Goal: Task Accomplishment & Management: Use online tool/utility

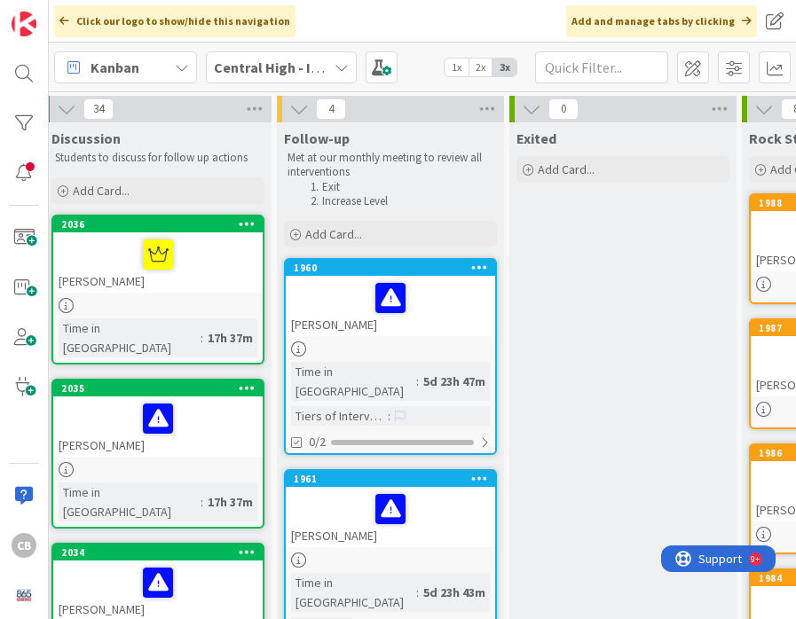
scroll to position [0, 9]
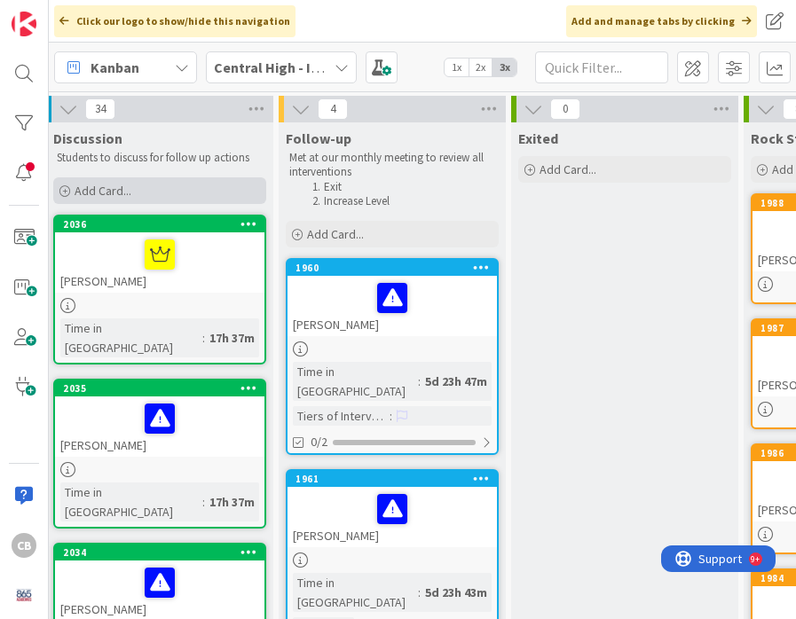
click at [67, 193] on icon at bounding box center [64, 191] width 11 height 11
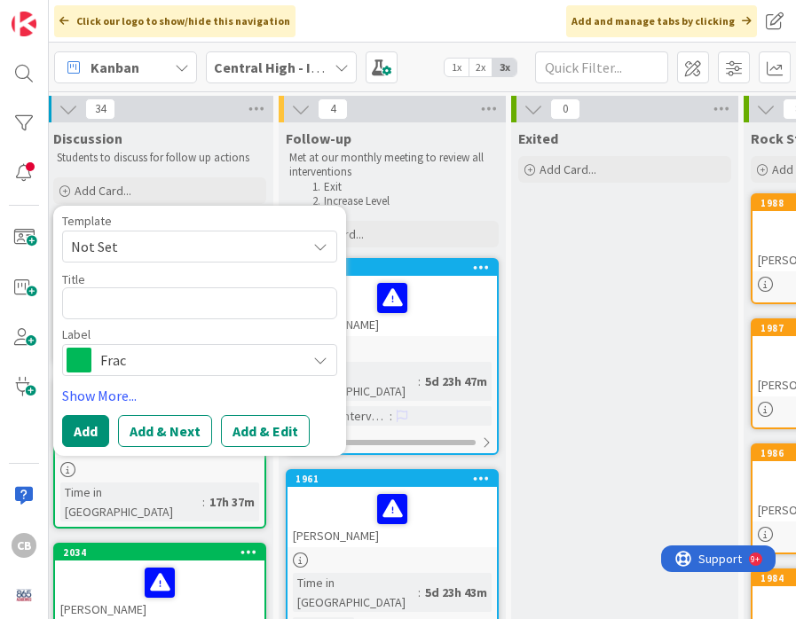
click at [129, 365] on span "Frac" at bounding box center [198, 360] width 197 height 25
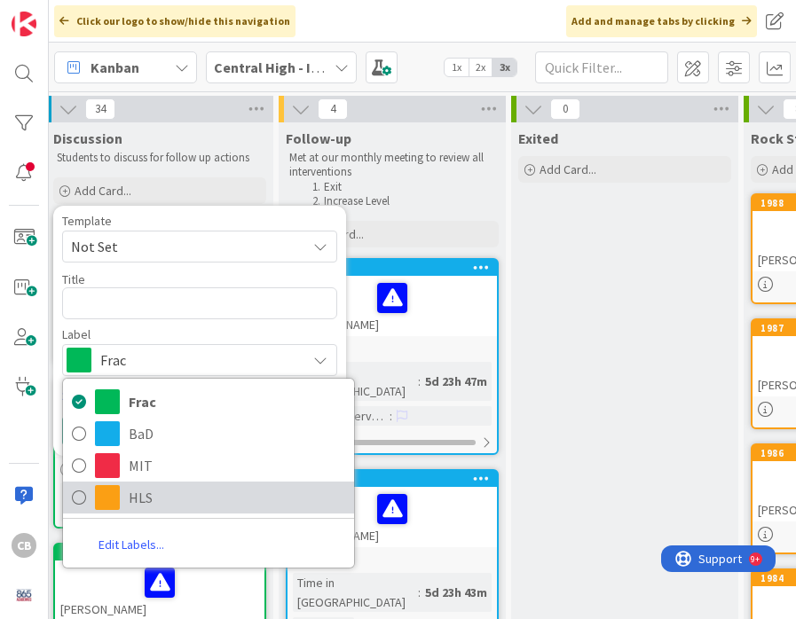
click at [139, 494] on span "HLS" at bounding box center [237, 497] width 216 height 27
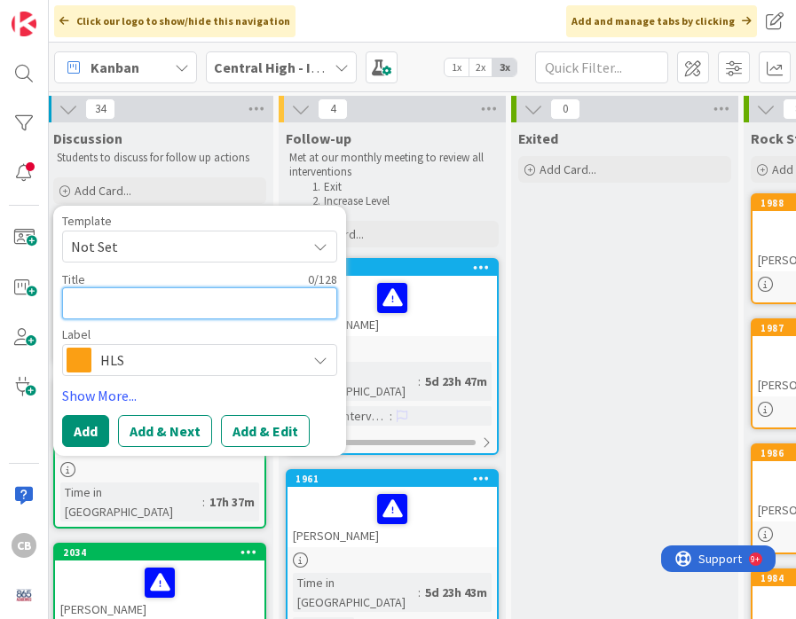
click at [107, 307] on textarea at bounding box center [199, 303] width 275 height 32
type textarea "x"
type textarea "M"
type textarea "x"
type textarea "Mi"
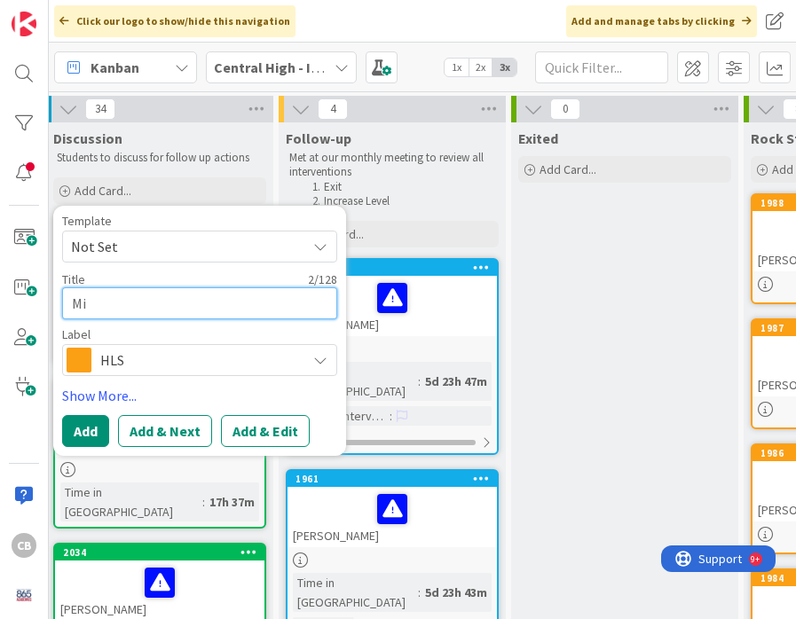
type textarea "x"
type textarea "Mic"
type textarea "x"
type textarea "Mich"
type textarea "x"
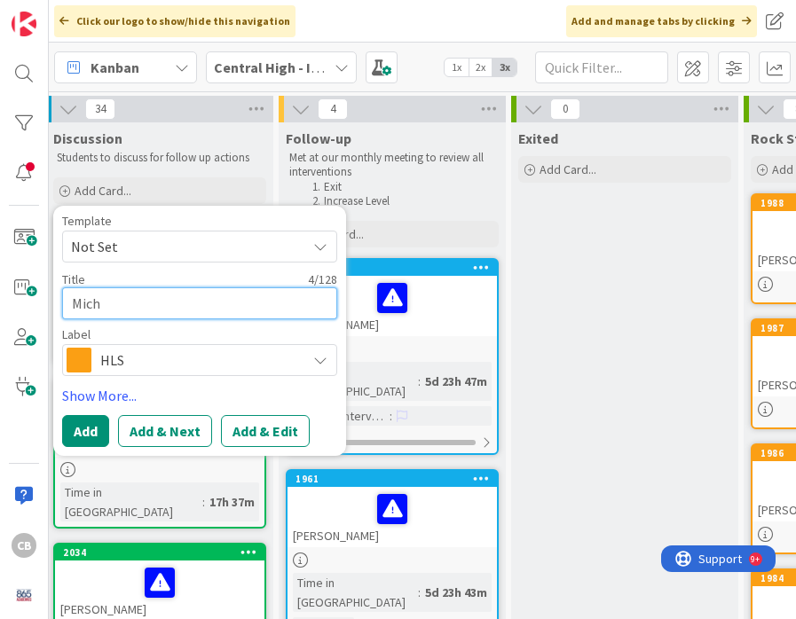
type textarea "Micha"
type textarea "x"
type textarea "Michae"
type textarea "x"
type textarea "[PERSON_NAME]"
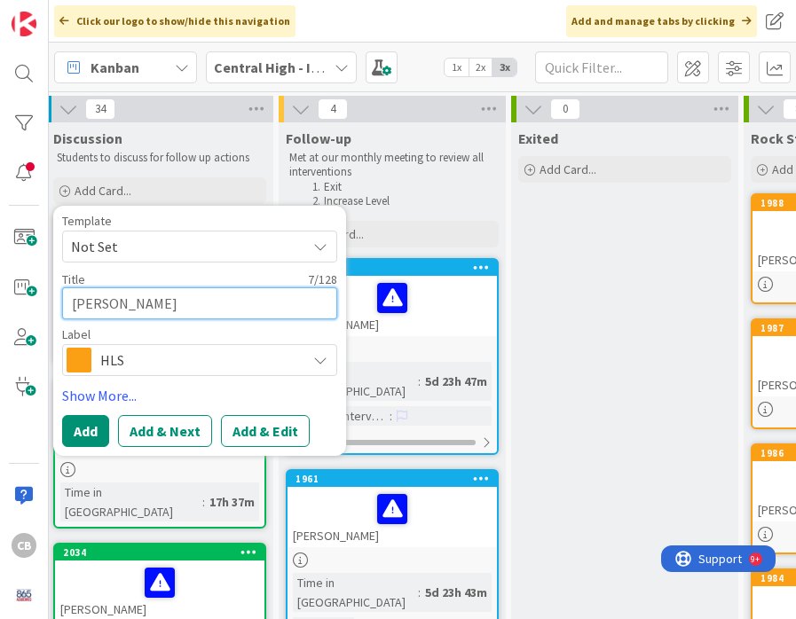
type textarea "x"
type textarea "[PERSON_NAME]"
type textarea "x"
type textarea "[PERSON_NAME] ("
type textarea "x"
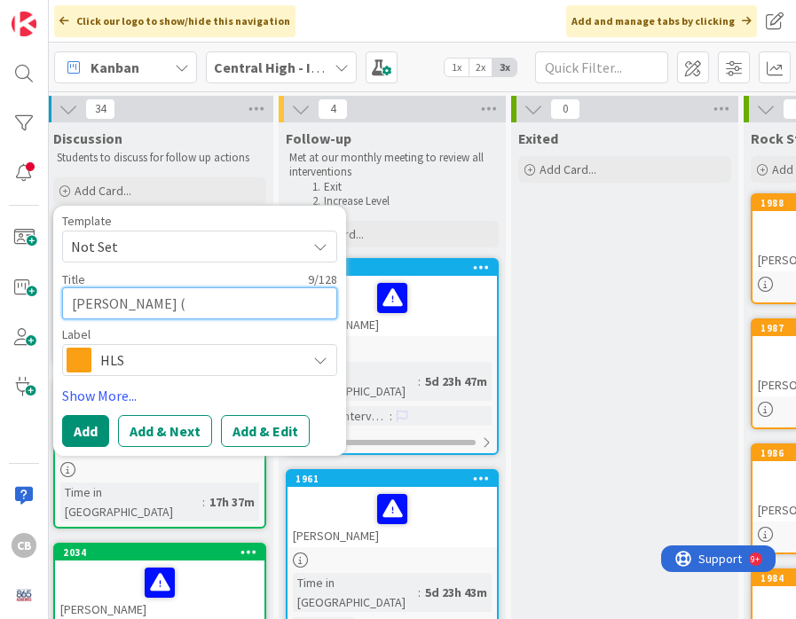
type textarea "[PERSON_NAME] (J"
type textarea "x"
type textarea "[PERSON_NAME] (Ja"
type textarea "x"
type textarea "[PERSON_NAME] (Jai"
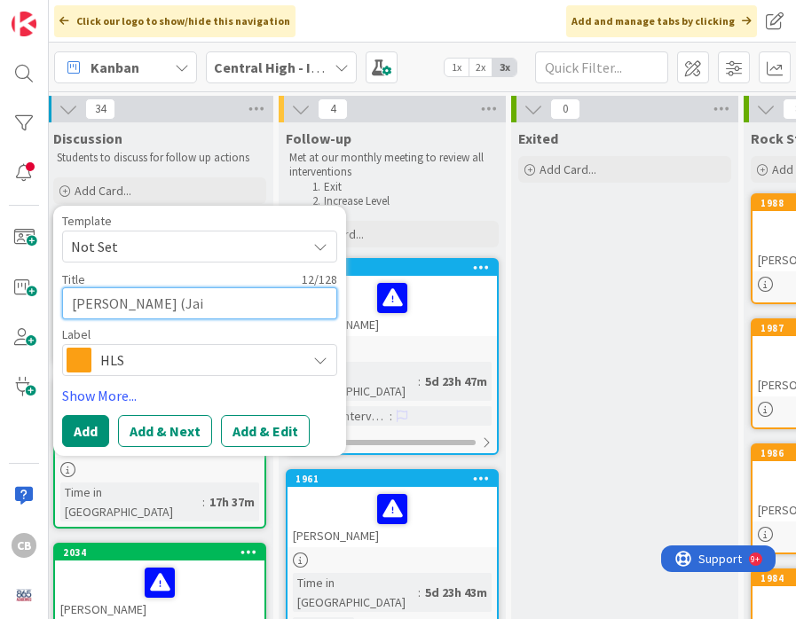
type textarea "x"
type textarea "[PERSON_NAME] (Jaid"
type textarea "x"
type textarea "[PERSON_NAME] (Jaids"
type textarea "x"
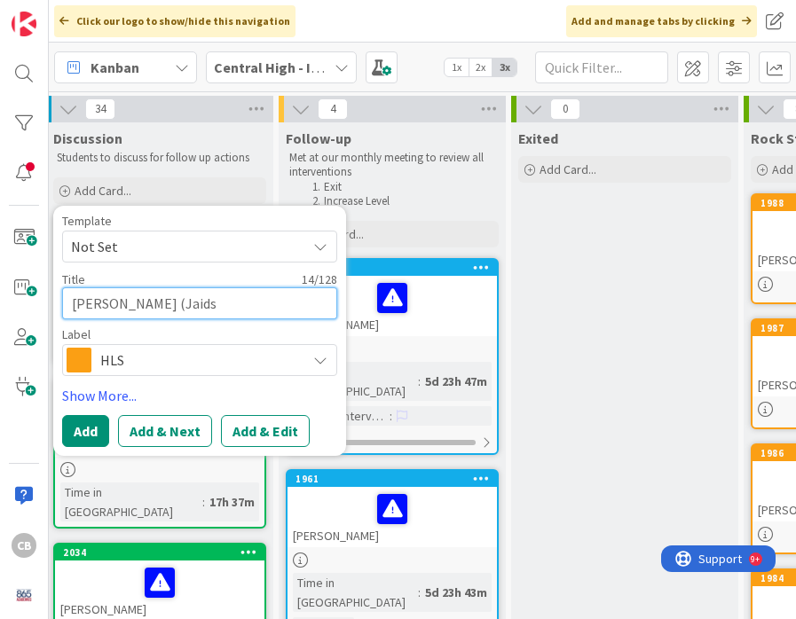
type textarea "[PERSON_NAME] (Jaid"
type textarea "x"
type textarea "[PERSON_NAME] ([GEOGRAPHIC_DATA]"
type textarea "x"
type textarea "[PERSON_NAME] (Jaiden"
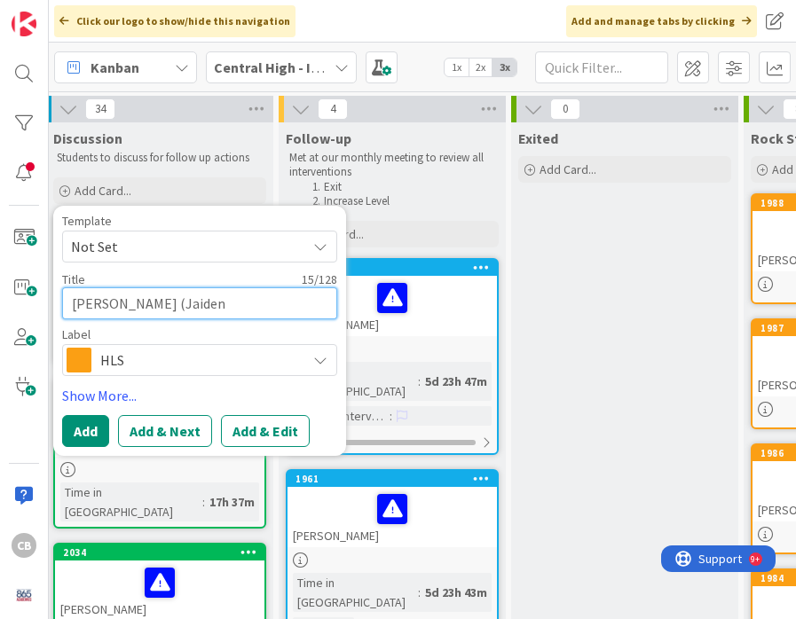
type textarea "x"
type textarea "[PERSON_NAME] (Jaiden"
type textarea "x"
type textarea "[PERSON_NAME] (Jaiden"
type textarea "x"
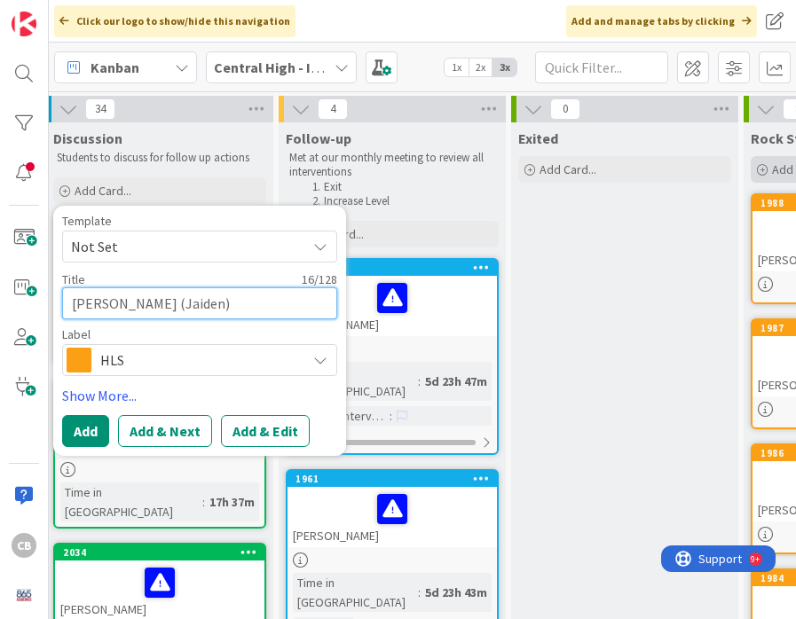
type textarea "[PERSON_NAME] (Jaiden)"
type textarea "x"
type textarea "[PERSON_NAME] (Jaiden)"
type textarea "x"
type textarea "[PERSON_NAME] (Jaiden) H"
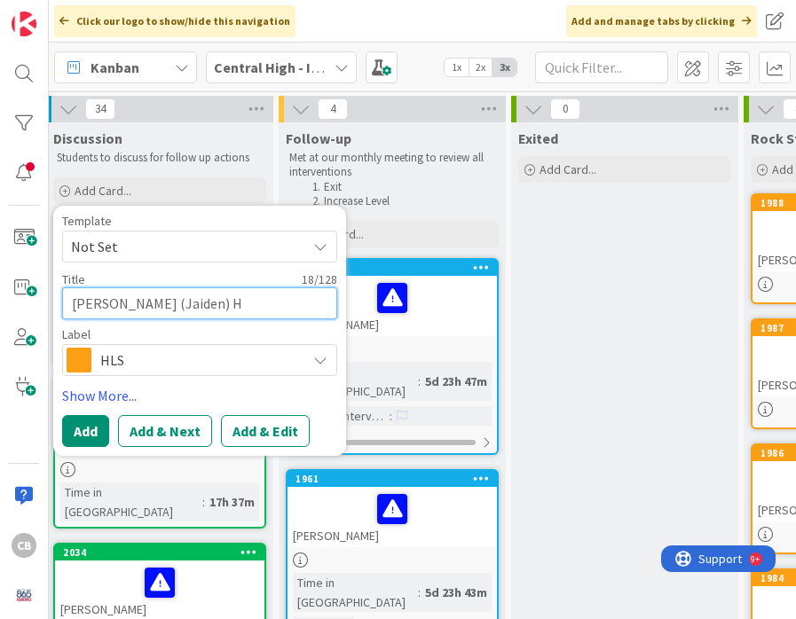
type textarea "x"
type textarea "[PERSON_NAME] (Jaiden) Ha"
type textarea "x"
type textarea "[PERSON_NAME] (Jaiden) Ham"
type textarea "x"
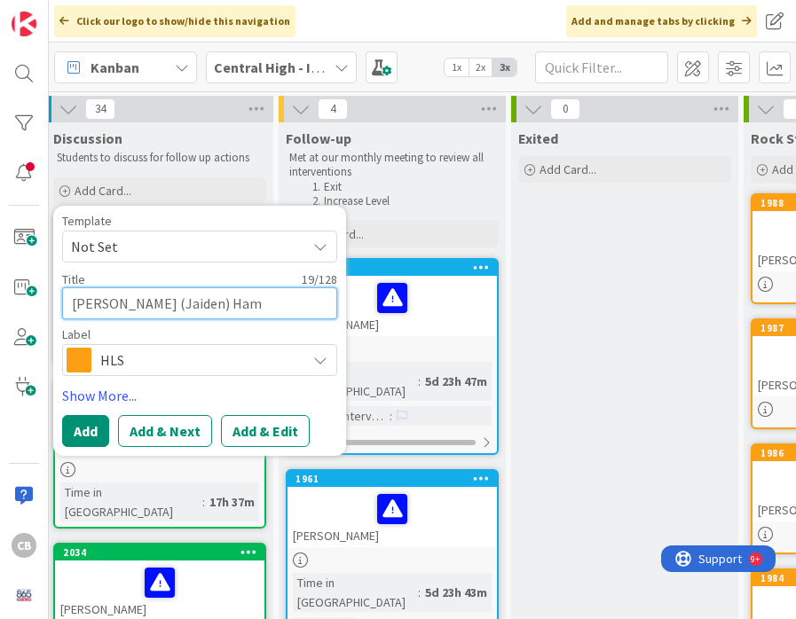
type textarea "[PERSON_NAME] (Jaiden) [PERSON_NAME]"
type textarea "x"
type textarea "[PERSON_NAME] (Jaiden) Hammo"
type textarea "x"
type textarea "[PERSON_NAME] ([PERSON_NAME]"
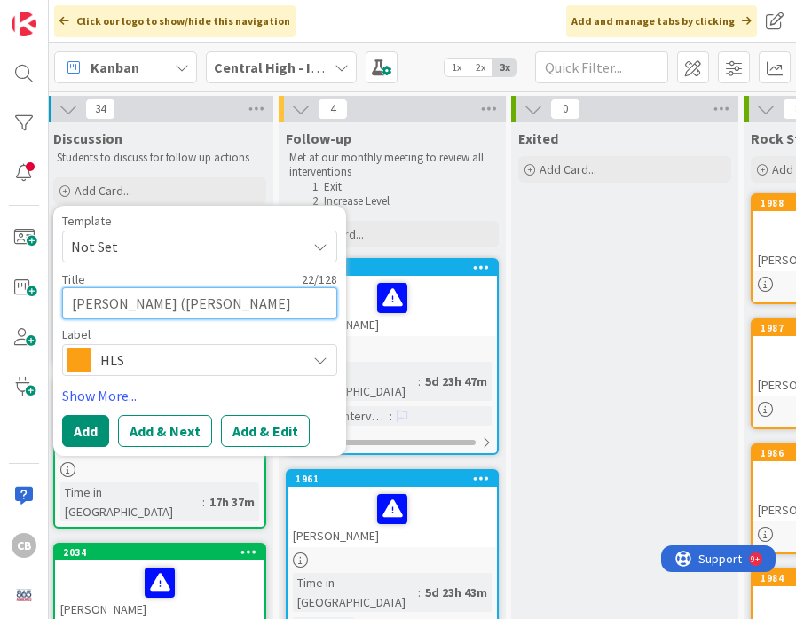
type textarea "x"
type textarea "[PERSON_NAME] (Jaiden) [PERSON_NAME]"
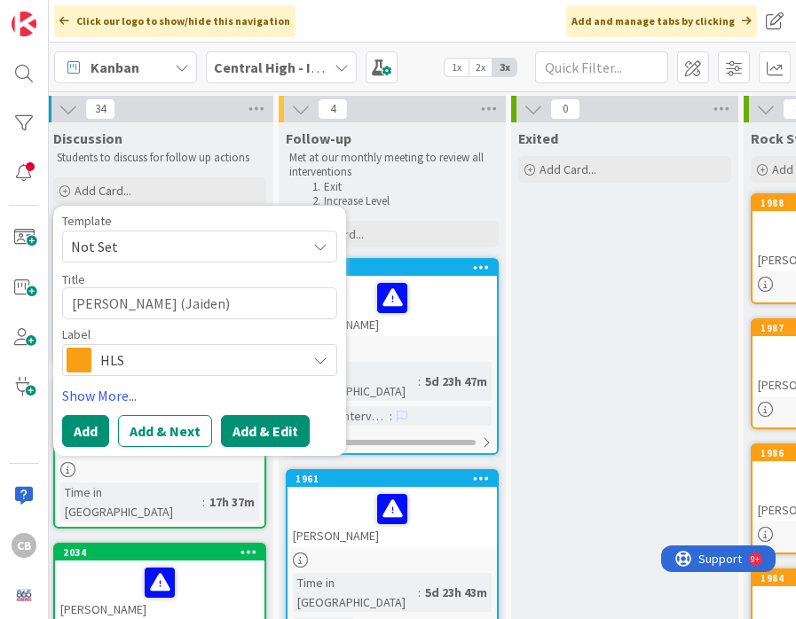
click at [277, 434] on button "Add & Edit" at bounding box center [265, 431] width 89 height 32
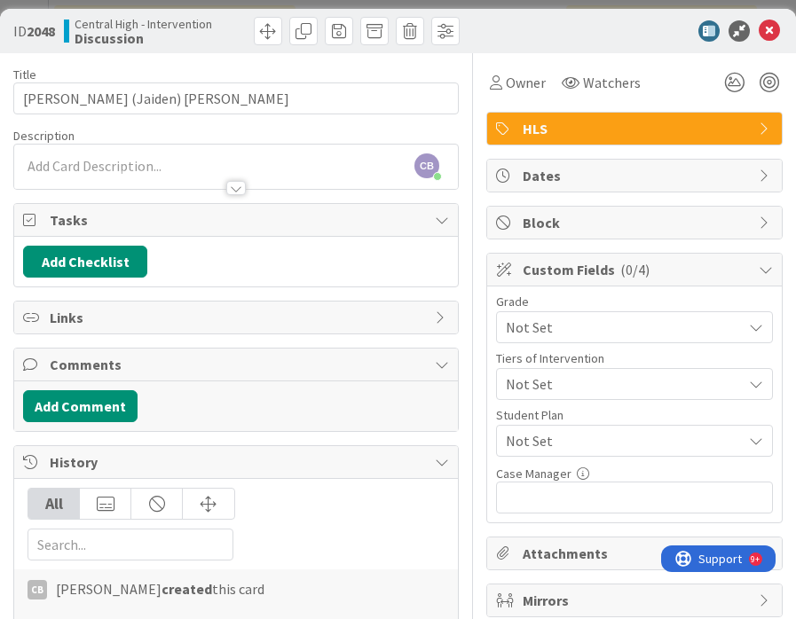
click at [67, 166] on div "CB [PERSON_NAME] just joined" at bounding box center [236, 167] width 444 height 44
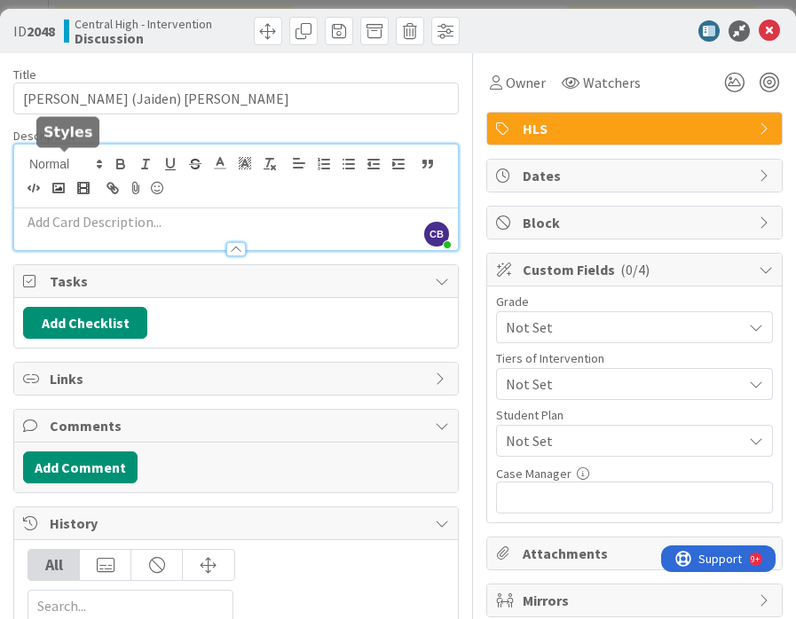
paste div
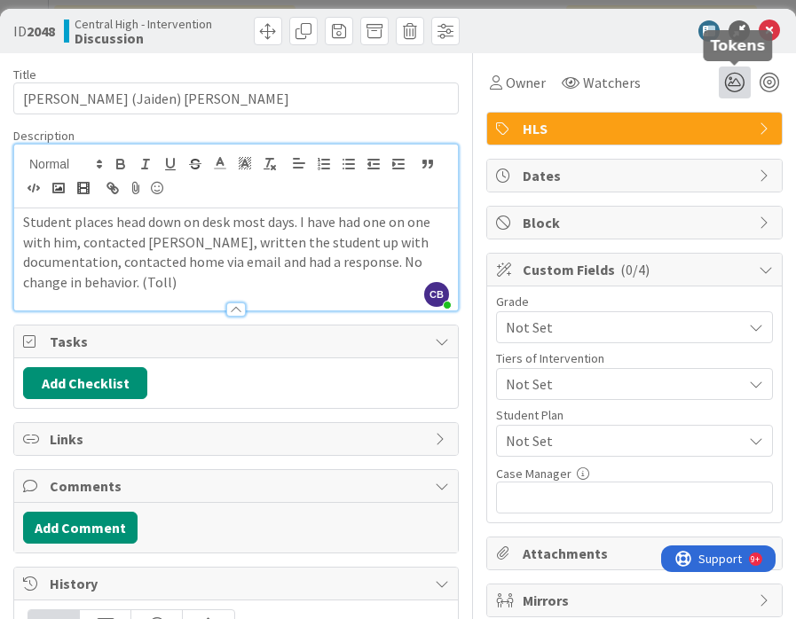
click at [735, 79] on icon at bounding box center [734, 83] width 32 height 32
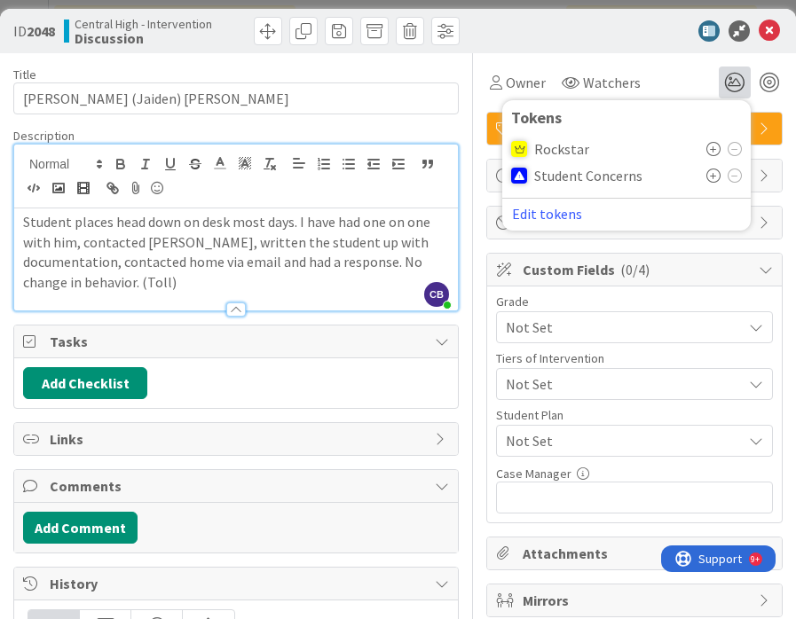
click at [714, 176] on icon at bounding box center [713, 176] width 14 height 14
click at [712, 181] on icon at bounding box center [713, 178] width 14 height 14
click at [518, 178] on div at bounding box center [519, 178] width 16 height 16
click at [736, 184] on icon at bounding box center [734, 178] width 14 height 14
click at [667, 76] on div "Owner Watchers 1 Tokens Rockstar Student Concerns ( 1 ) Edit tokens" at bounding box center [634, 83] width 296 height 32
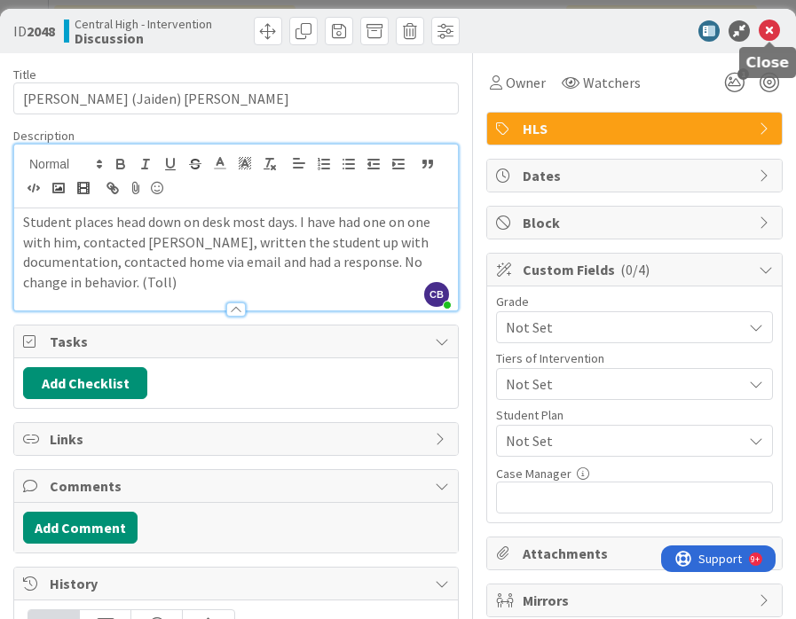
click at [766, 27] on icon at bounding box center [768, 30] width 21 height 21
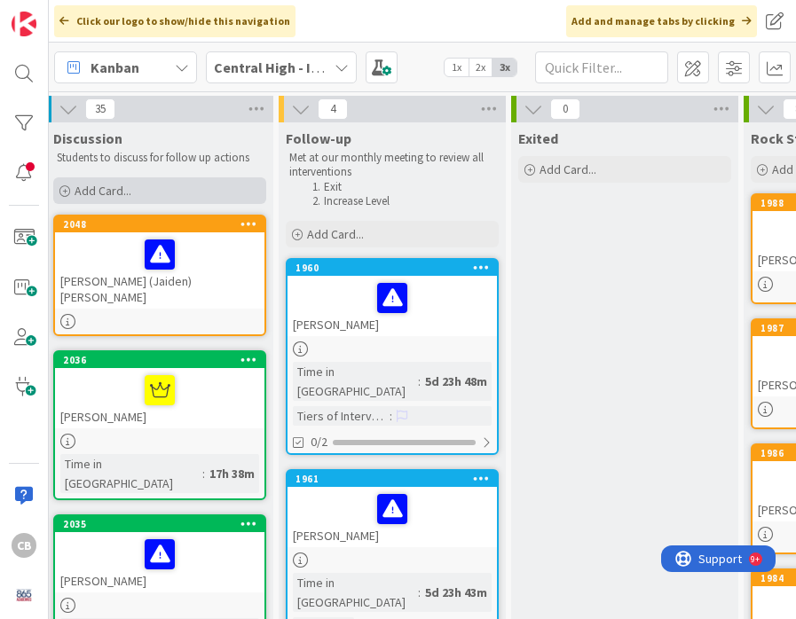
click at [71, 189] on div "Add Card..." at bounding box center [159, 190] width 213 height 27
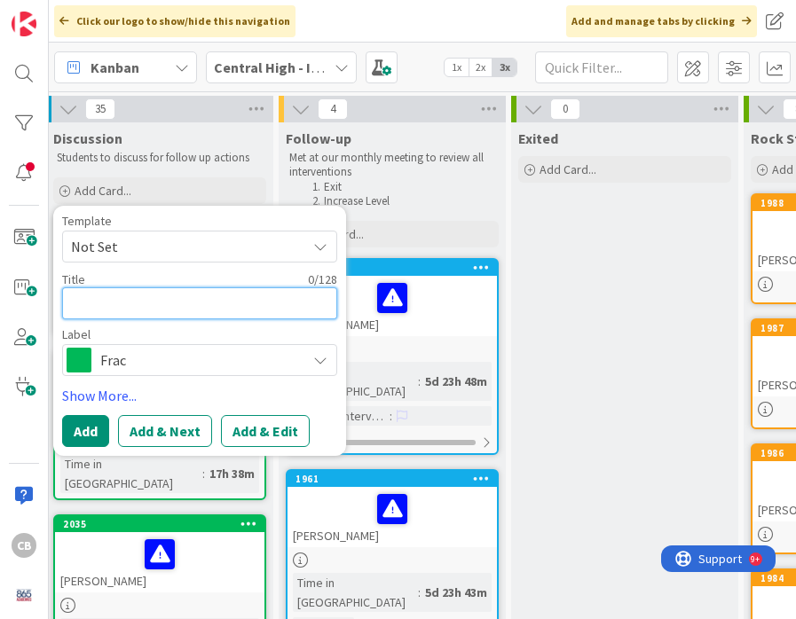
paste textarea "Student places head down on desk most days. I have had one on one with him, con…"
type textarea "x"
type textarea "Student places head down on desk most days. I have had one on one with him, con…"
paste textarea "[PERSON_NAME]"
type textarea "x"
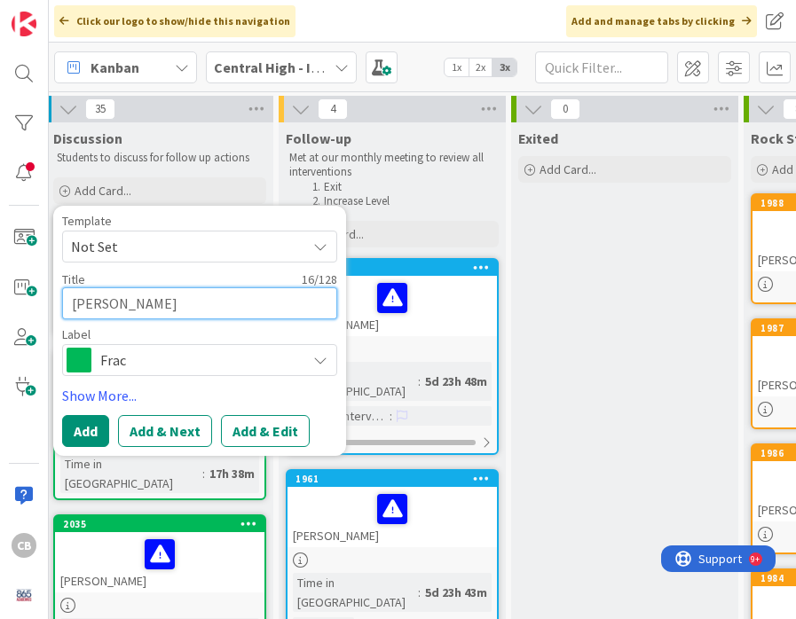
type textarea "[PERSON_NAME]"
click at [128, 361] on span "Frac" at bounding box center [198, 360] width 197 height 25
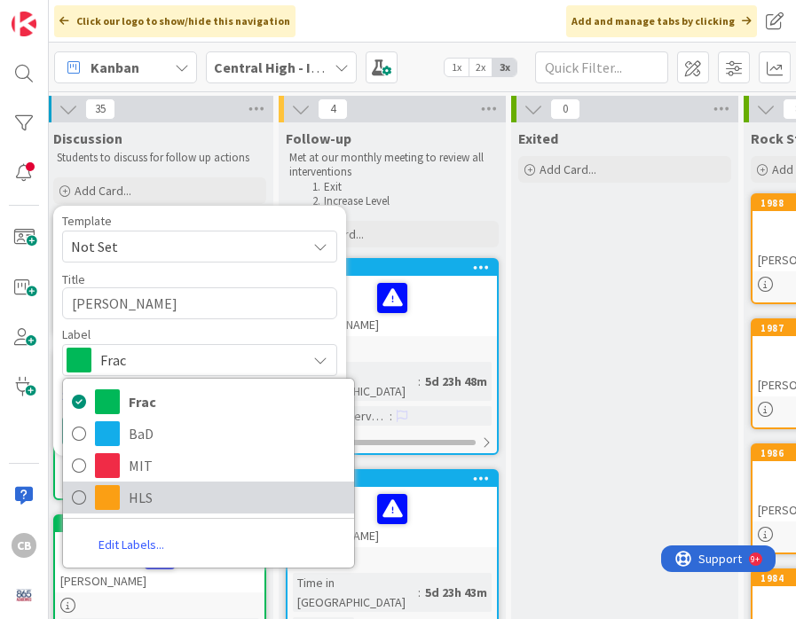
click at [73, 494] on icon at bounding box center [79, 497] width 14 height 27
type textarea "x"
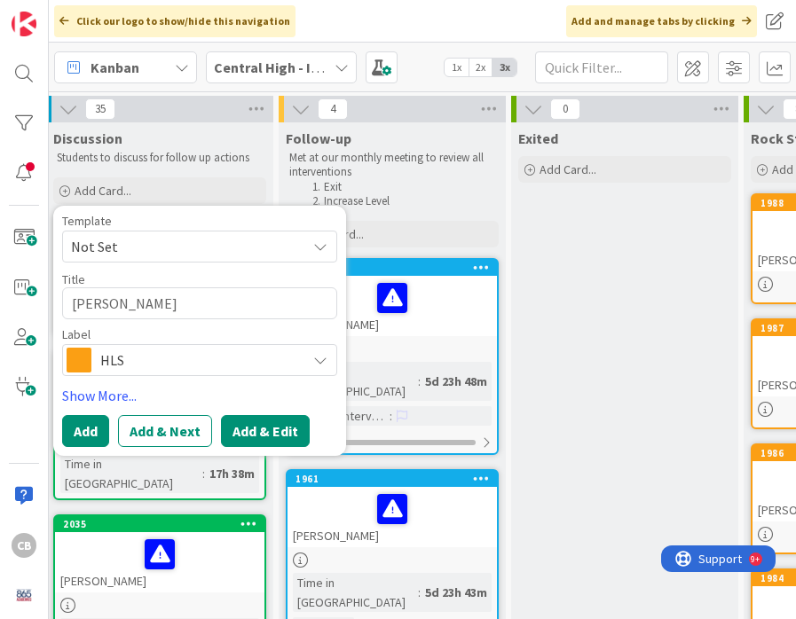
click at [260, 428] on button "Add & Edit" at bounding box center [265, 431] width 89 height 32
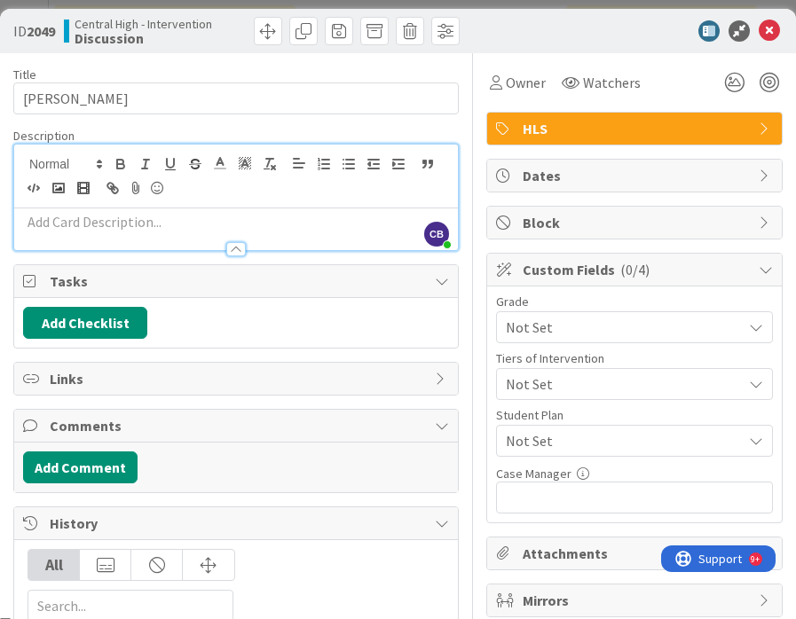
click at [88, 162] on div "CB [PERSON_NAME] just joined" at bounding box center [236, 198] width 444 height 106
paste div
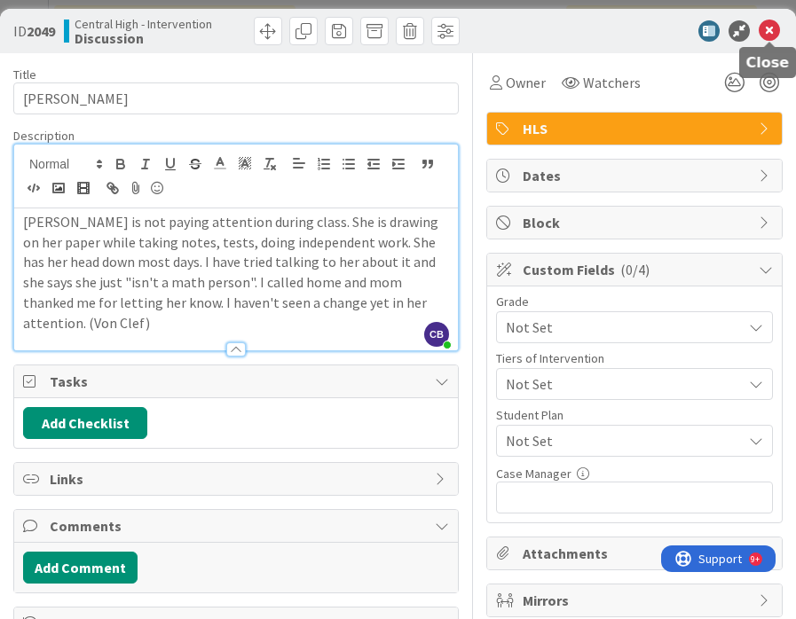
click at [773, 33] on icon at bounding box center [768, 30] width 21 height 21
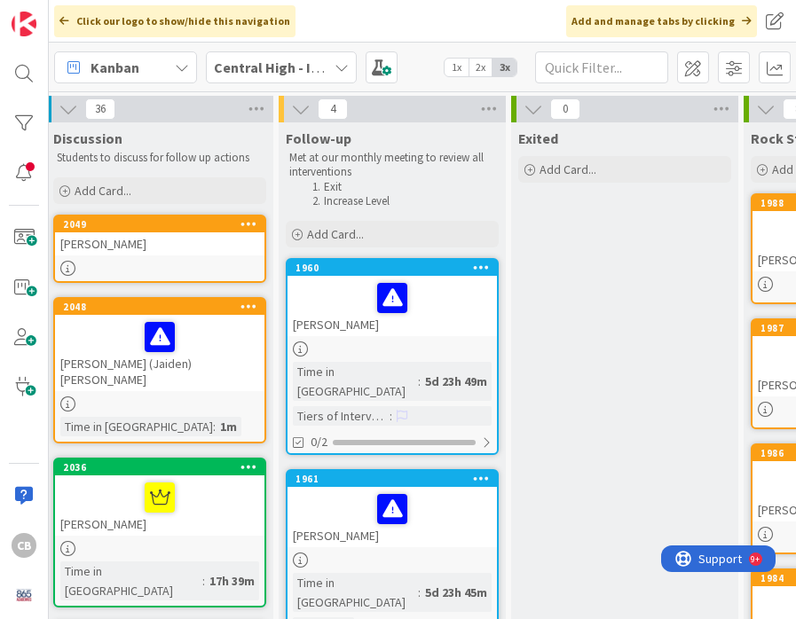
click at [183, 233] on div "[PERSON_NAME]" at bounding box center [159, 243] width 209 height 23
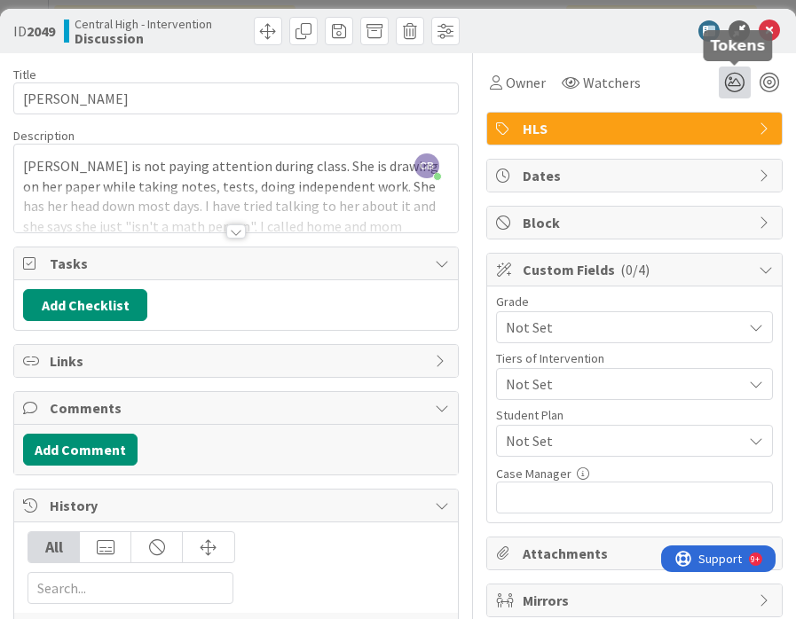
click at [734, 81] on icon at bounding box center [734, 83] width 32 height 32
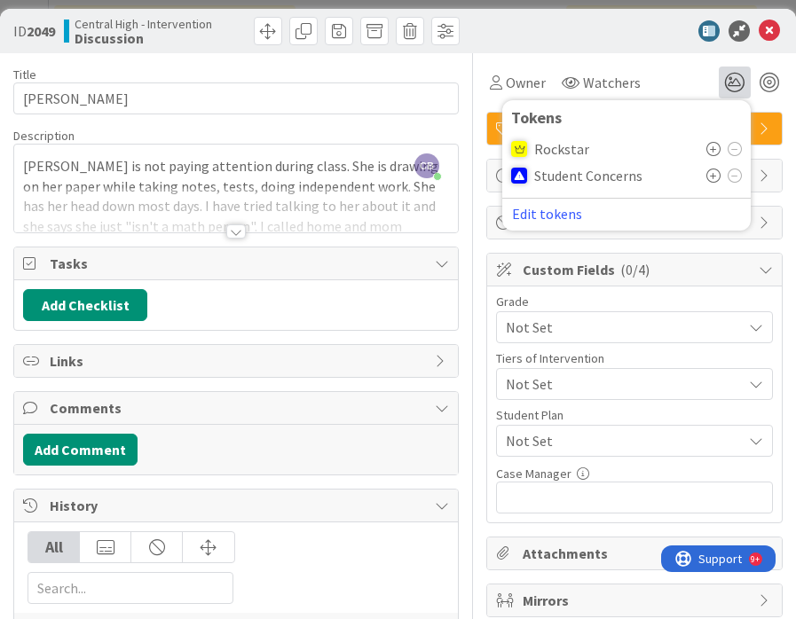
click at [711, 177] on icon at bounding box center [713, 176] width 14 height 14
click at [773, 27] on icon at bounding box center [768, 30] width 21 height 21
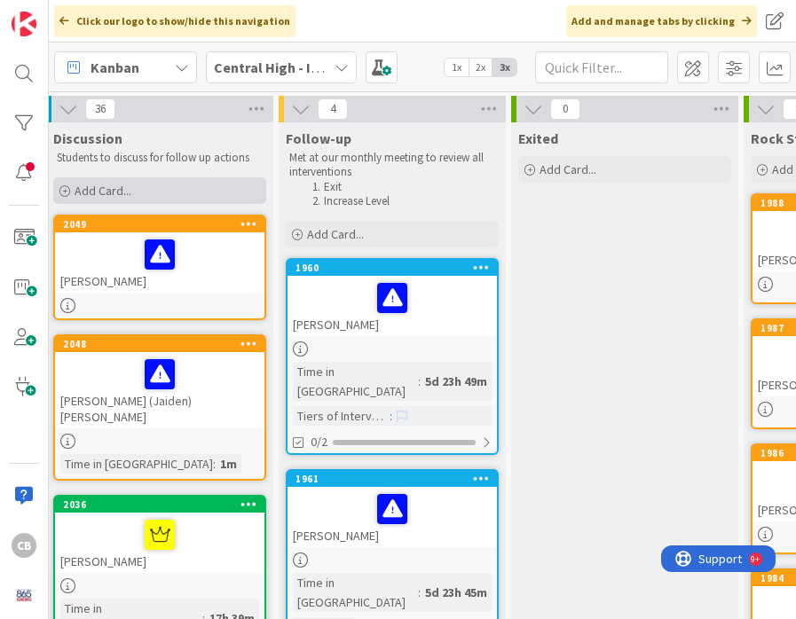
click at [142, 190] on div "Add Card..." at bounding box center [159, 190] width 213 height 27
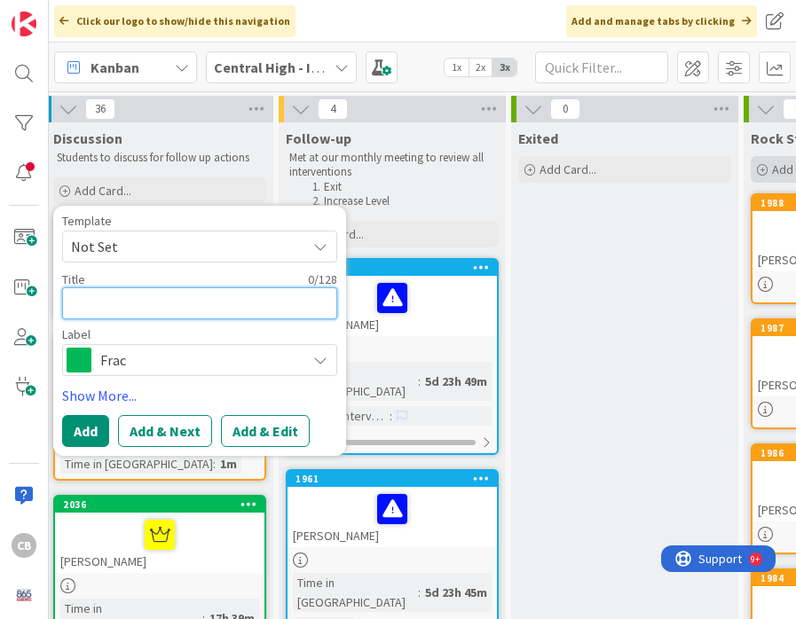
paste textarea "[PERSON_NAME]"
type textarea "x"
type textarea "[PERSON_NAME]"
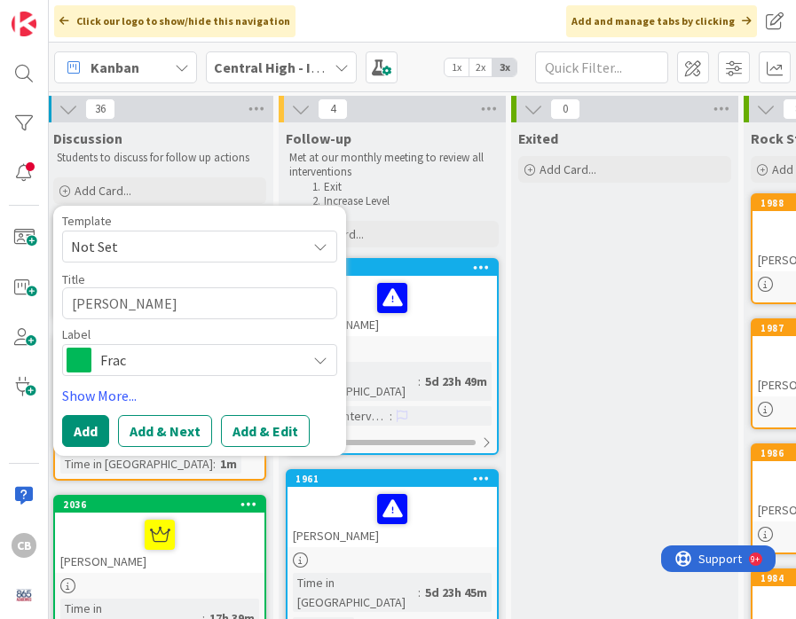
click at [159, 360] on span "Frac" at bounding box center [198, 360] width 197 height 25
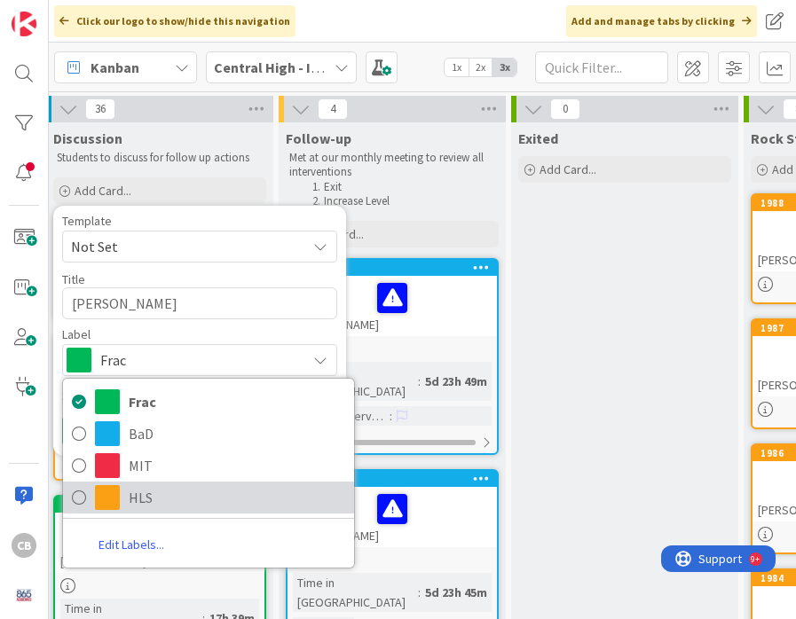
click at [131, 505] on span "HLS" at bounding box center [237, 497] width 216 height 27
type textarea "x"
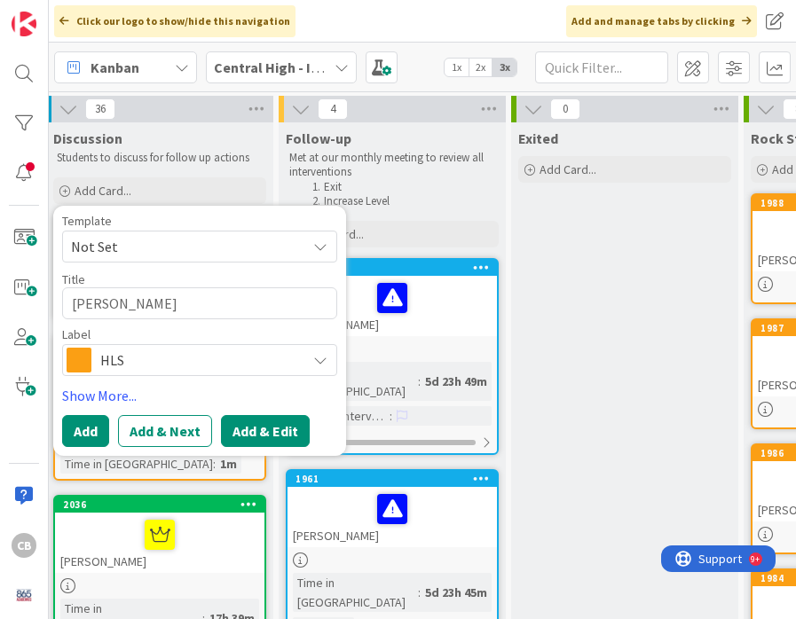
click at [256, 430] on button "Add & Edit" at bounding box center [265, 431] width 89 height 32
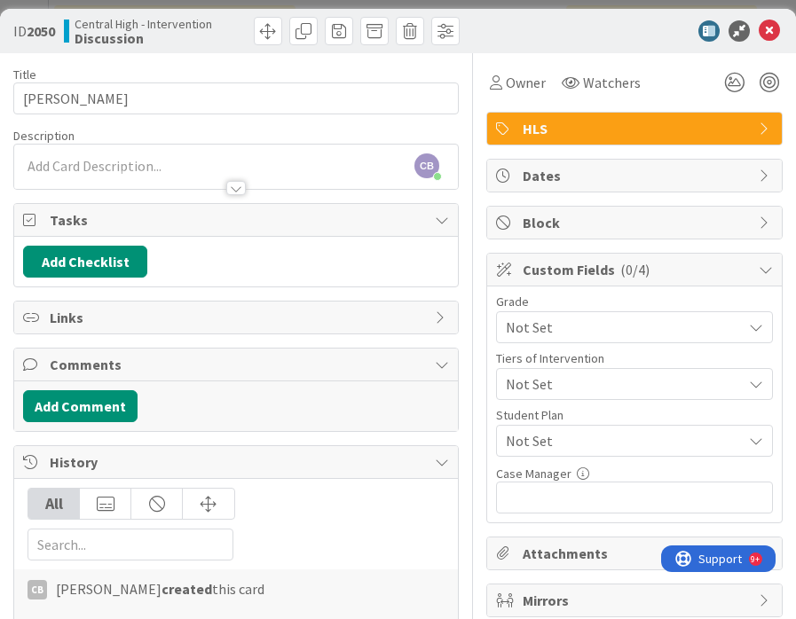
click at [131, 169] on div "CB [PERSON_NAME] just joined" at bounding box center [236, 167] width 444 height 44
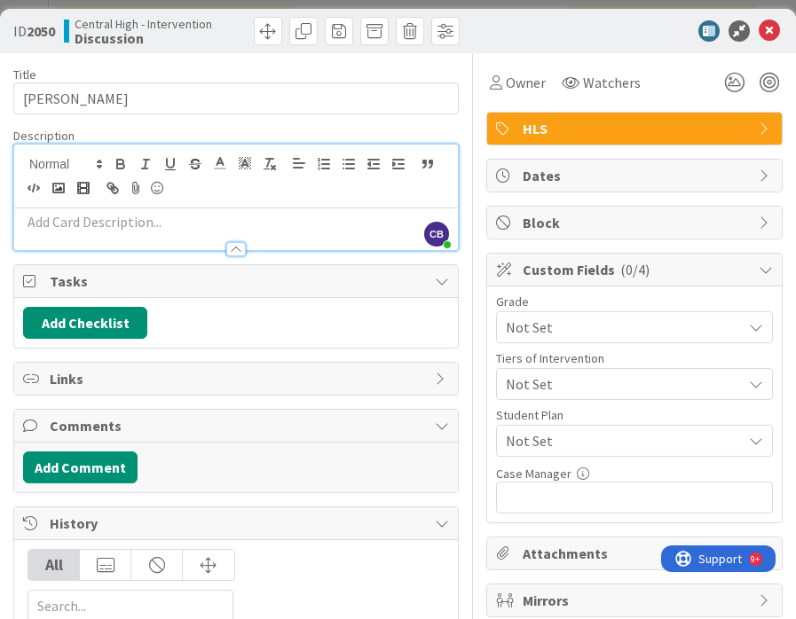
click at [103, 228] on p at bounding box center [236, 222] width 426 height 20
paste div
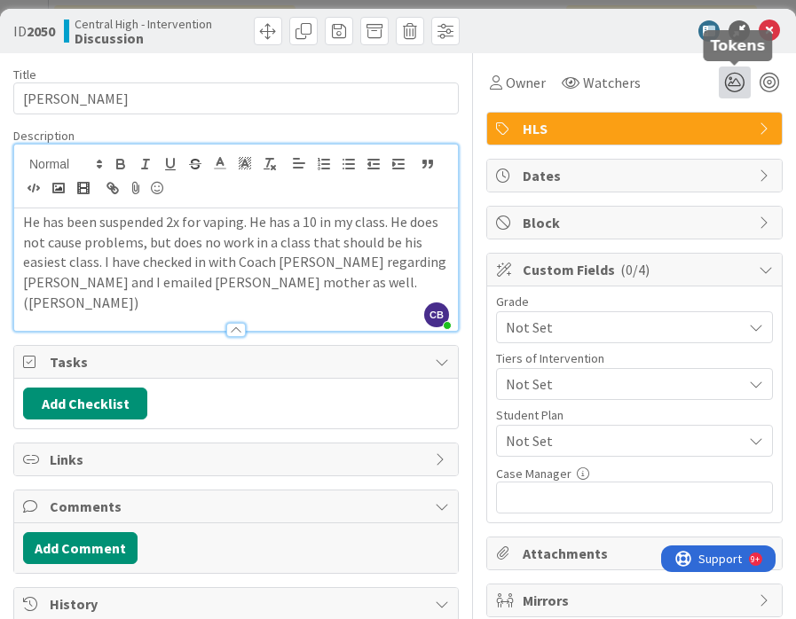
click at [734, 82] on icon at bounding box center [734, 83] width 32 height 32
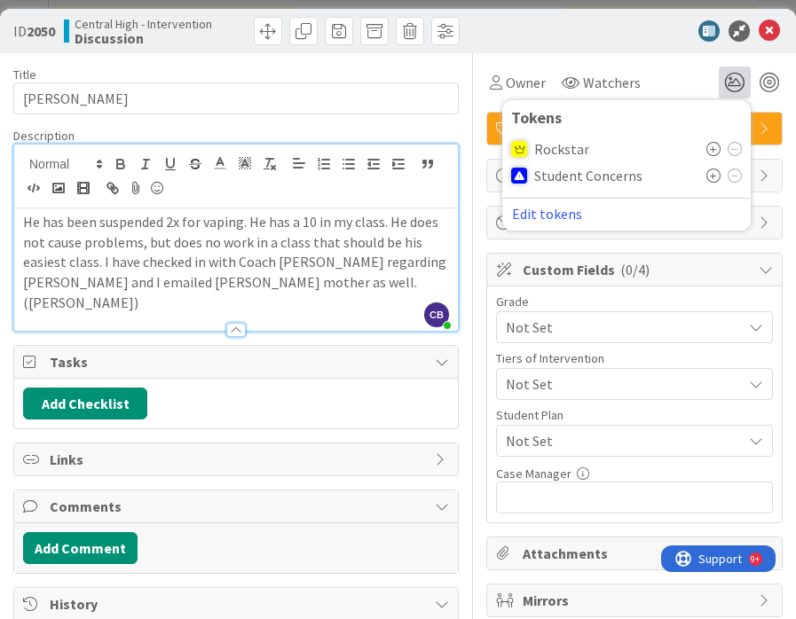
click at [710, 177] on icon at bounding box center [713, 176] width 14 height 14
click at [772, 30] on icon at bounding box center [768, 30] width 21 height 21
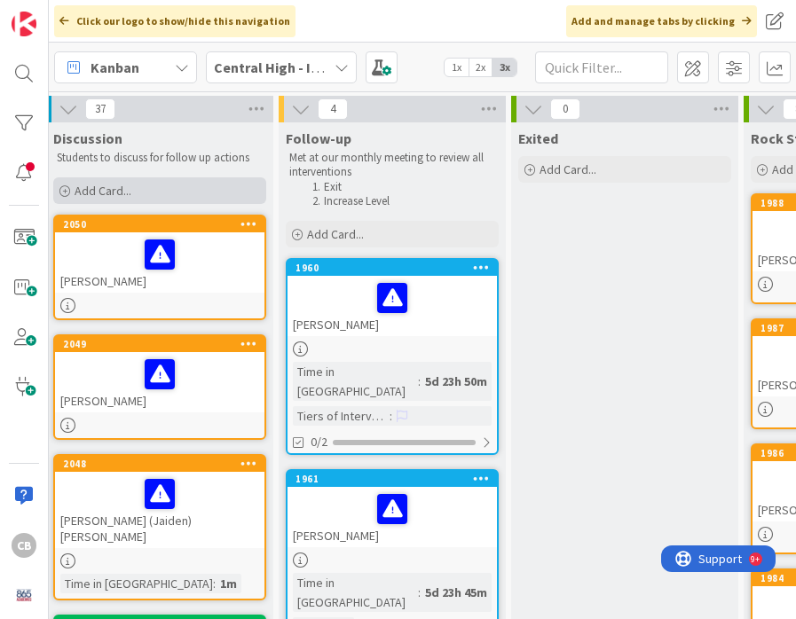
click at [95, 194] on span "Add Card..." at bounding box center [103, 191] width 57 height 16
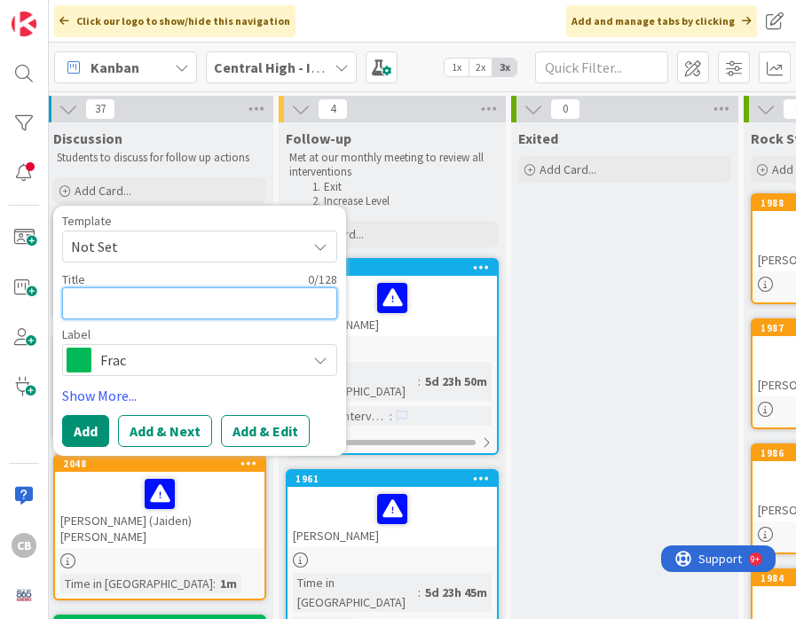
paste textarea "[PERSON_NAME]"
type textarea "x"
type textarea "[PERSON_NAME]"
click at [122, 365] on span "Frac" at bounding box center [198, 360] width 197 height 25
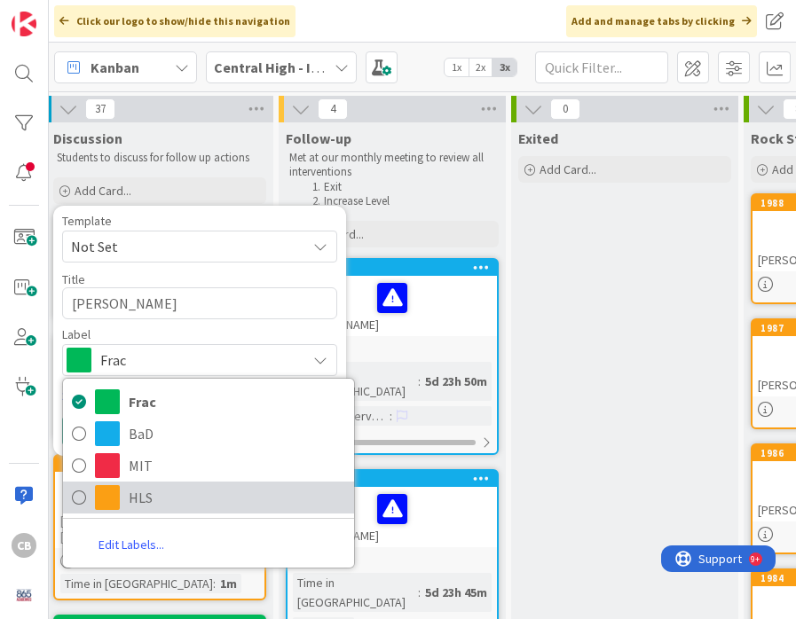
click at [125, 497] on link "HLS" at bounding box center [208, 498] width 291 height 32
type textarea "x"
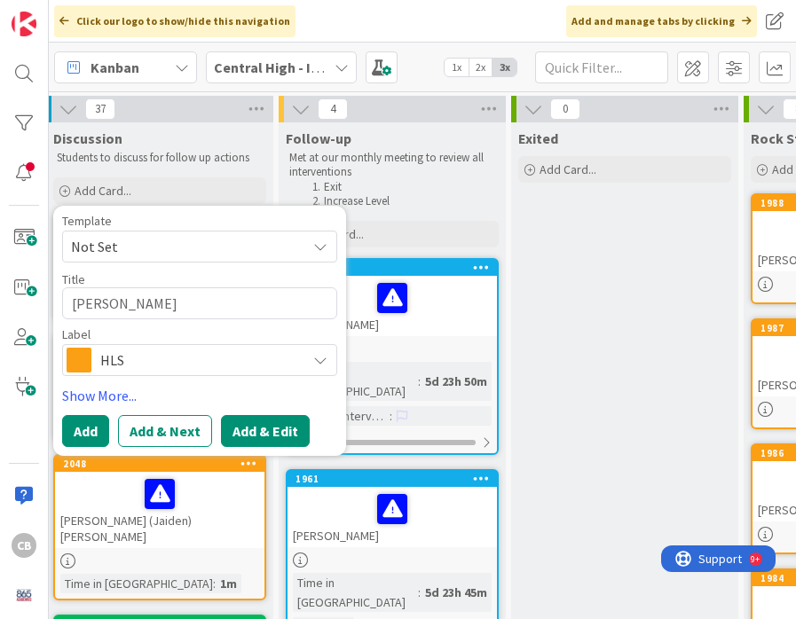
click at [295, 428] on button "Add & Edit" at bounding box center [265, 431] width 89 height 32
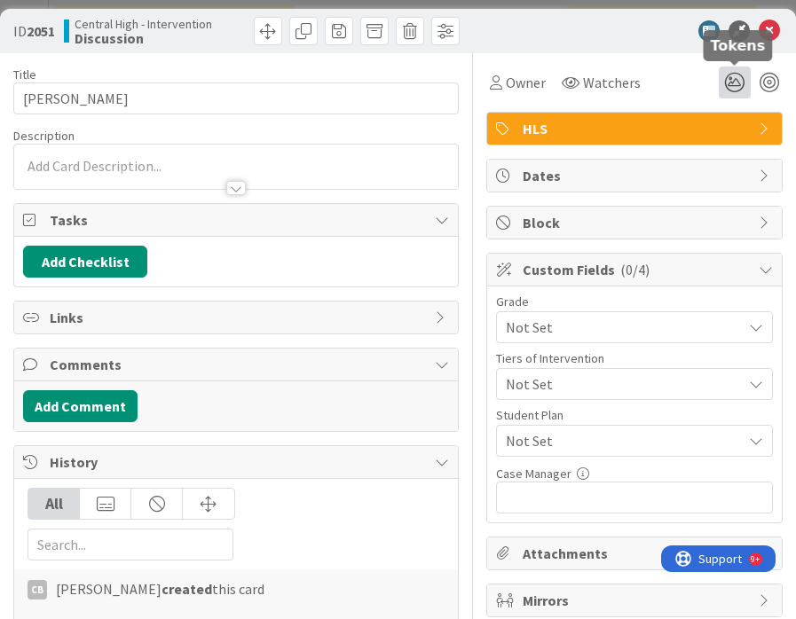
click at [736, 84] on icon at bounding box center [734, 83] width 32 height 32
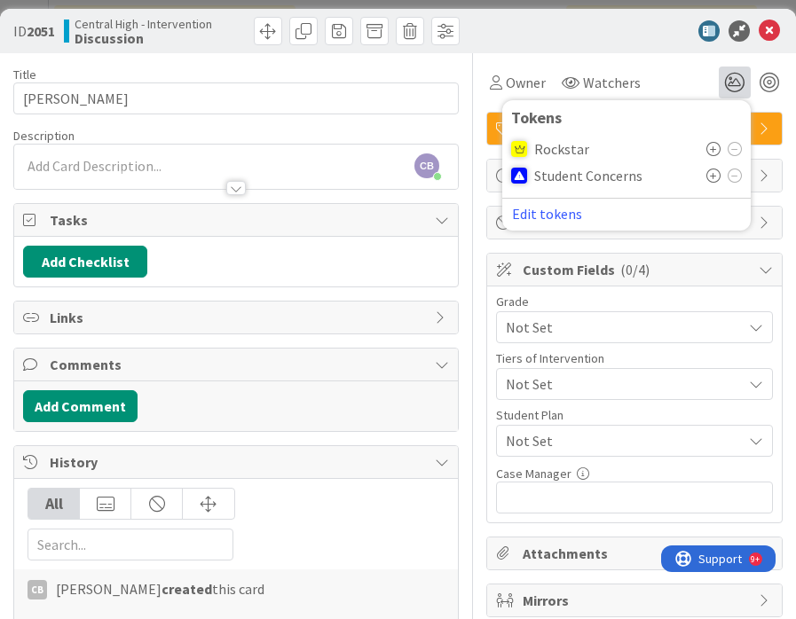
click at [711, 177] on icon at bounding box center [713, 176] width 14 height 14
click at [72, 160] on div "CB [PERSON_NAME] just joined" at bounding box center [236, 167] width 444 height 44
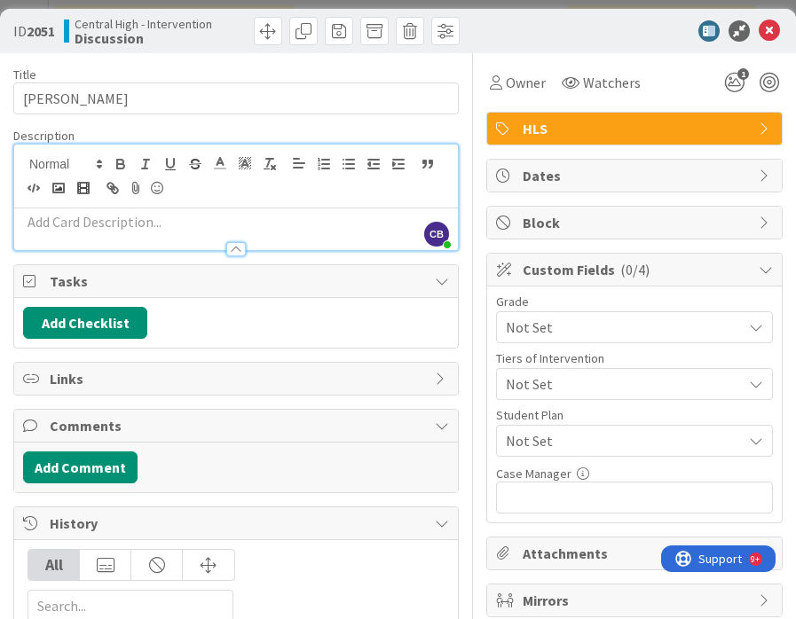
click at [152, 218] on p at bounding box center [236, 222] width 426 height 20
paste div
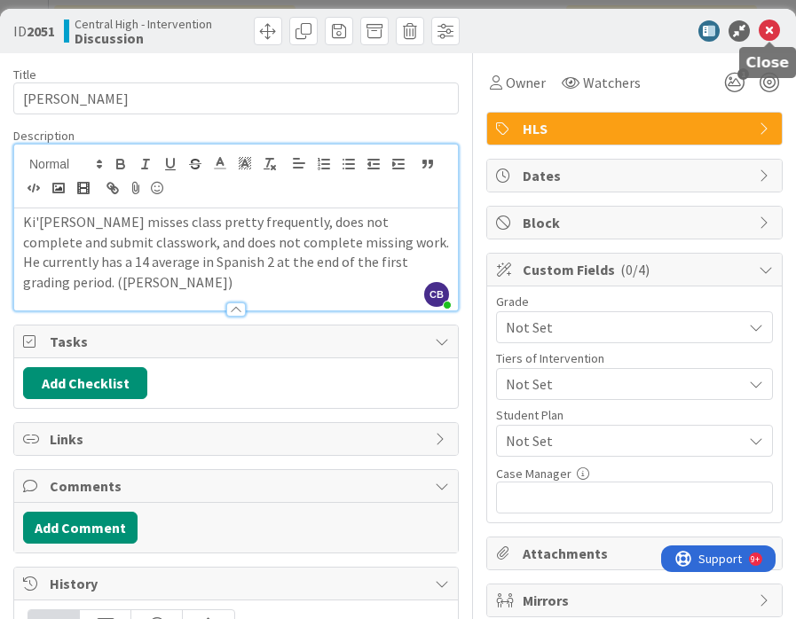
click at [772, 33] on icon at bounding box center [768, 30] width 21 height 21
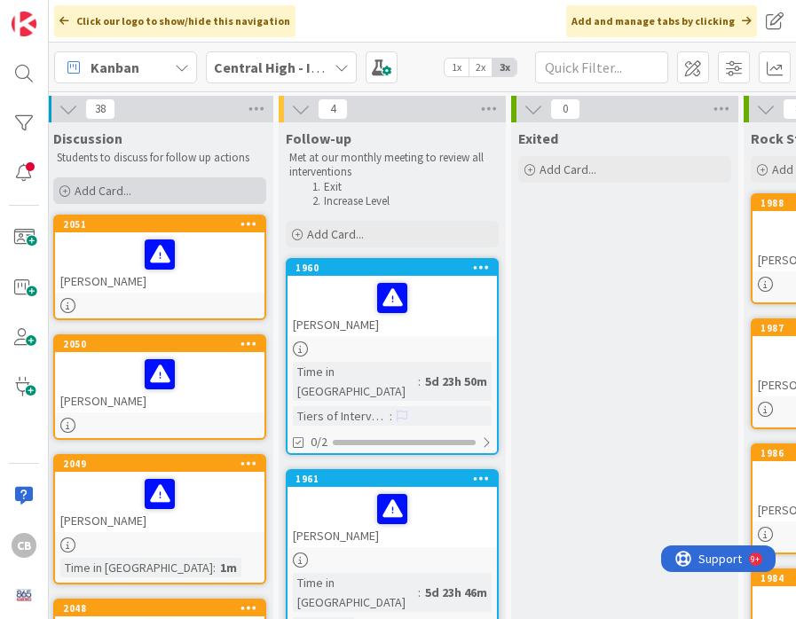
click at [111, 190] on span "Add Card..." at bounding box center [103, 191] width 57 height 16
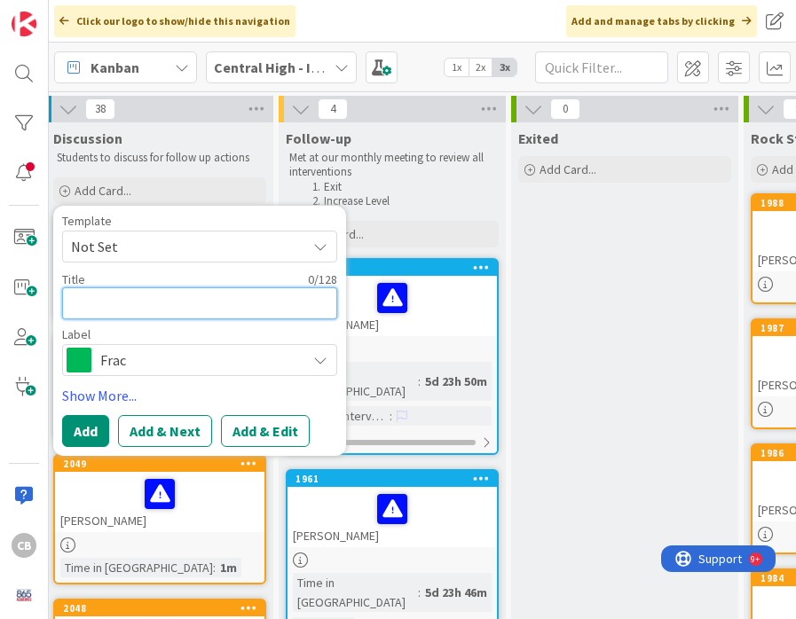
paste textarea "[PERSON_NAME]"
type textarea "x"
type textarea "[PERSON_NAME]"
click at [143, 364] on span "Frac" at bounding box center [198, 360] width 197 height 25
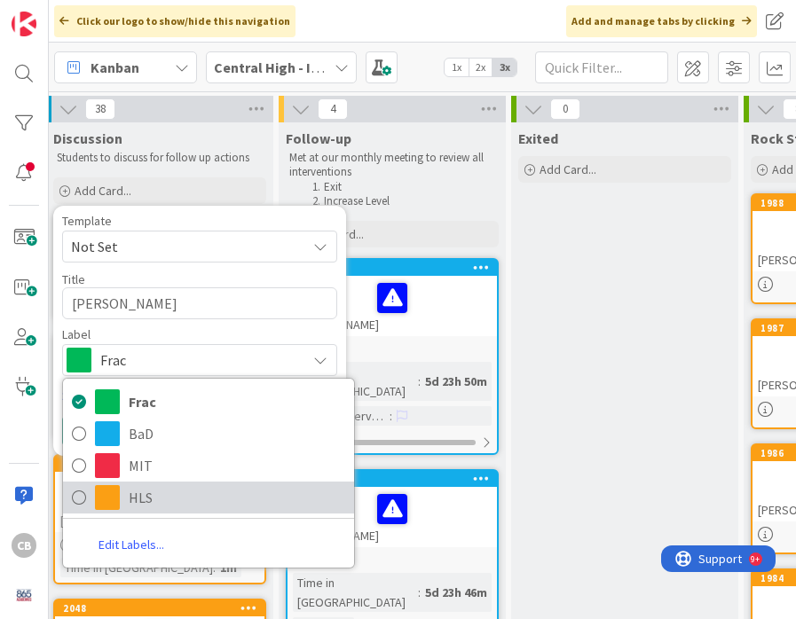
click at [120, 492] on link "HLS" at bounding box center [208, 498] width 291 height 32
type textarea "x"
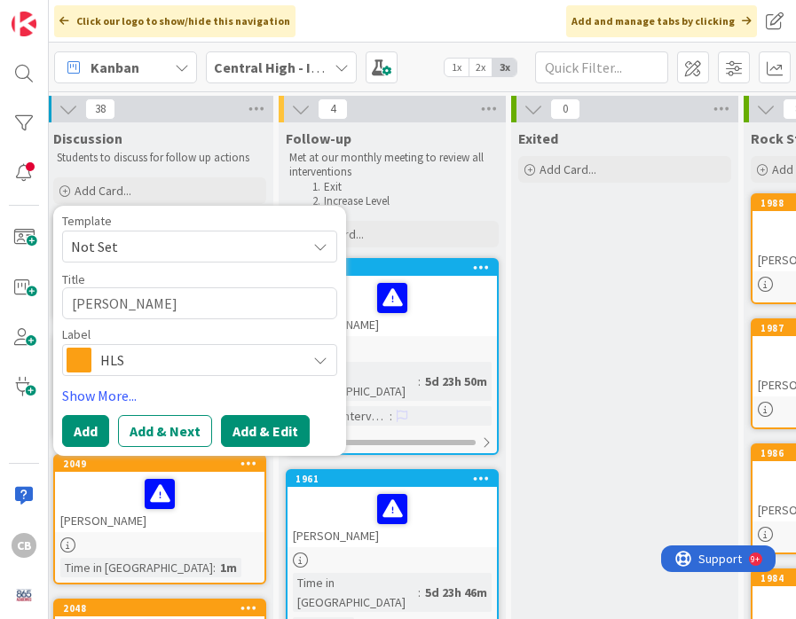
click at [251, 440] on button "Add & Edit" at bounding box center [265, 431] width 89 height 32
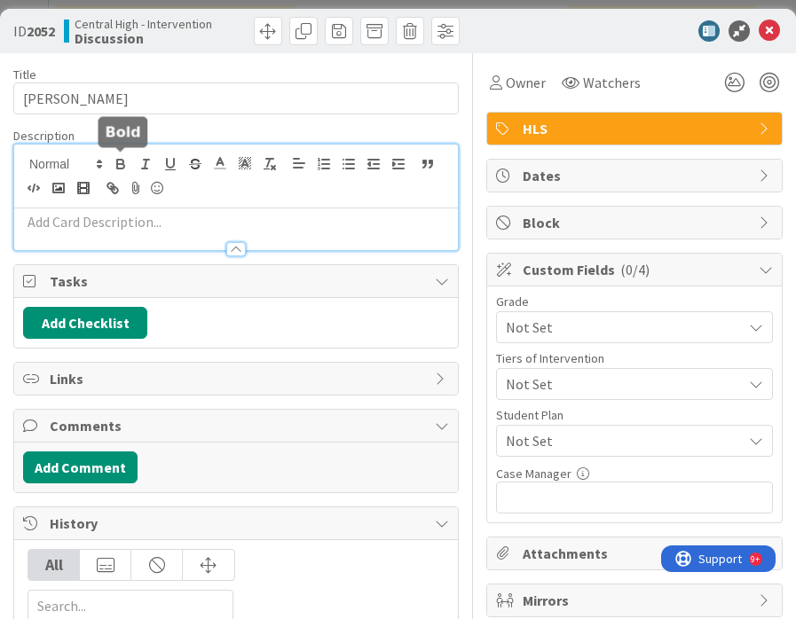
click at [132, 163] on div at bounding box center [236, 198] width 444 height 106
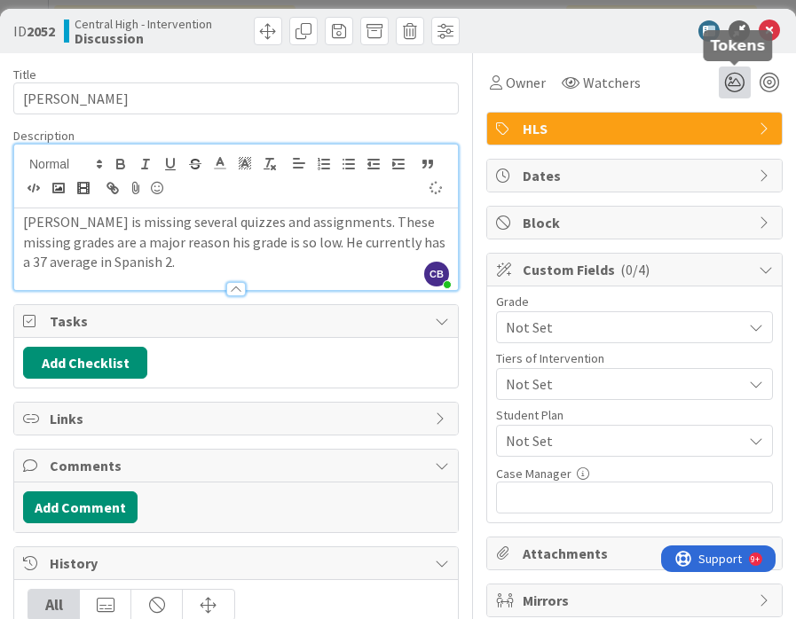
click at [739, 74] on icon at bounding box center [734, 83] width 32 height 32
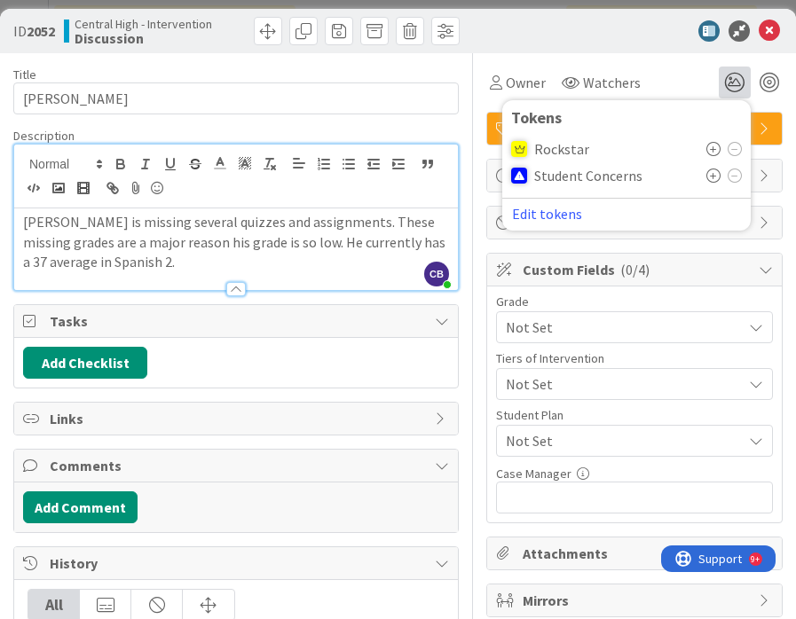
click at [711, 176] on icon at bounding box center [713, 176] width 14 height 14
click at [169, 262] on p "[PERSON_NAME] is missing several quizzes and assignments. These missing grades …" at bounding box center [236, 242] width 426 height 60
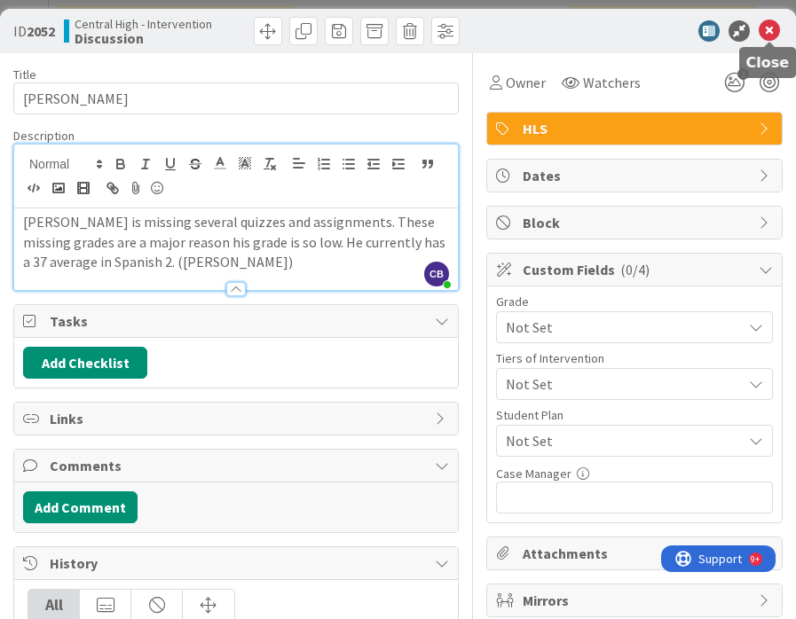
click at [775, 27] on icon at bounding box center [768, 30] width 21 height 21
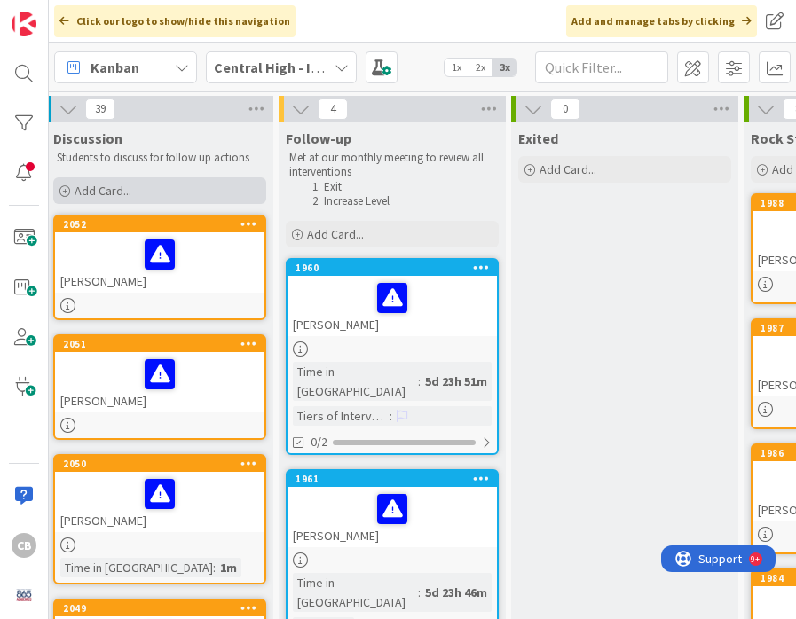
click at [101, 192] on span "Add Card..." at bounding box center [103, 191] width 57 height 16
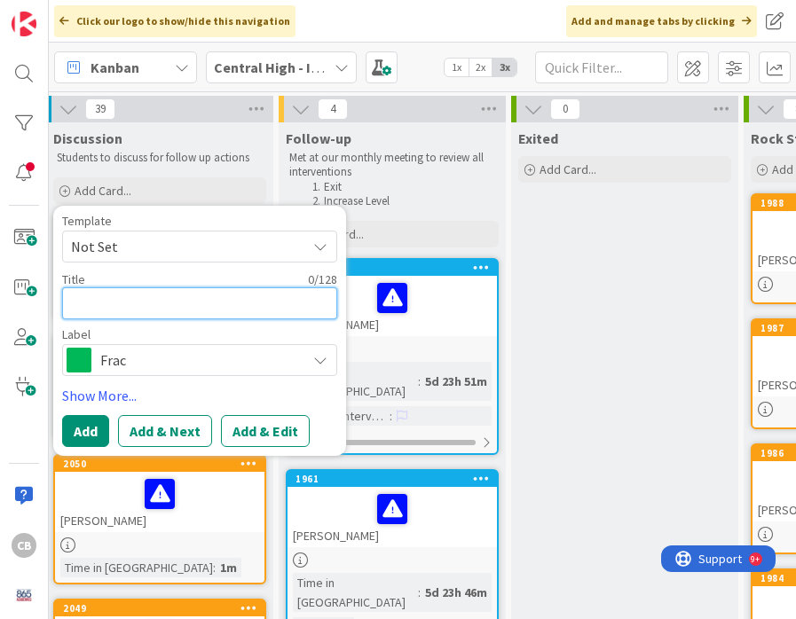
paste textarea "[PERSON_NAME]"
type textarea "x"
type textarea "[PERSON_NAME]"
click at [130, 358] on span "Frac" at bounding box center [198, 360] width 197 height 25
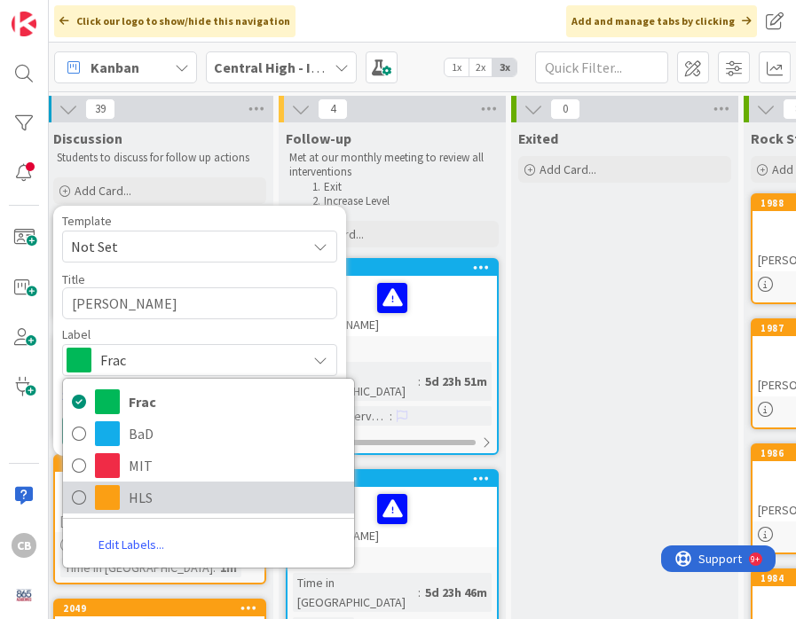
click at [130, 499] on span "HLS" at bounding box center [237, 497] width 216 height 27
type textarea "x"
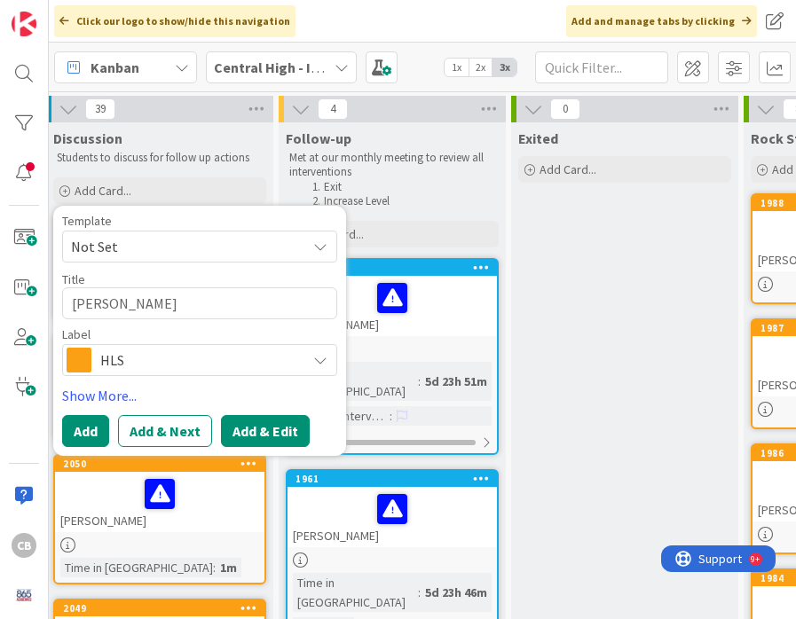
click at [247, 425] on button "Add & Edit" at bounding box center [265, 431] width 89 height 32
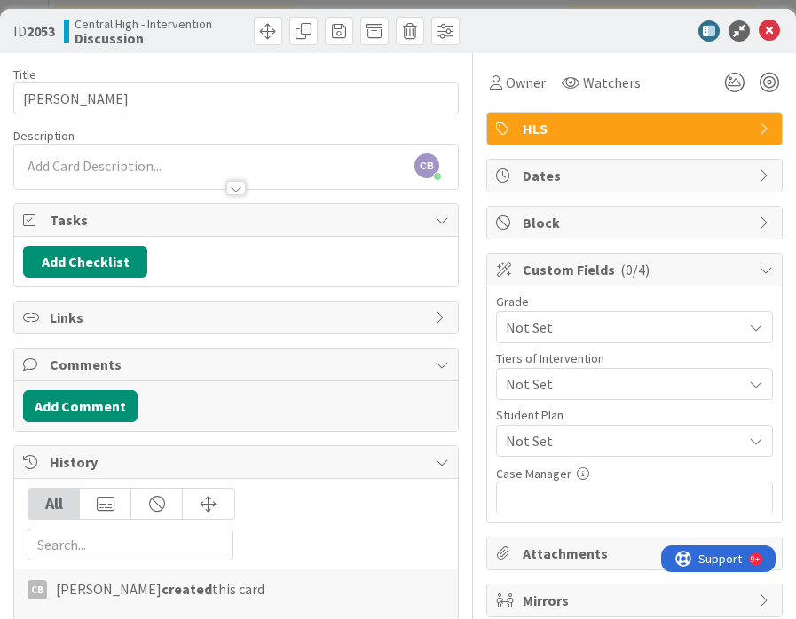
click at [81, 170] on div at bounding box center [236, 179] width 444 height 19
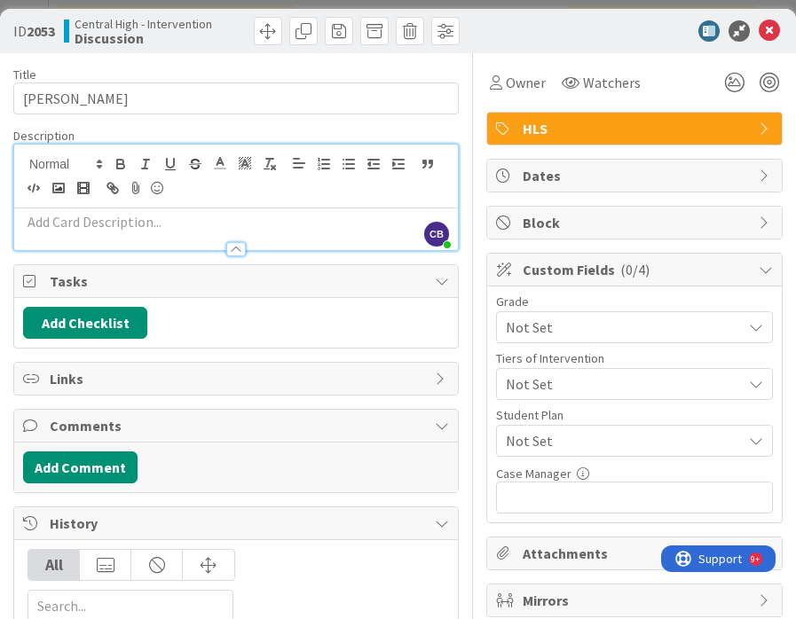
click at [85, 227] on p at bounding box center [236, 222] width 426 height 20
paste div
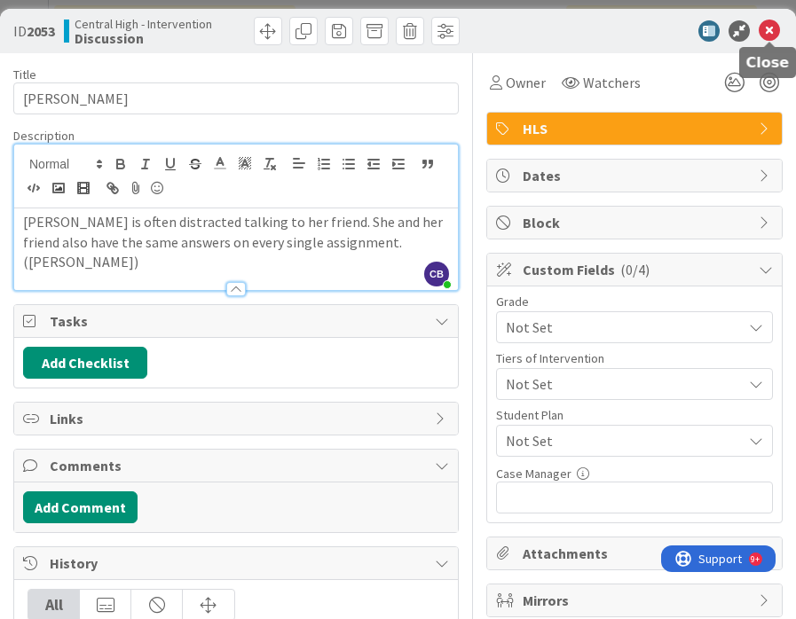
click at [771, 30] on icon at bounding box center [768, 30] width 21 height 21
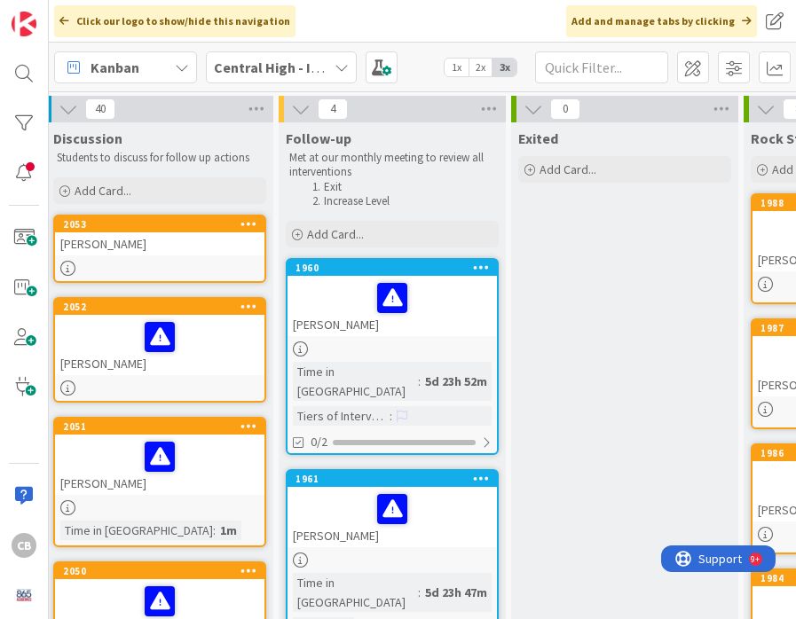
click at [207, 231] on div "2053" at bounding box center [163, 224] width 201 height 12
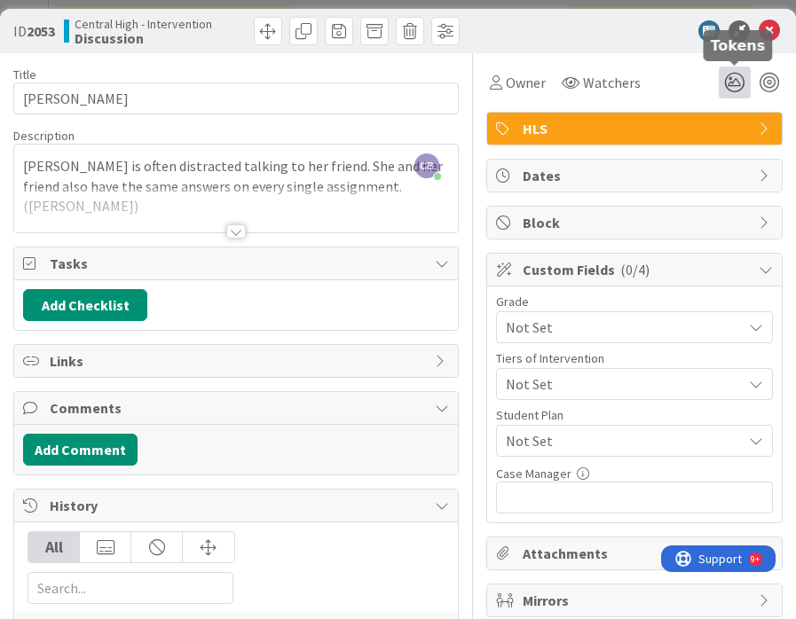
click at [733, 79] on icon at bounding box center [734, 83] width 32 height 32
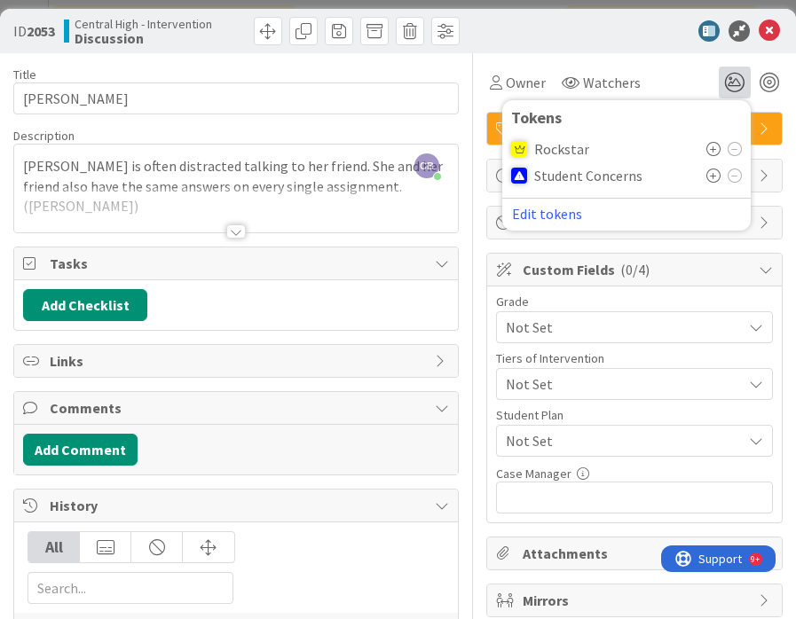
click at [711, 175] on icon at bounding box center [713, 176] width 14 height 14
click at [766, 33] on icon at bounding box center [768, 30] width 21 height 21
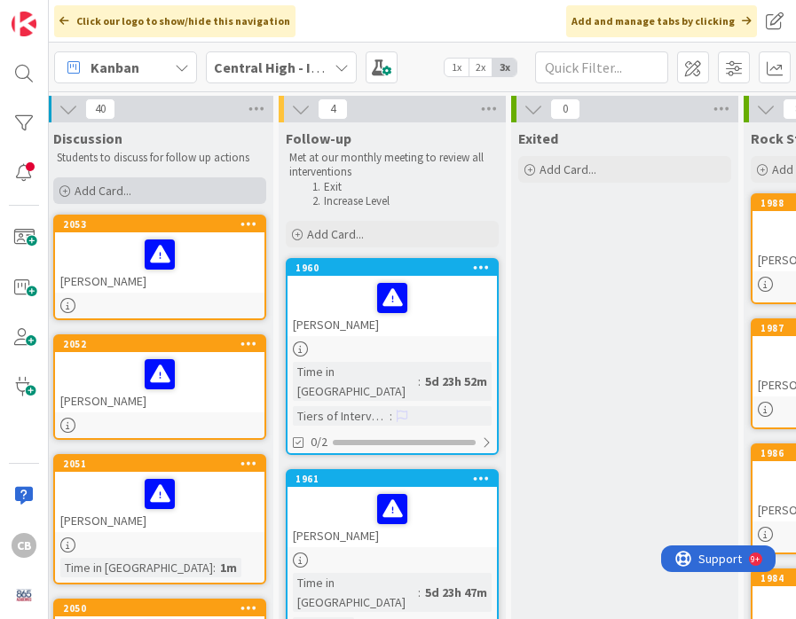
click at [114, 191] on span "Add Card..." at bounding box center [103, 191] width 57 height 16
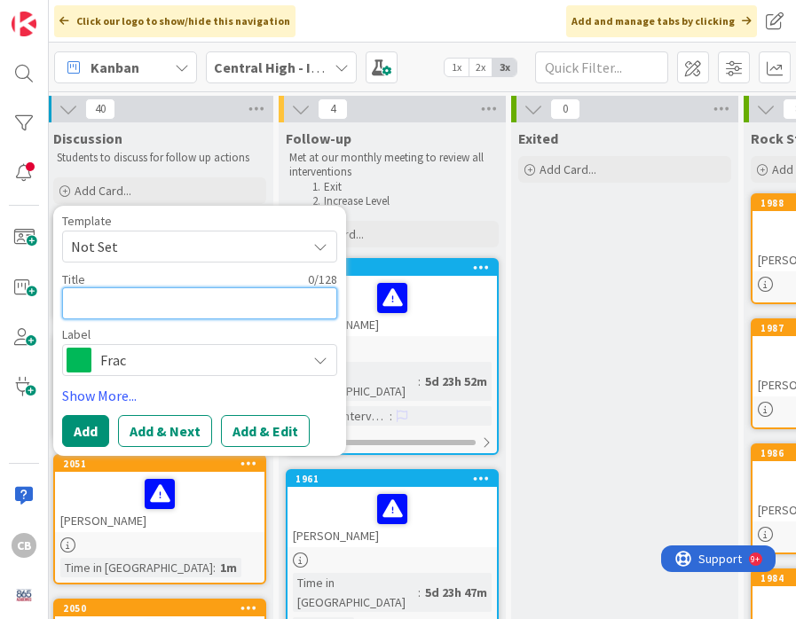
paste textarea "[PERSON_NAME]"
type textarea "x"
type textarea "[PERSON_NAME]"
click at [135, 356] on span "Frac" at bounding box center [198, 360] width 197 height 25
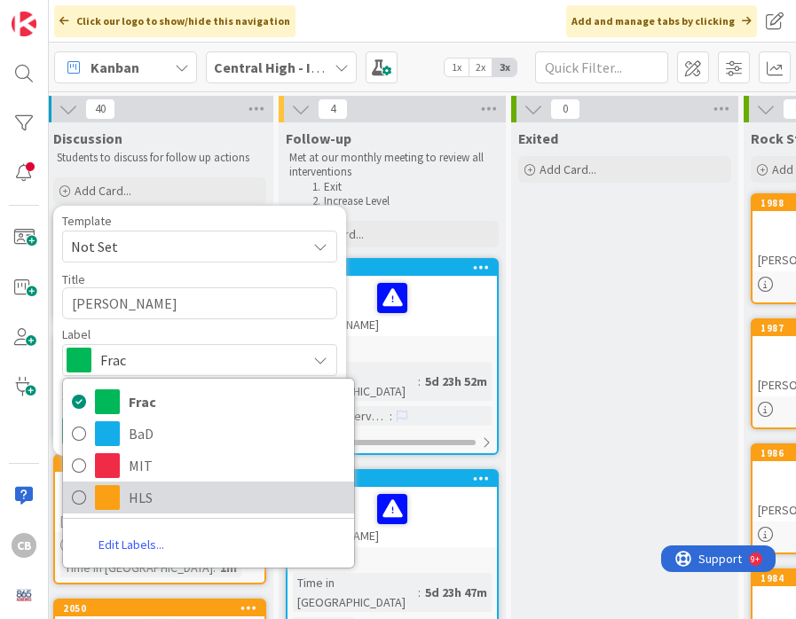
click at [132, 494] on span "HLS" at bounding box center [237, 497] width 216 height 27
type textarea "x"
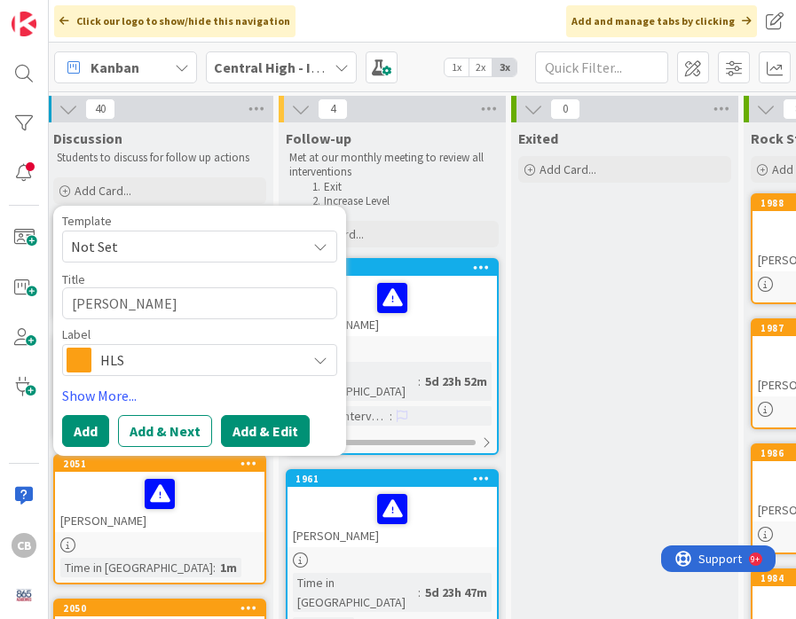
click at [260, 436] on button "Add & Edit" at bounding box center [265, 431] width 89 height 32
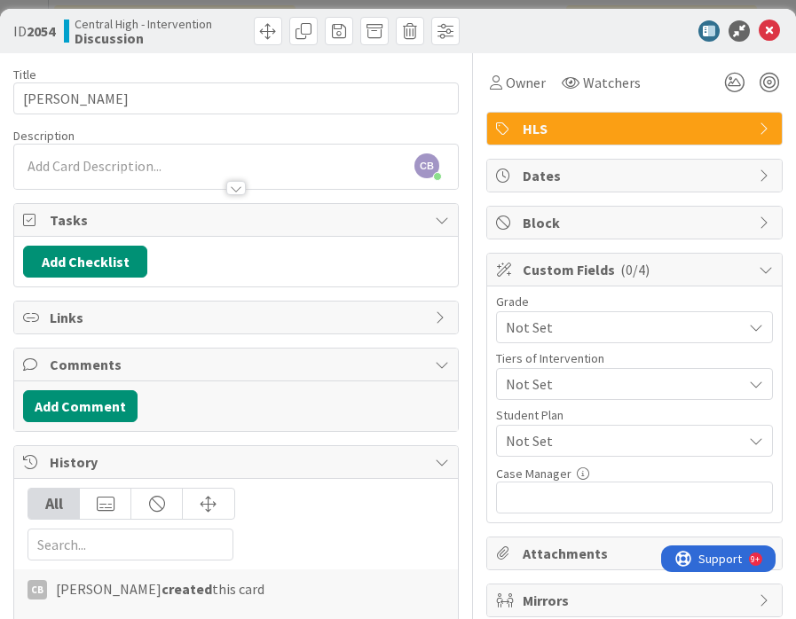
click at [141, 170] on div at bounding box center [236, 179] width 444 height 19
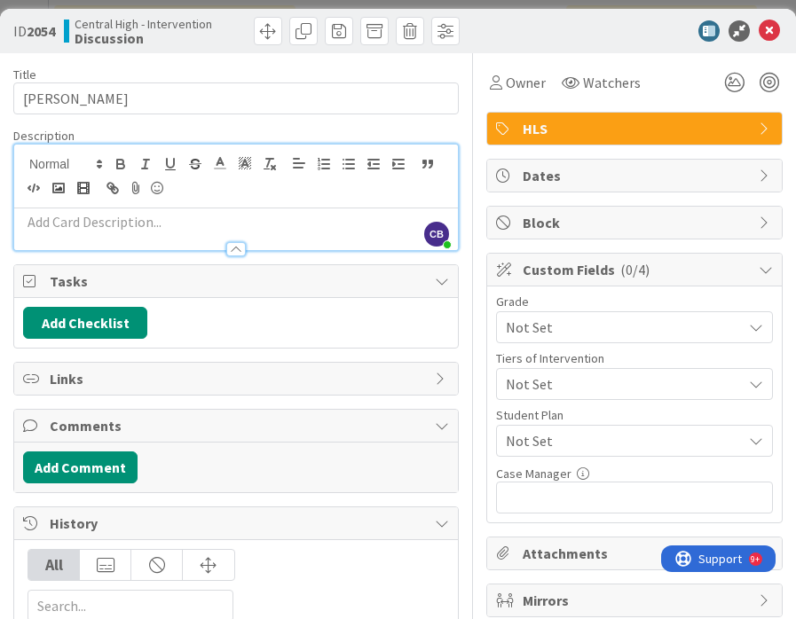
click at [110, 226] on p at bounding box center [236, 222] width 426 height 20
paste div
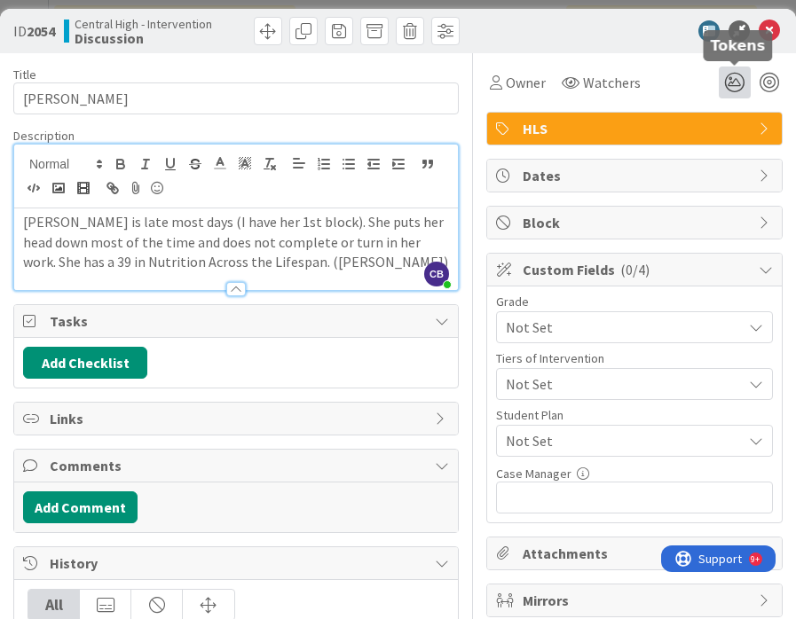
click at [734, 88] on icon at bounding box center [734, 83] width 32 height 32
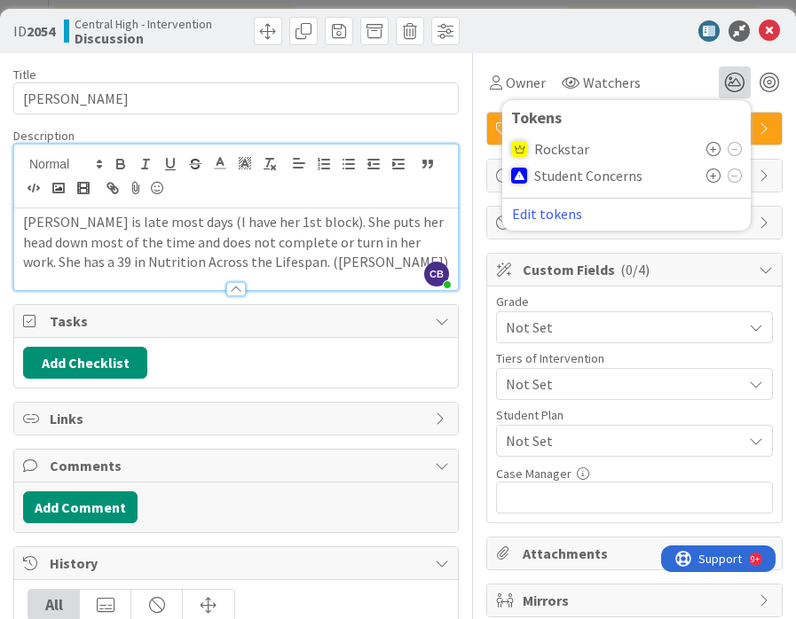
click at [710, 172] on icon at bounding box center [713, 176] width 14 height 14
click at [770, 26] on icon at bounding box center [768, 30] width 21 height 21
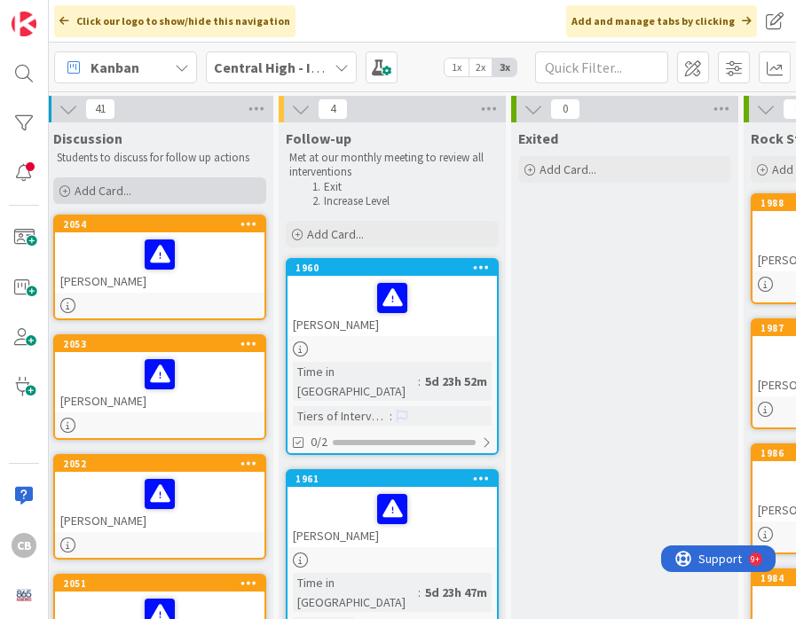
click at [93, 191] on span "Add Card..." at bounding box center [103, 191] width 57 height 16
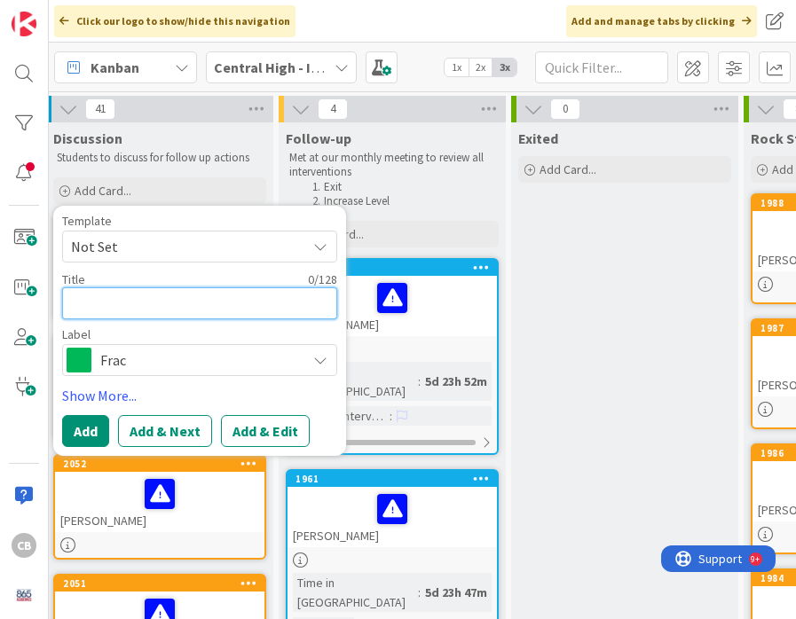
paste textarea "[PERSON_NAME]"
type textarea "x"
type textarea "[PERSON_NAME]"
click at [105, 366] on span "Frac" at bounding box center [198, 360] width 197 height 25
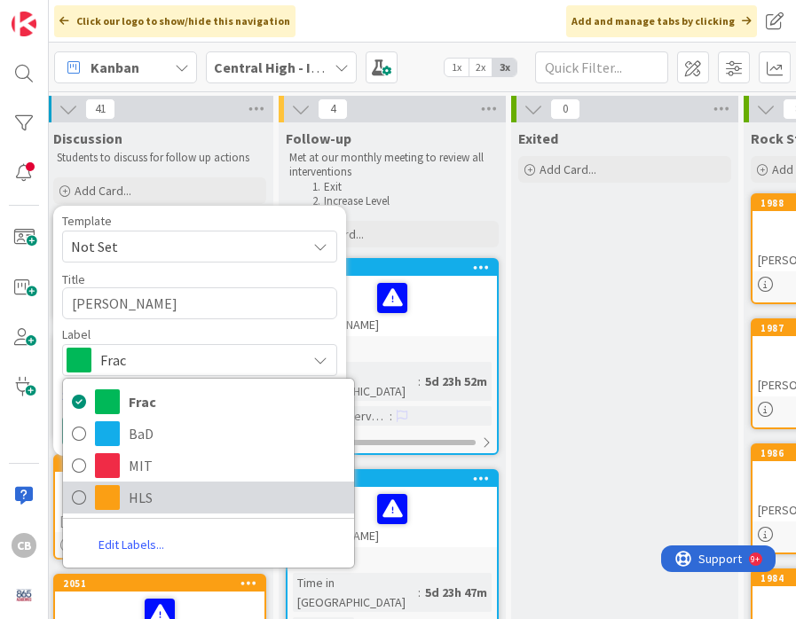
click at [119, 495] on span at bounding box center [107, 497] width 25 height 25
type textarea "x"
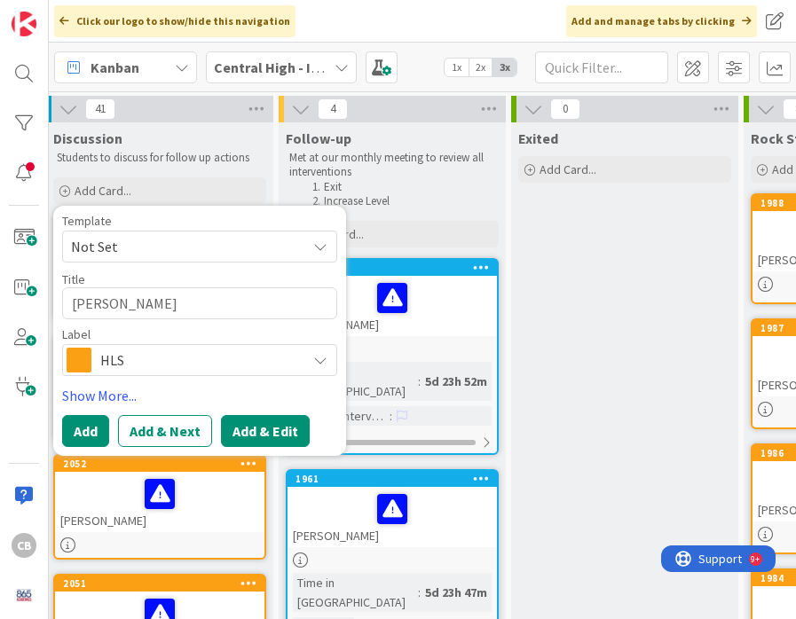
click at [267, 436] on button "Add & Edit" at bounding box center [265, 431] width 89 height 32
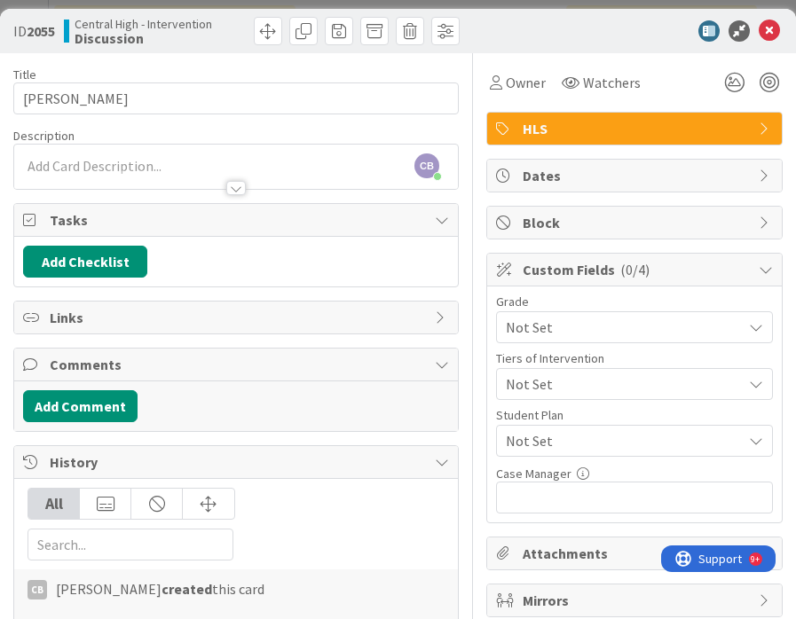
click at [50, 169] on div "CB [PERSON_NAME] just joined" at bounding box center [236, 167] width 444 height 44
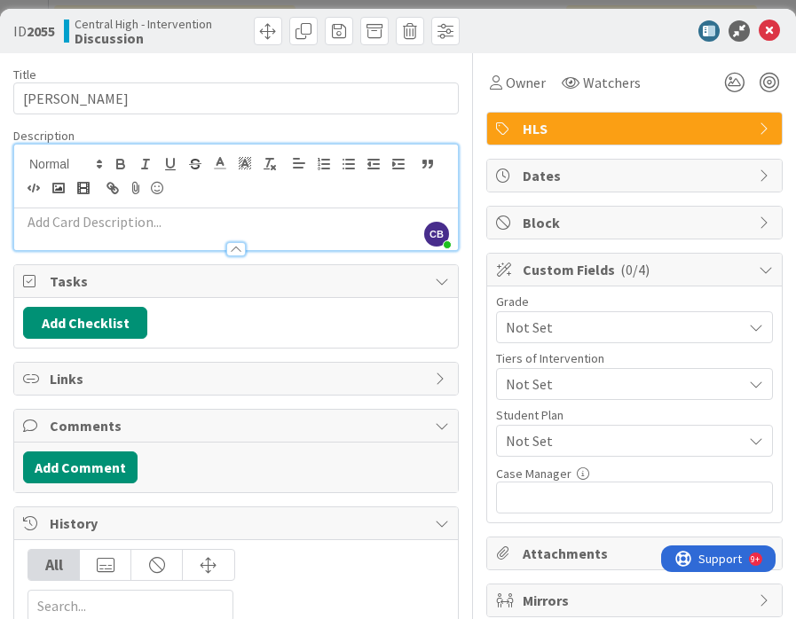
paste div
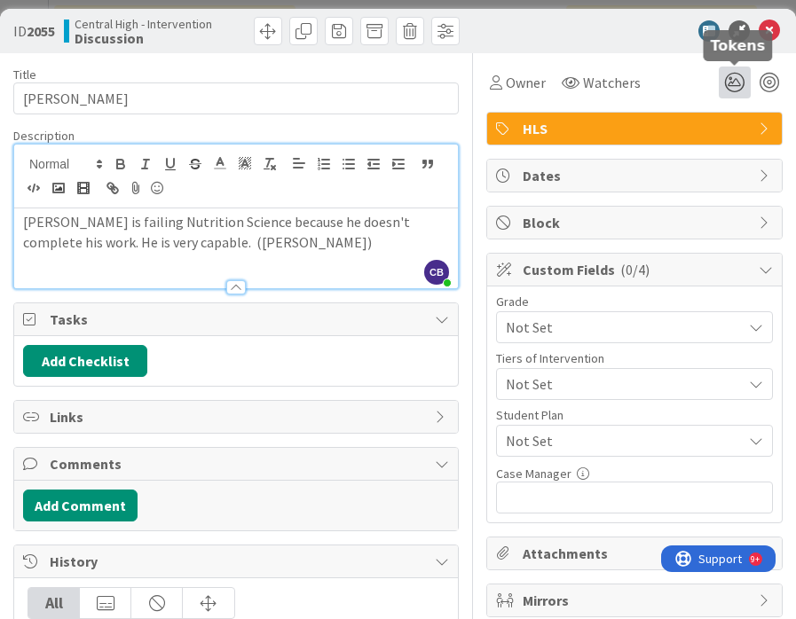
click at [735, 74] on icon at bounding box center [734, 83] width 32 height 32
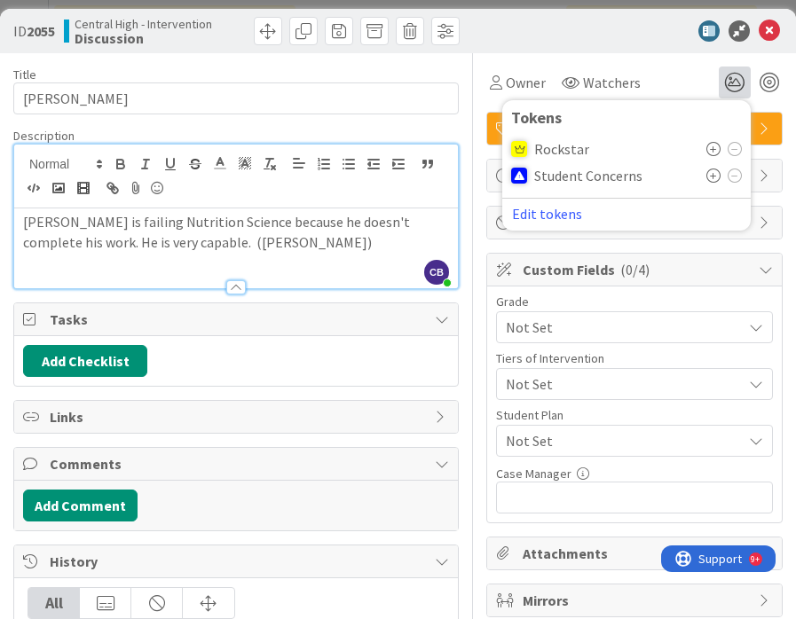
click at [713, 175] on icon at bounding box center [713, 176] width 14 height 14
click at [769, 29] on icon at bounding box center [768, 30] width 21 height 21
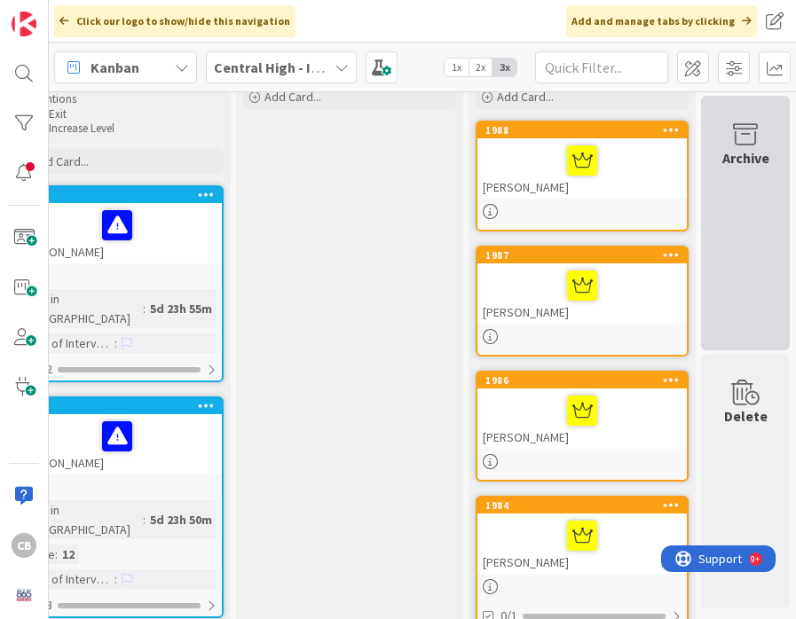
scroll to position [24, 284]
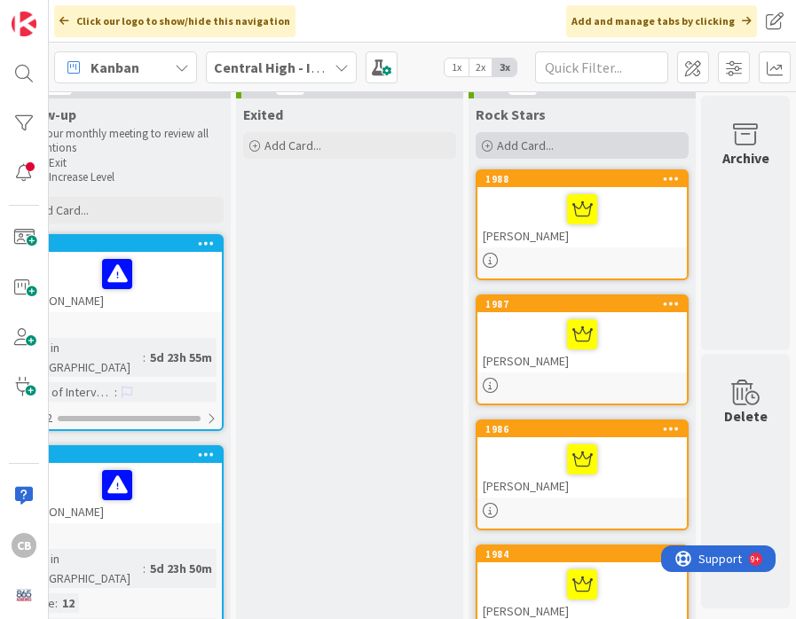
click at [485, 146] on icon at bounding box center [487, 146] width 11 height 11
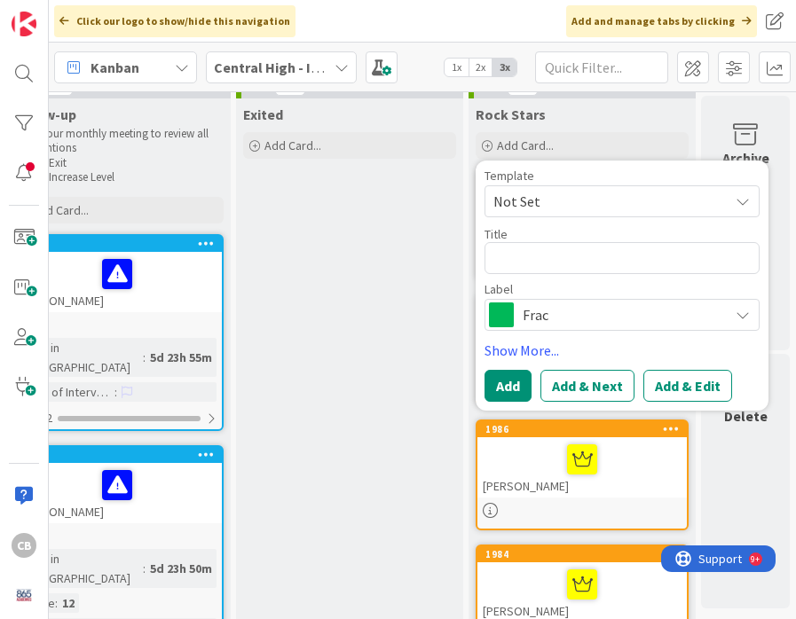
type textarea "x"
type textarea "[PERSON_NAME]"
click at [564, 318] on span "Frac" at bounding box center [620, 314] width 197 height 25
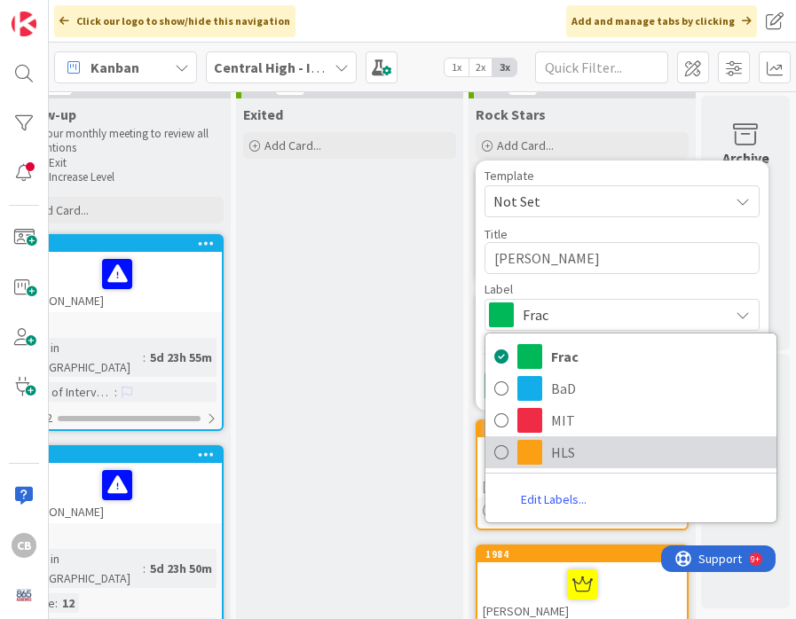
click at [558, 455] on span "HLS" at bounding box center [659, 452] width 216 height 27
type textarea "x"
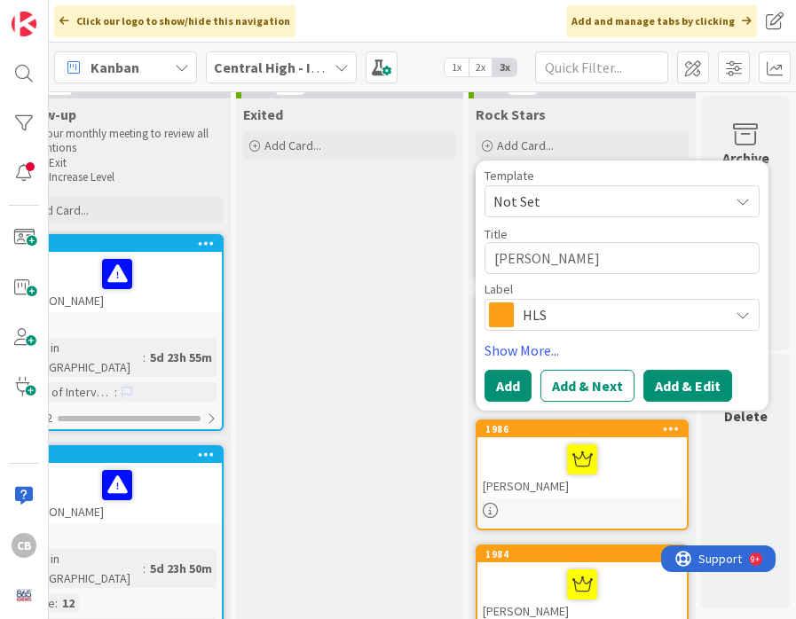
click at [678, 387] on button "Add & Edit" at bounding box center [687, 386] width 89 height 32
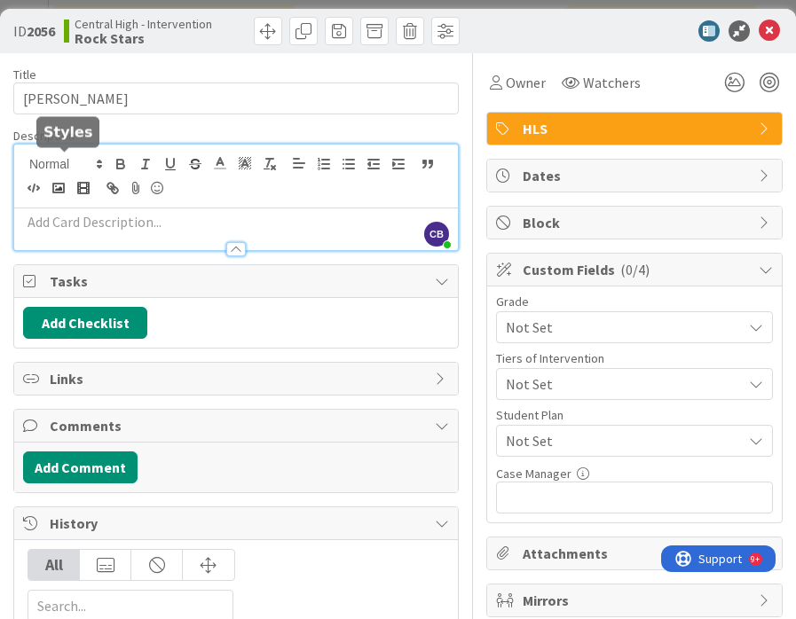
click at [103, 167] on div "CB [PERSON_NAME] just joined" at bounding box center [236, 198] width 444 height 106
paste div
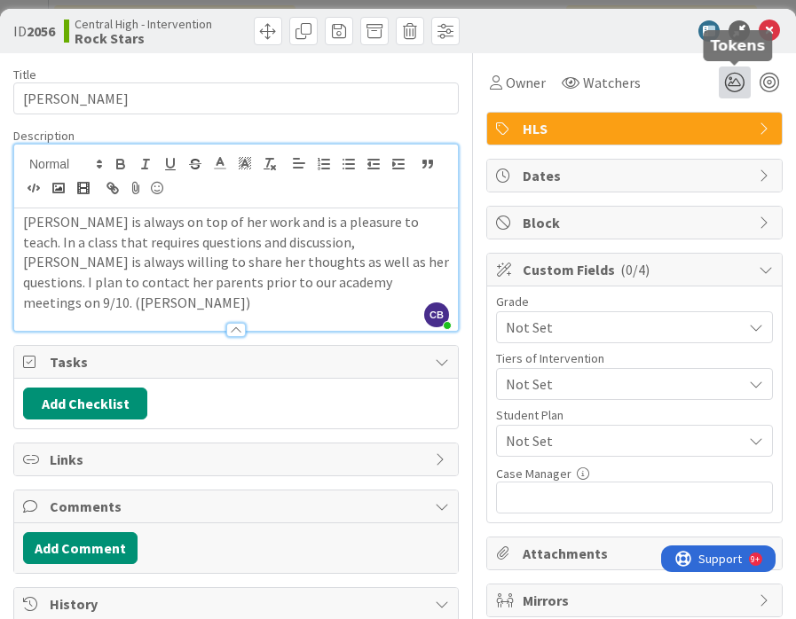
click at [732, 89] on icon at bounding box center [734, 83] width 32 height 32
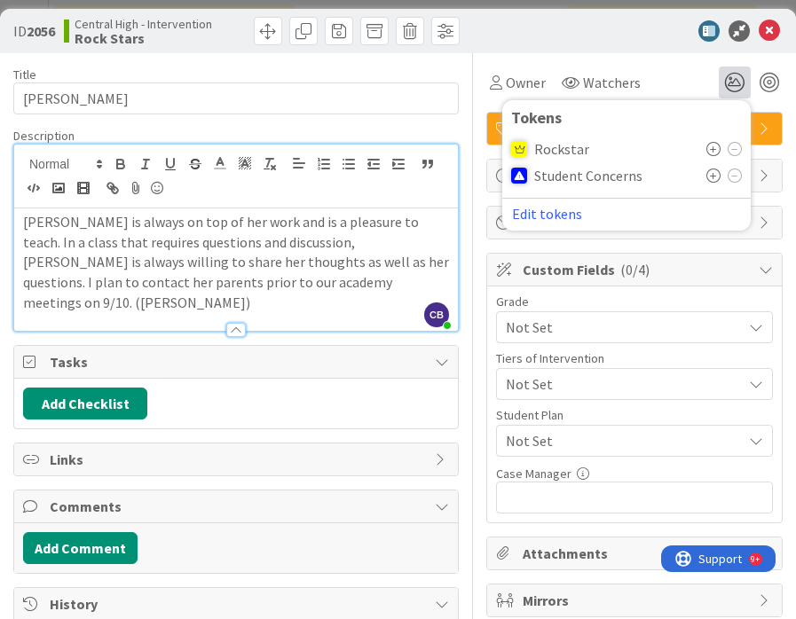
click at [711, 149] on icon at bounding box center [713, 149] width 14 height 14
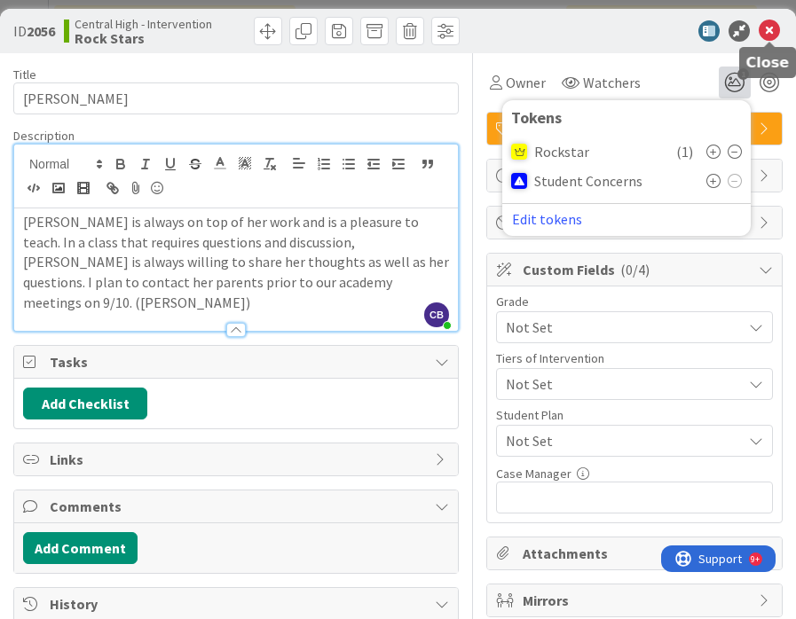
click at [770, 32] on icon at bounding box center [768, 30] width 21 height 21
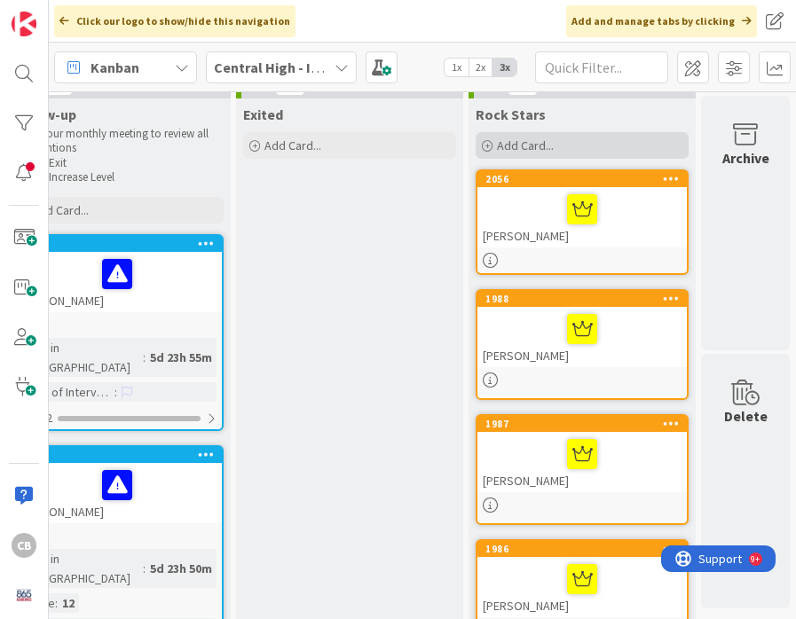
click at [487, 144] on icon at bounding box center [487, 146] width 11 height 11
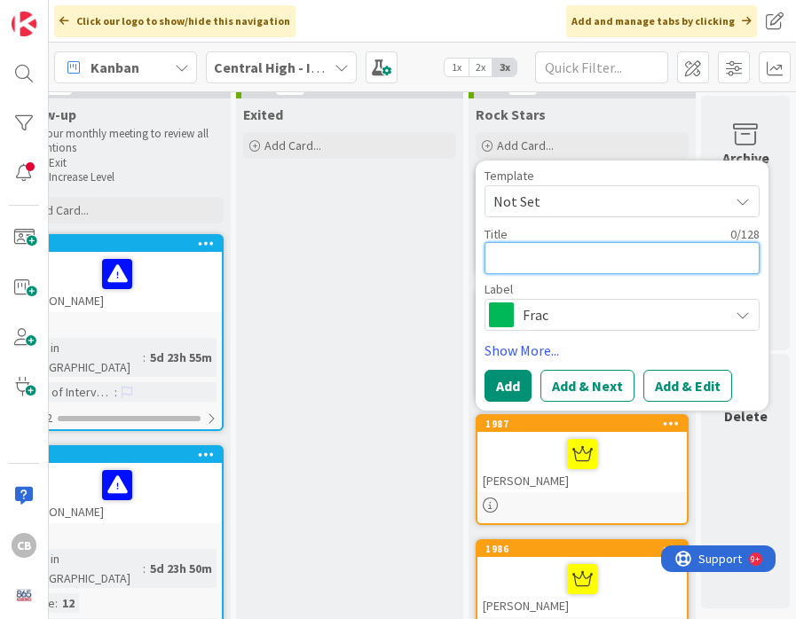
type textarea "x"
type textarea "J"
type textarea "x"
type textarea "Jo"
type textarea "x"
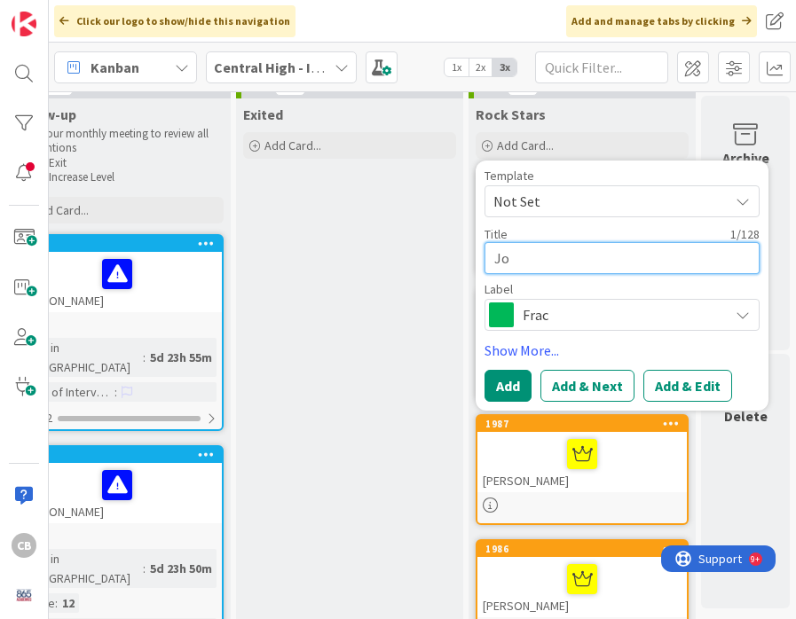
type textarea "Jou"
type textarea "x"
type textarea "Jour"
type textarea "x"
type textarea "Journ"
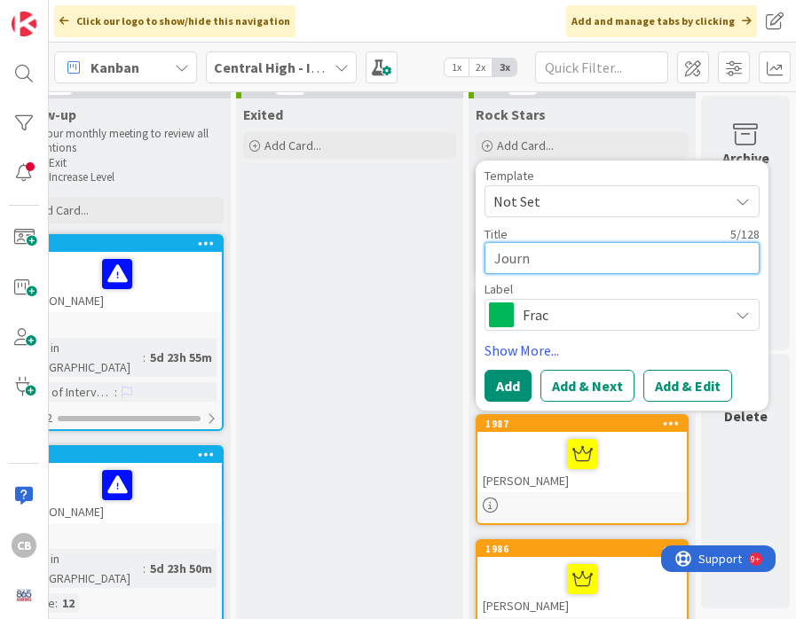
type textarea "x"
type textarea "Jour"
type textarea "x"
type textarea "Jou"
type textarea "x"
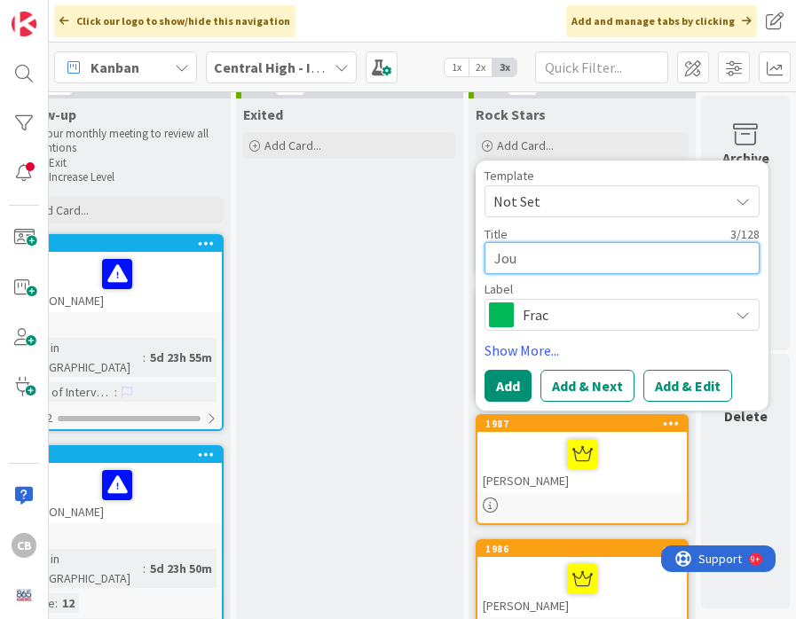
type textarea "Jo"
type textarea "x"
type textarea "J"
paste textarea "Journey [PERSON_NAME]"
type textarea "x"
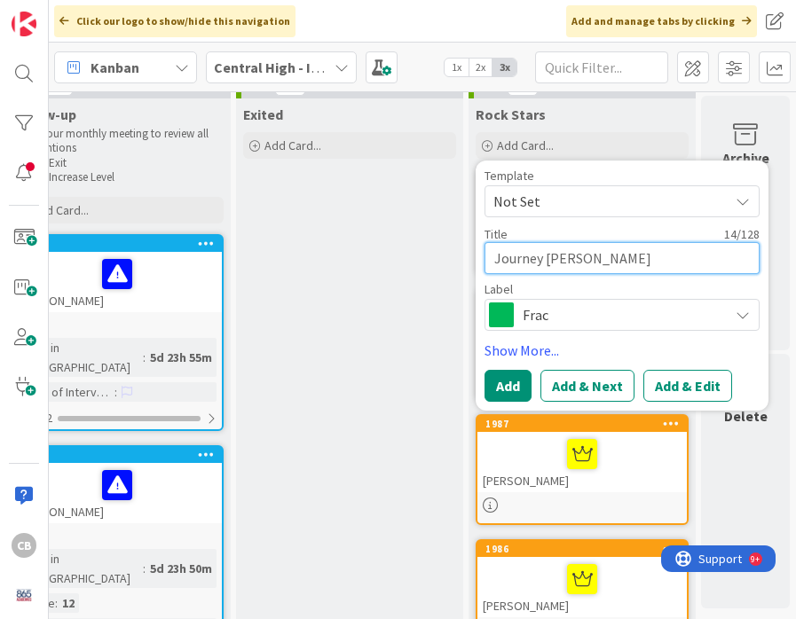
type textarea "Journey [PERSON_NAME]"
click at [595, 316] on span "Frac" at bounding box center [620, 314] width 197 height 25
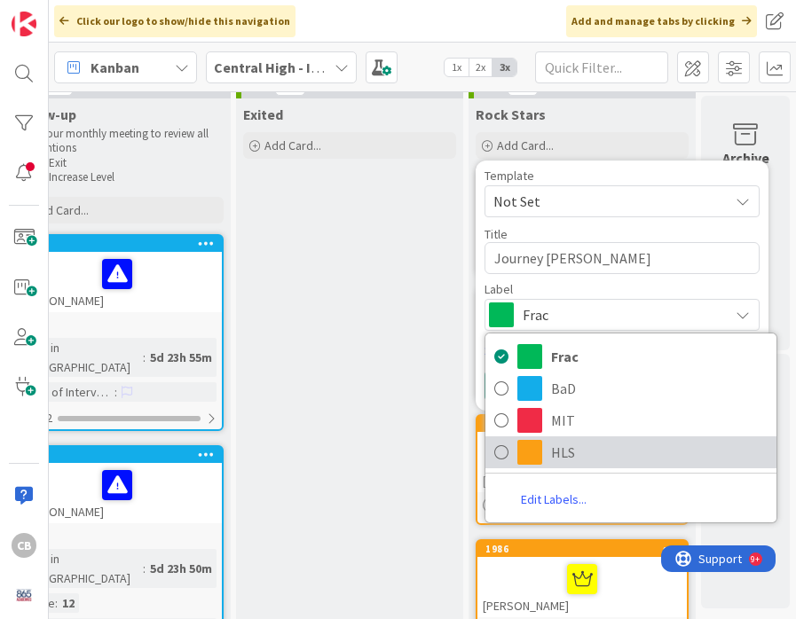
click at [515, 447] on link "HLS" at bounding box center [630, 452] width 291 height 32
type textarea "x"
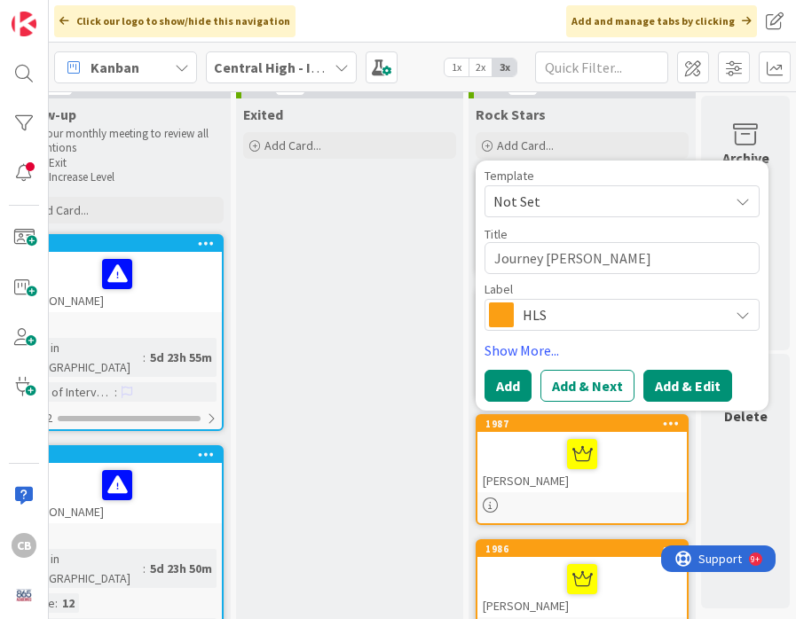
click at [696, 387] on button "Add & Edit" at bounding box center [687, 386] width 89 height 32
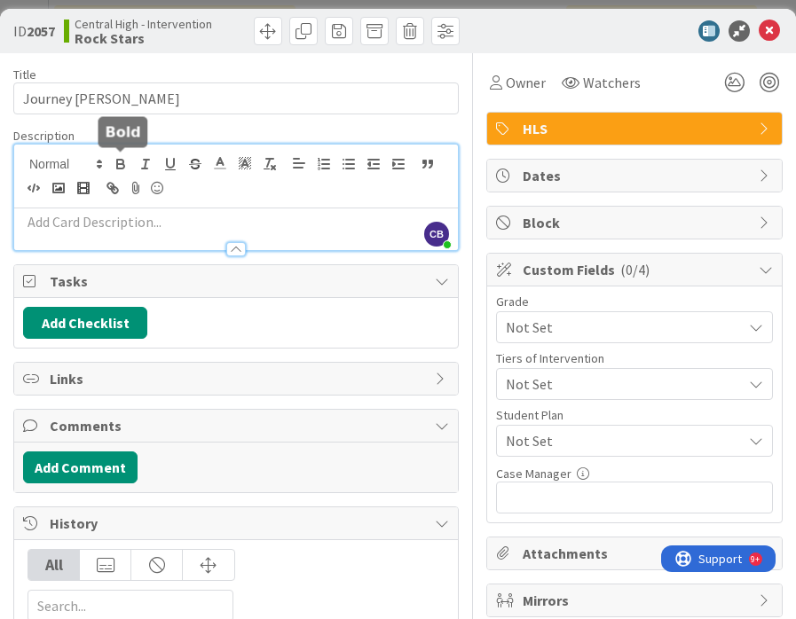
click at [124, 162] on div "CB [PERSON_NAME] just joined" at bounding box center [236, 198] width 444 height 106
paste div
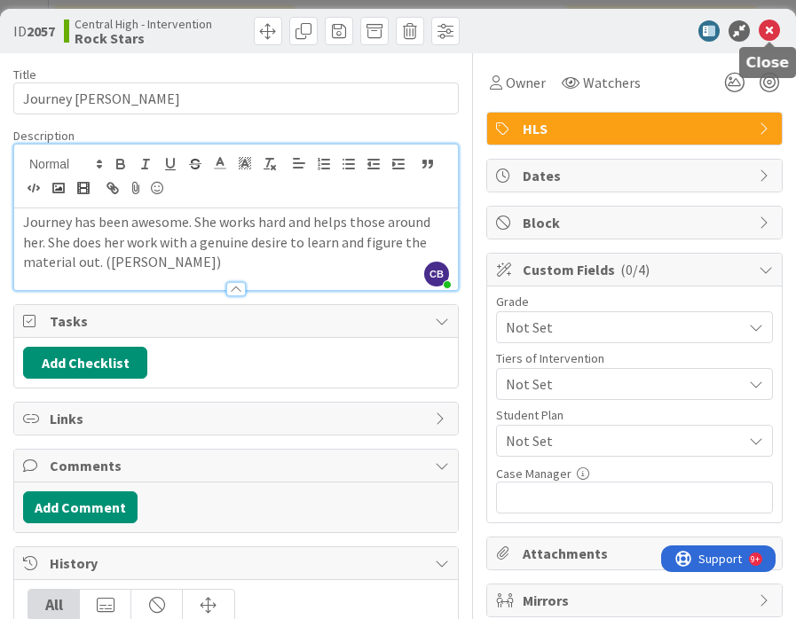
click at [766, 29] on icon at bounding box center [768, 30] width 21 height 21
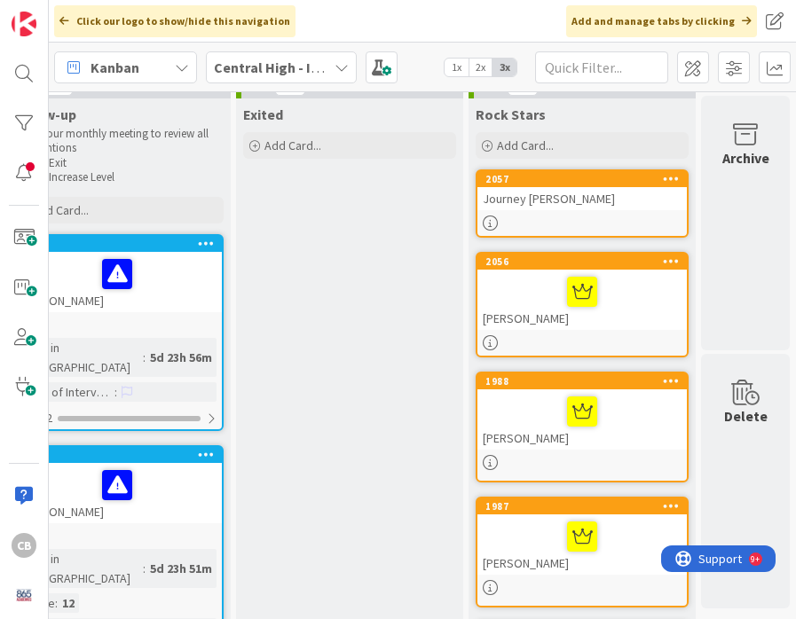
click at [644, 192] on div "Journey [PERSON_NAME]" at bounding box center [581, 198] width 209 height 23
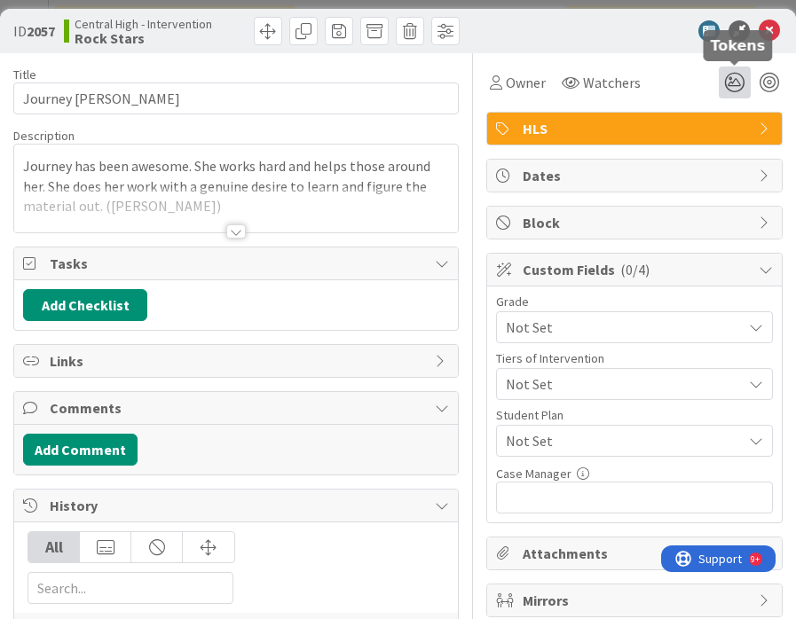
click at [737, 85] on icon at bounding box center [734, 83] width 32 height 32
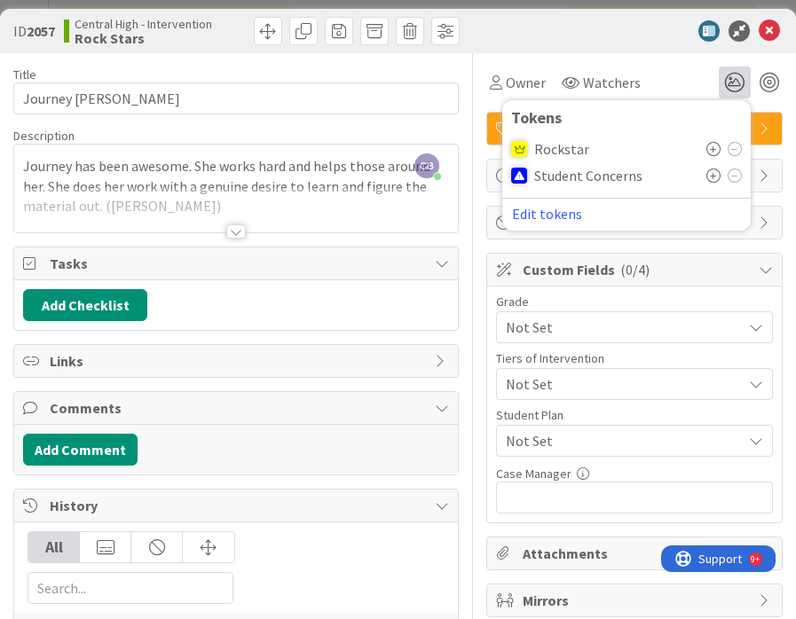
click at [712, 151] on icon at bounding box center [713, 149] width 14 height 14
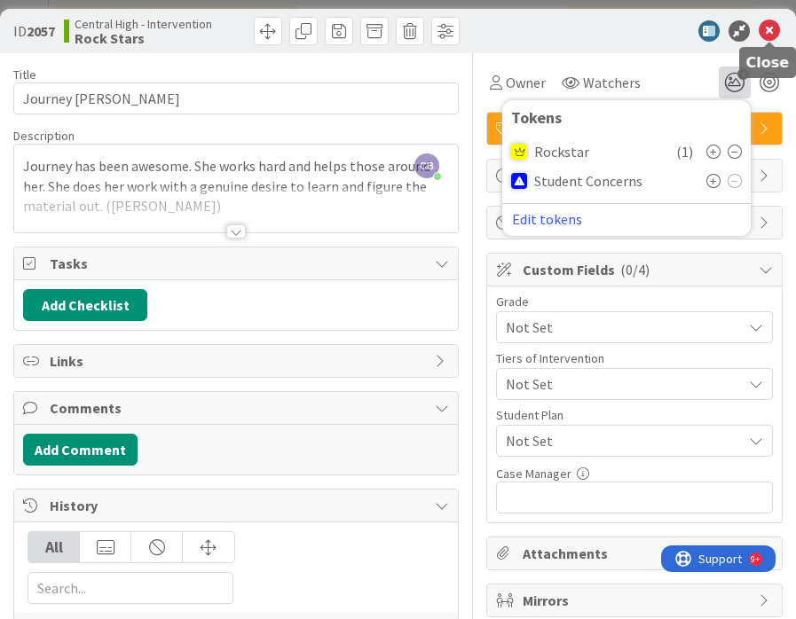
click at [768, 37] on icon at bounding box center [768, 30] width 21 height 21
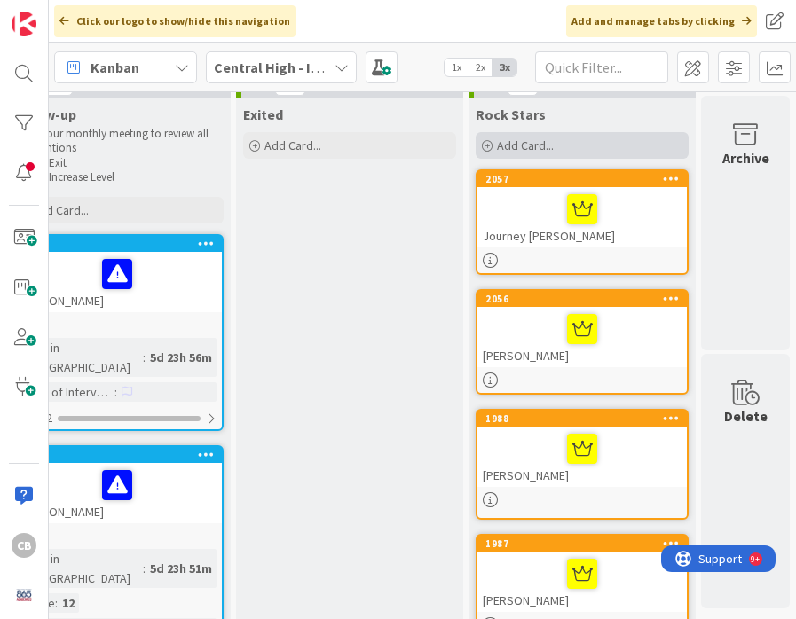
click at [595, 149] on div "Add Card..." at bounding box center [581, 145] width 213 height 27
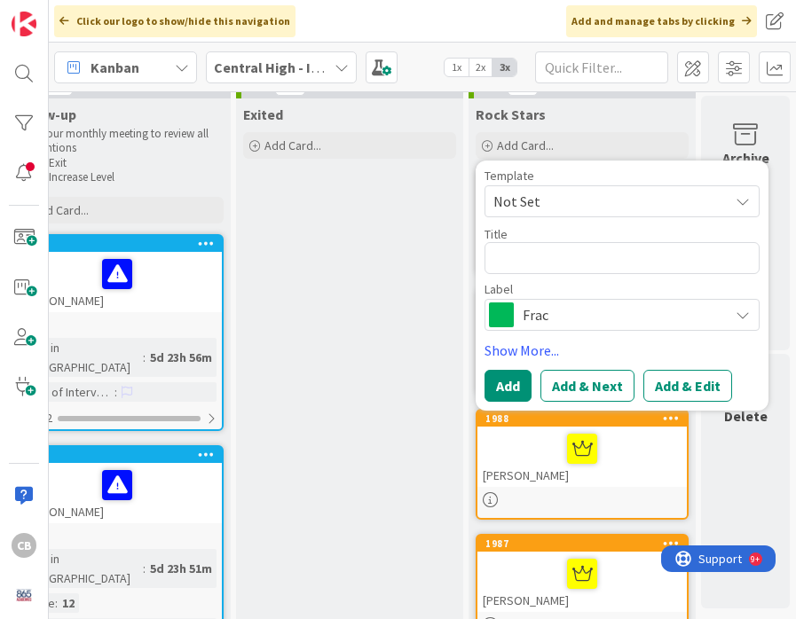
click at [580, 331] on div "Template Not Set Title 0 / 128 Label Frac Frac BaD MIT HLS Edit Labels... Show …" at bounding box center [621, 285] width 275 height 232
click at [580, 324] on span "Frac" at bounding box center [620, 314] width 197 height 25
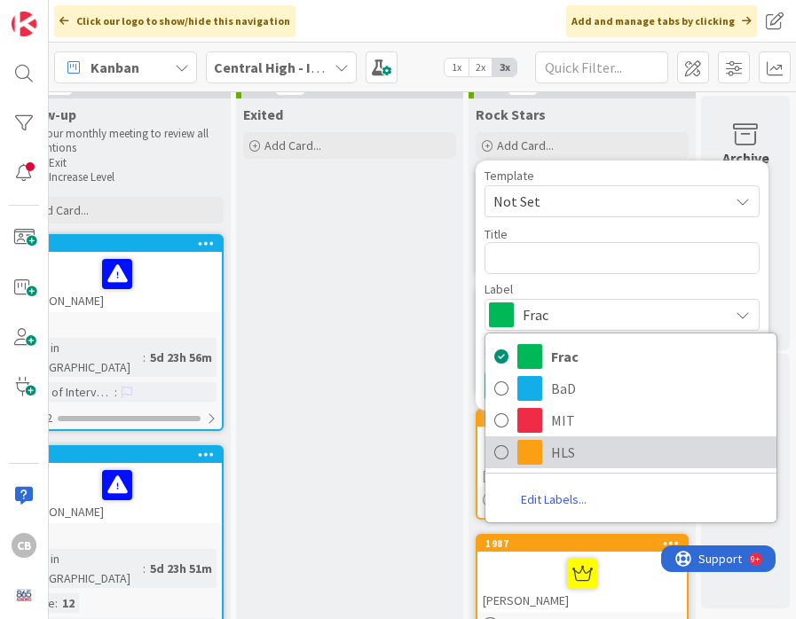
click at [524, 458] on span at bounding box center [529, 452] width 25 height 25
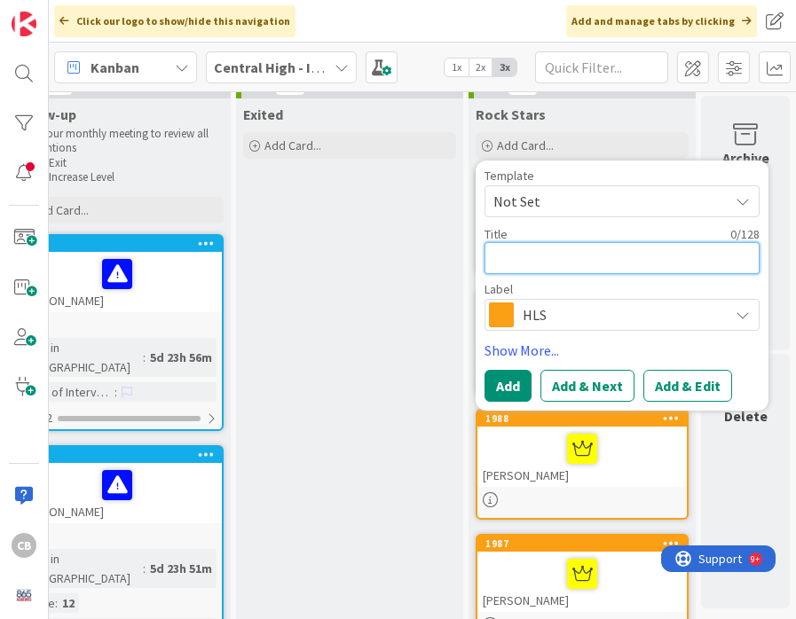
click at [515, 263] on textarea at bounding box center [621, 258] width 275 height 32
paste textarea "M"
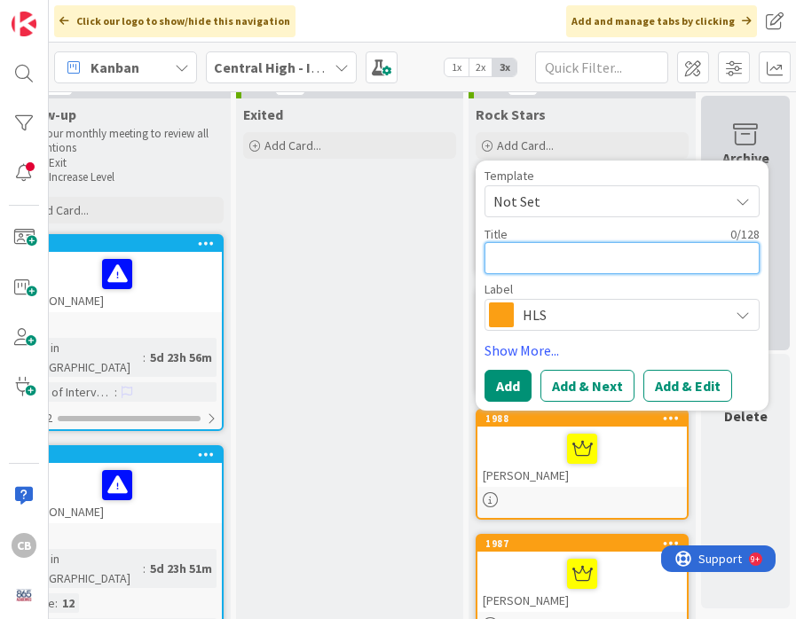
type textarea "x"
type textarea "M"
type textarea "x"
type textarea "Ma"
type textarea "x"
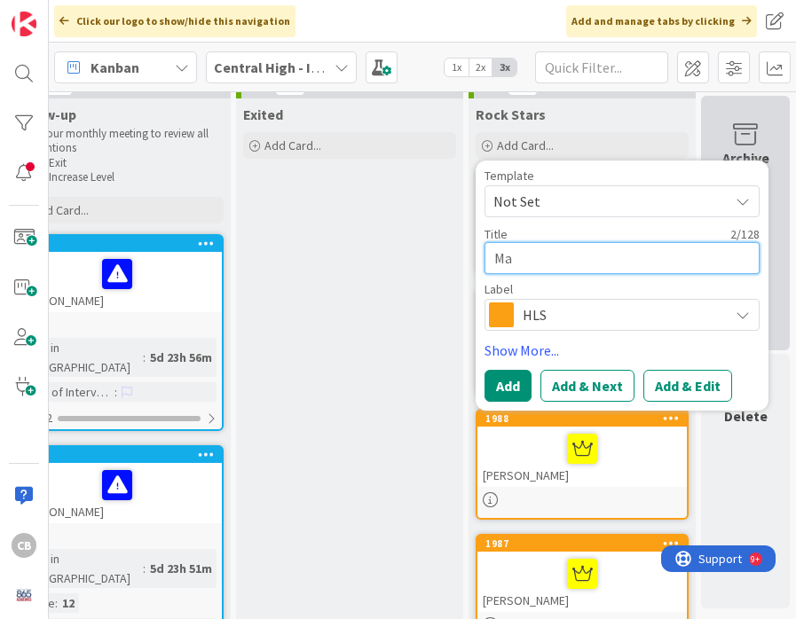
type textarea "Mar"
type textarea "x"
type textarea "[PERSON_NAME]"
type textarea "x"
type textarea "[PERSON_NAME]"
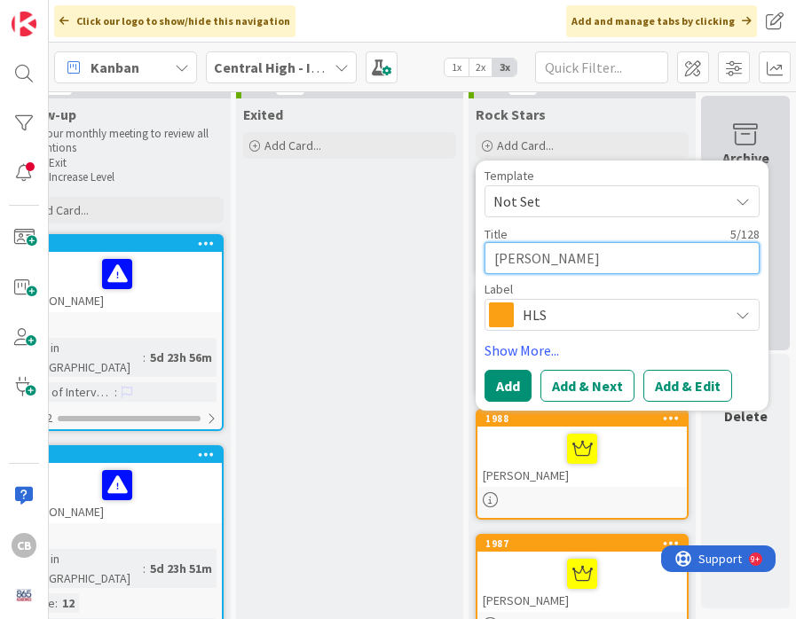
type textarea "x"
type textarea "[PERSON_NAME]"
type textarea "x"
type textarea "[PERSON_NAME]"
type textarea "x"
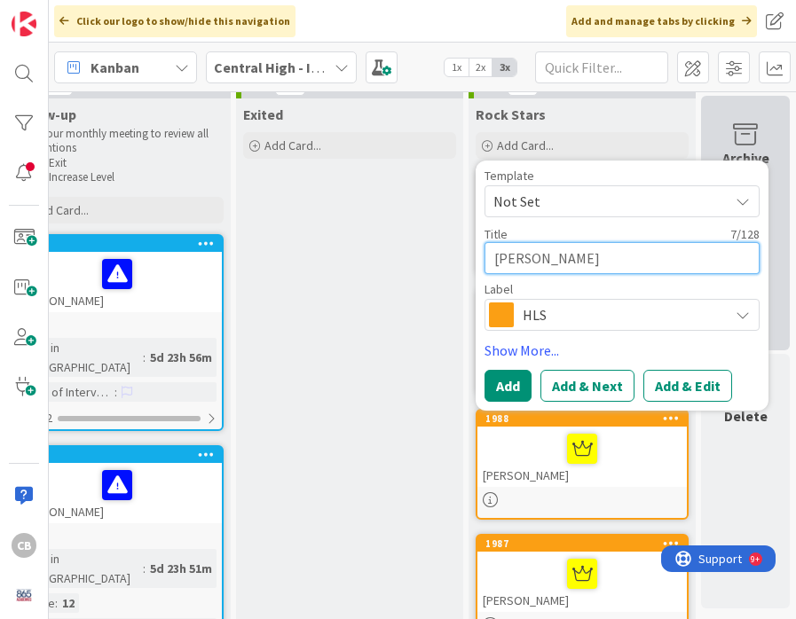
type textarea "[PERSON_NAME]"
type textarea "x"
type textarea "[PERSON_NAME]"
type textarea "x"
type textarea "[PERSON_NAME]"
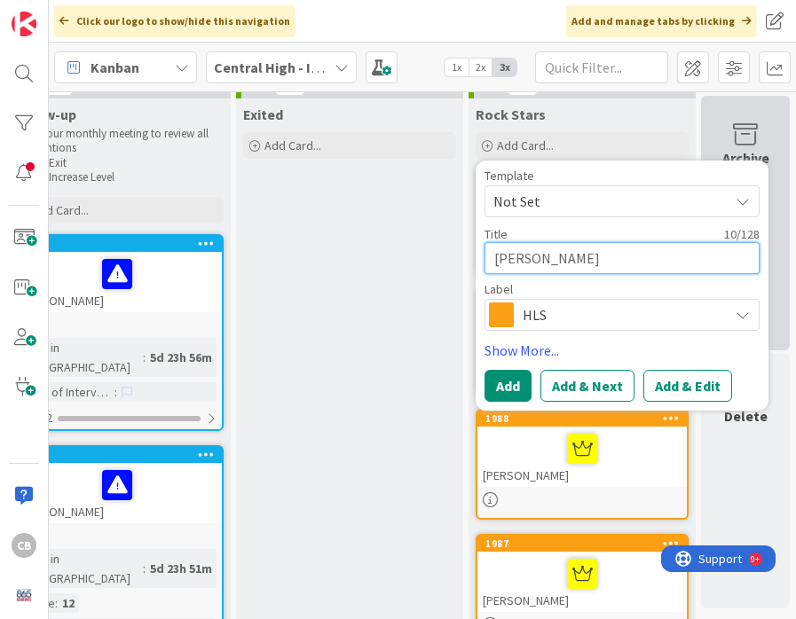
type textarea "x"
type textarea "[PERSON_NAME]"
type textarea "x"
type textarea "[PERSON_NAME] [US_STATE]"
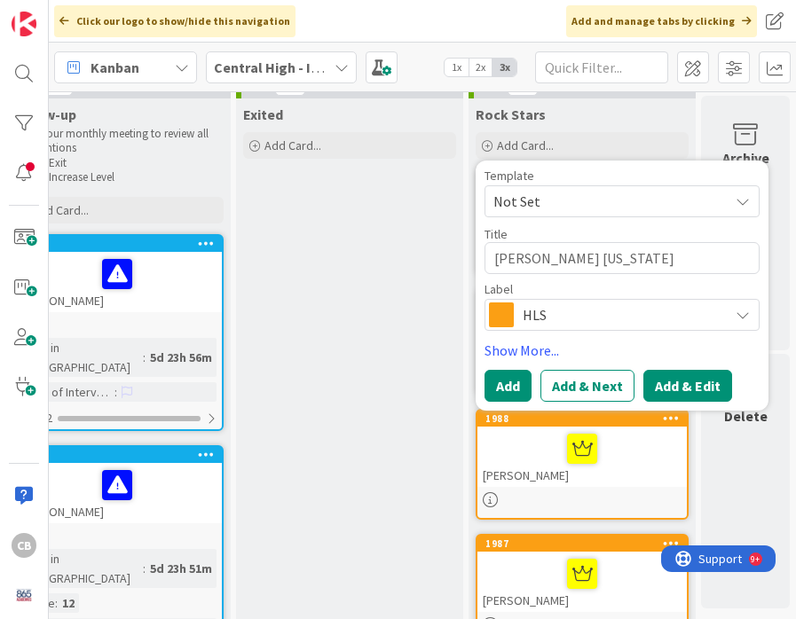
click at [691, 389] on button "Add & Edit" at bounding box center [687, 386] width 89 height 32
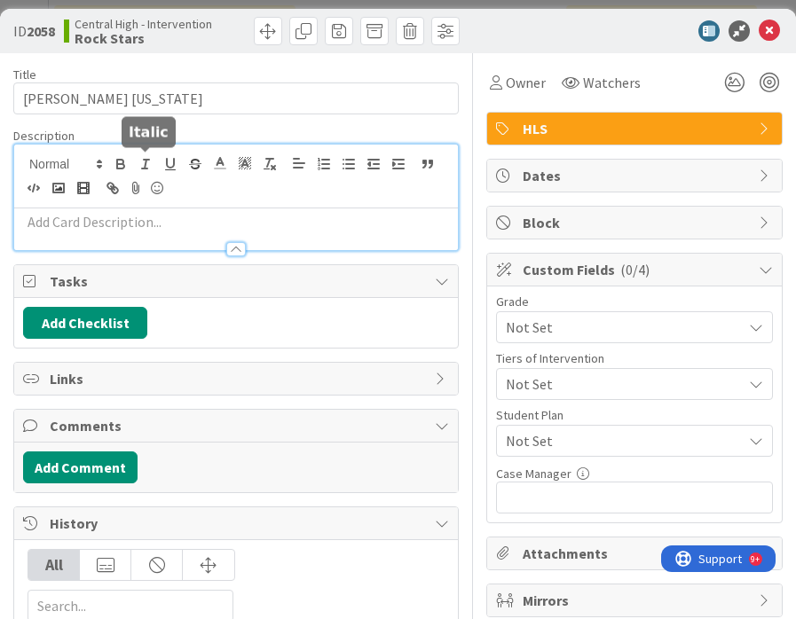
click at [156, 167] on div at bounding box center [236, 198] width 444 height 106
paste div
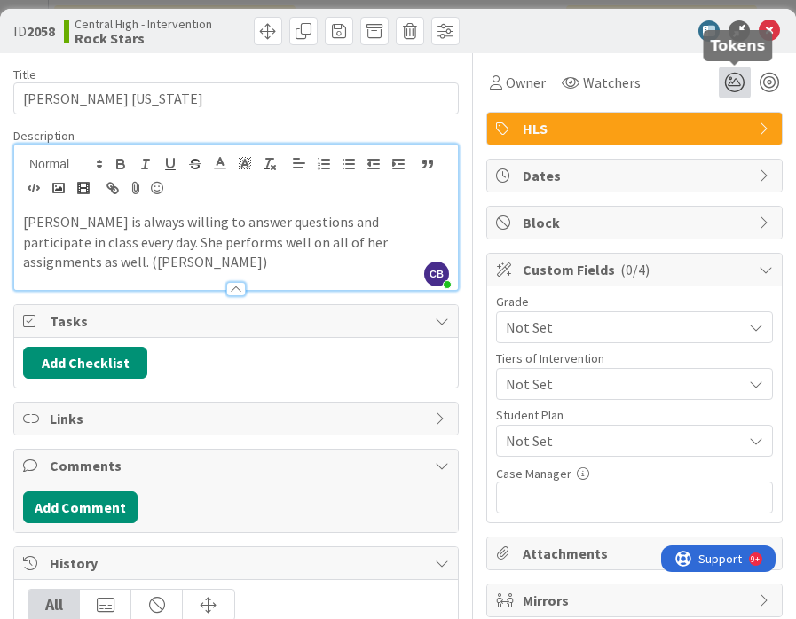
click at [739, 84] on icon at bounding box center [734, 83] width 32 height 32
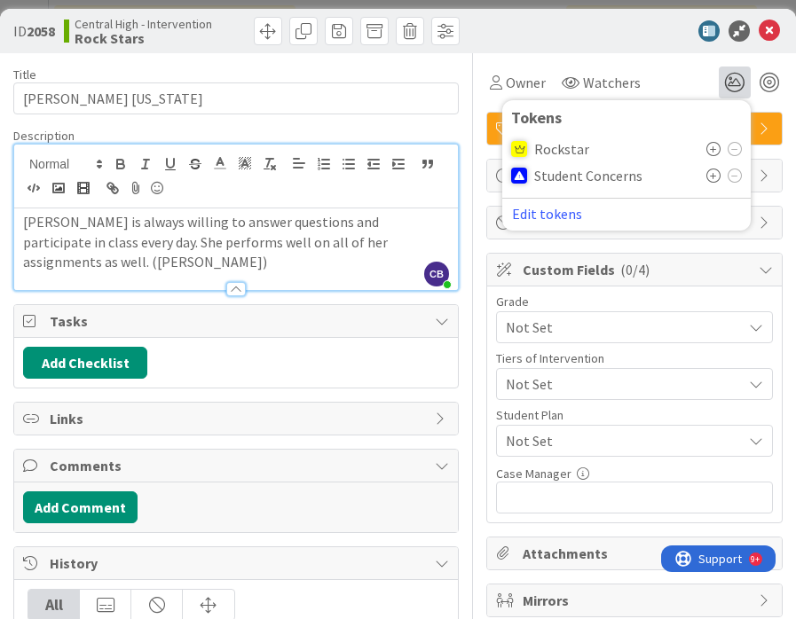
click at [713, 145] on icon at bounding box center [713, 149] width 14 height 14
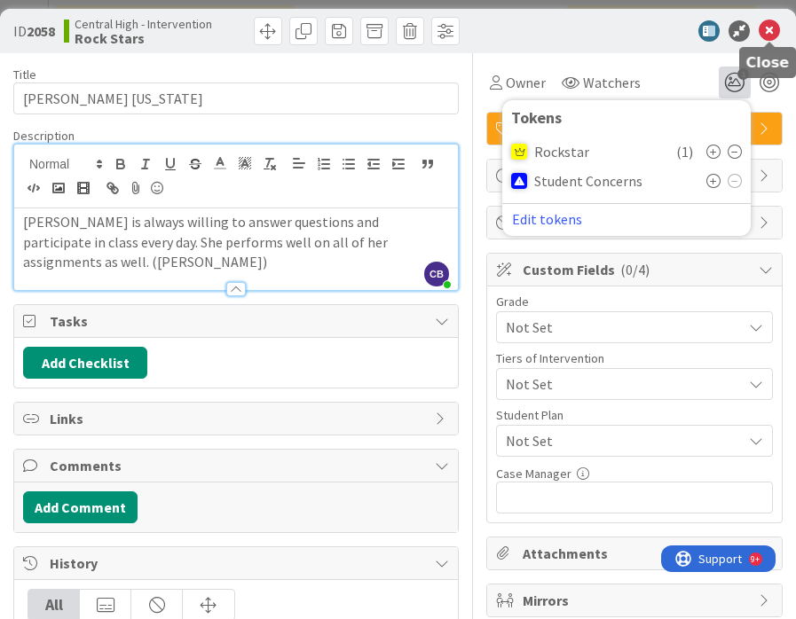
click at [773, 32] on icon at bounding box center [768, 30] width 21 height 21
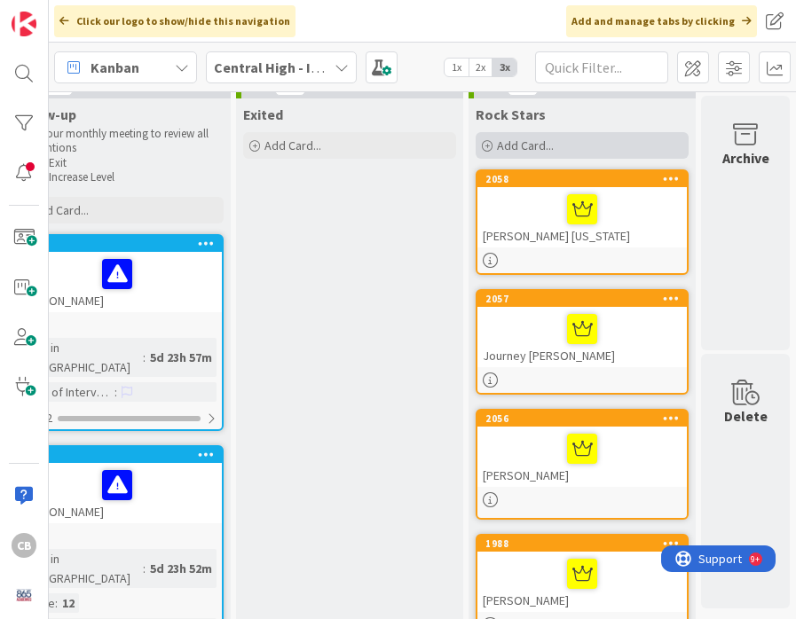
click at [493, 142] on div "Add Card..." at bounding box center [581, 145] width 213 height 27
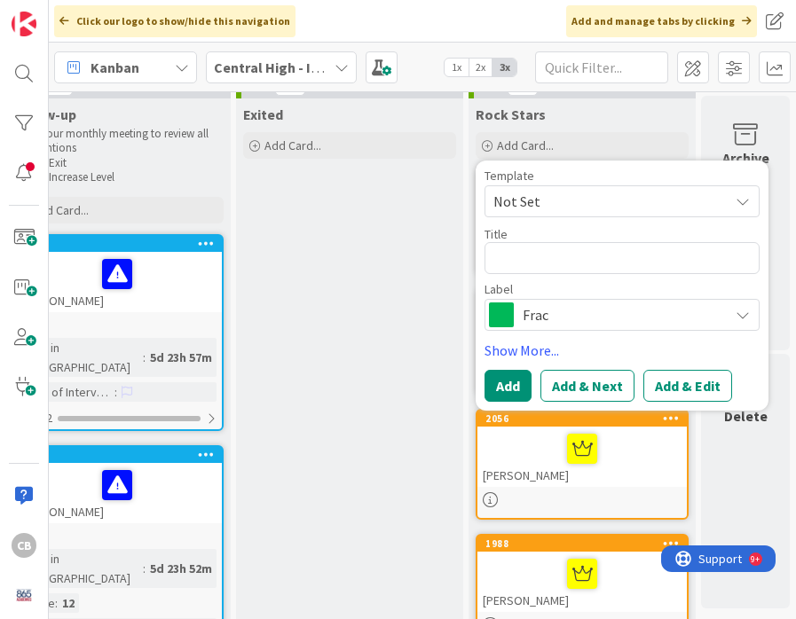
click at [538, 320] on span "Frac" at bounding box center [620, 314] width 197 height 25
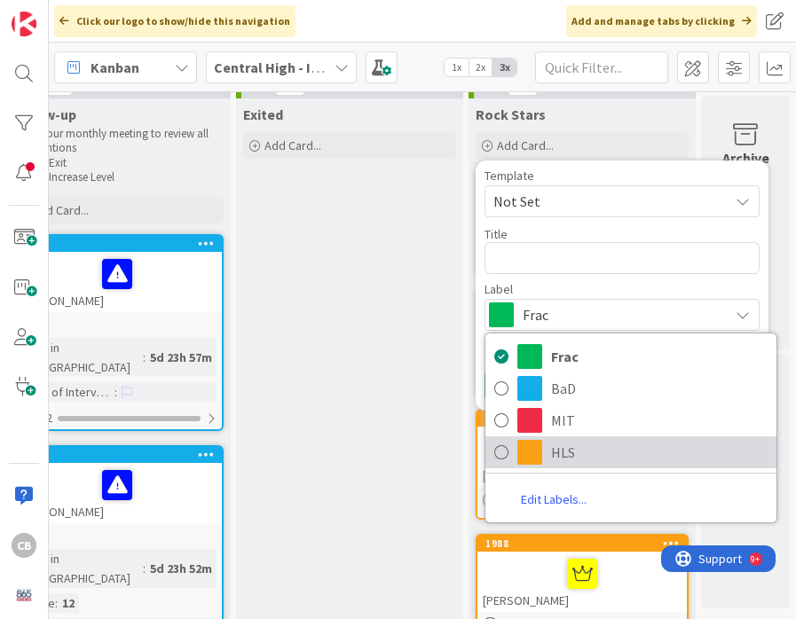
click at [538, 460] on span at bounding box center [529, 452] width 25 height 25
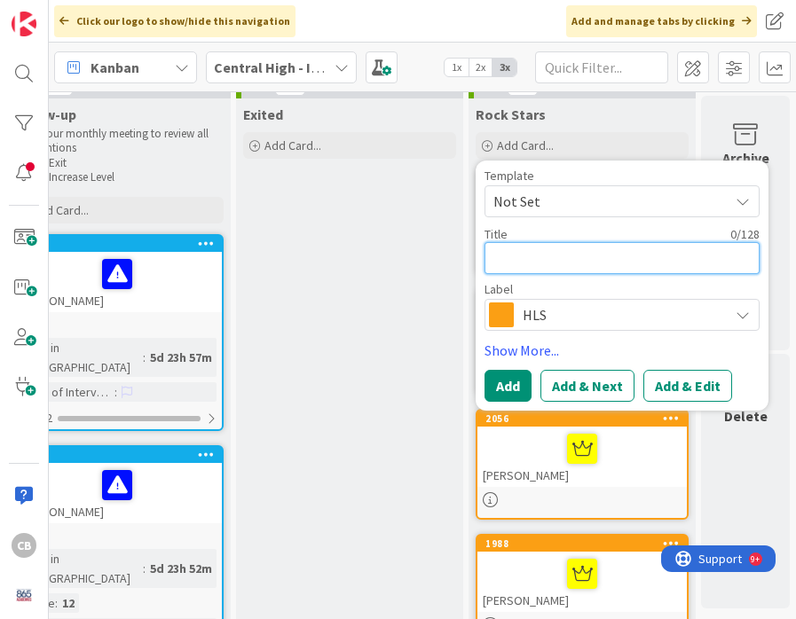
click at [565, 263] on textarea at bounding box center [621, 258] width 275 height 32
paste textarea "[PERSON_NAME]"
type textarea "x"
type textarea "[PERSON_NAME]"
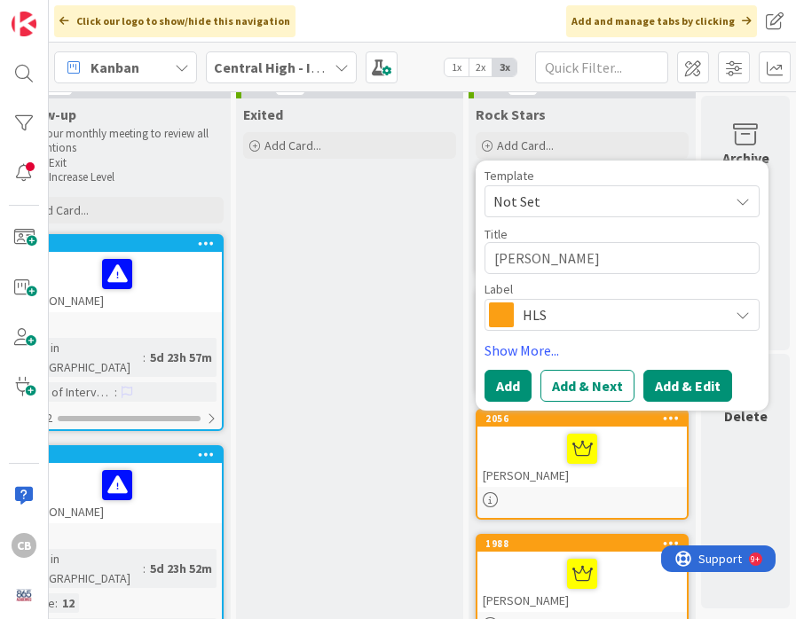
click at [699, 385] on button "Add & Edit" at bounding box center [687, 386] width 89 height 32
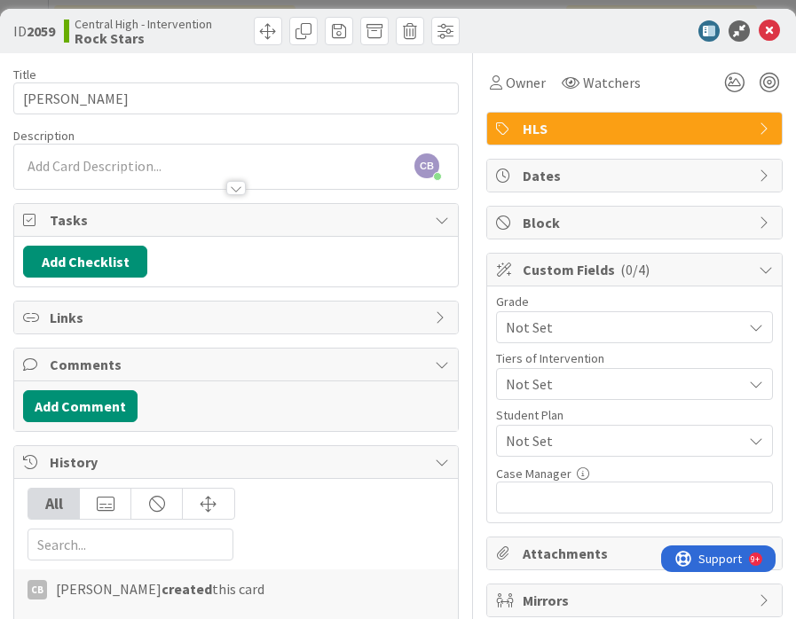
click at [98, 172] on div at bounding box center [236, 179] width 444 height 19
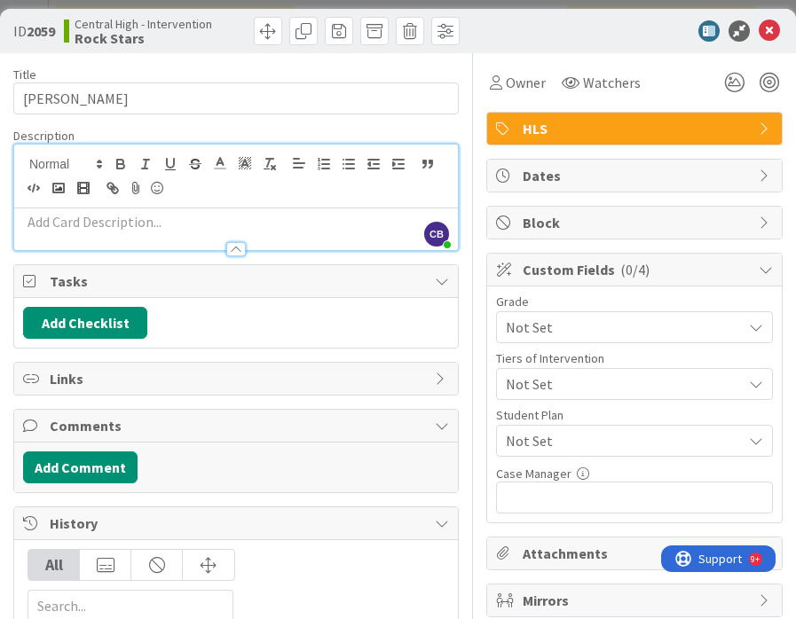
click at [83, 229] on p at bounding box center [236, 222] width 426 height 20
paste div
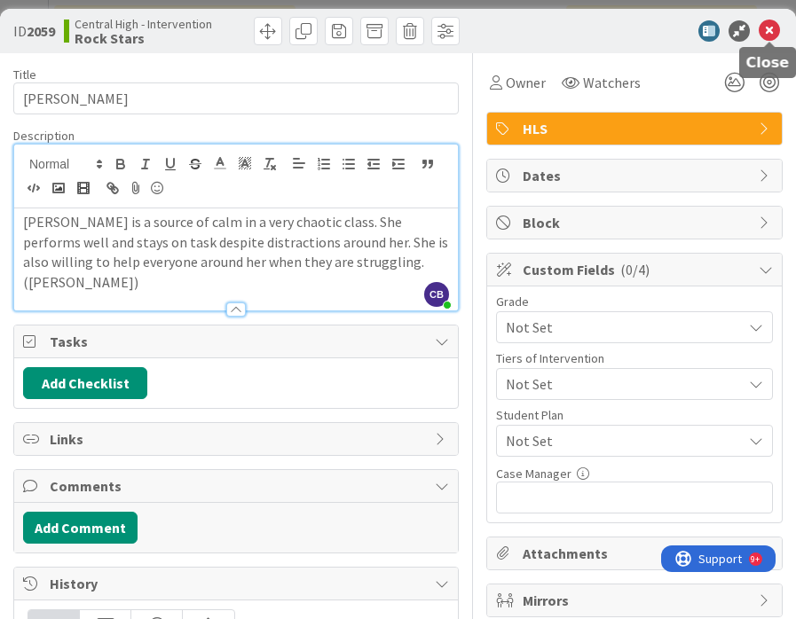
click at [768, 35] on icon at bounding box center [768, 30] width 21 height 21
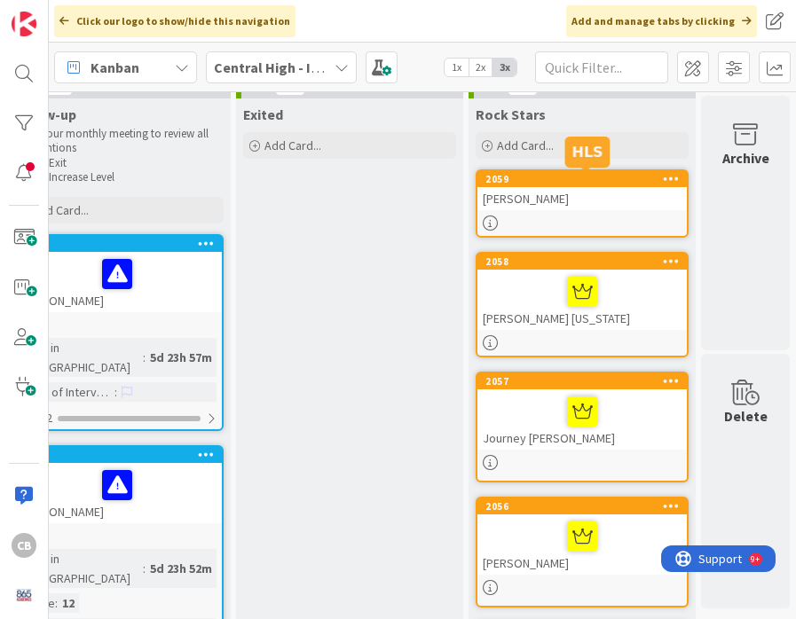
click at [598, 210] on link "2059 Madison Geames" at bounding box center [581, 203] width 213 height 68
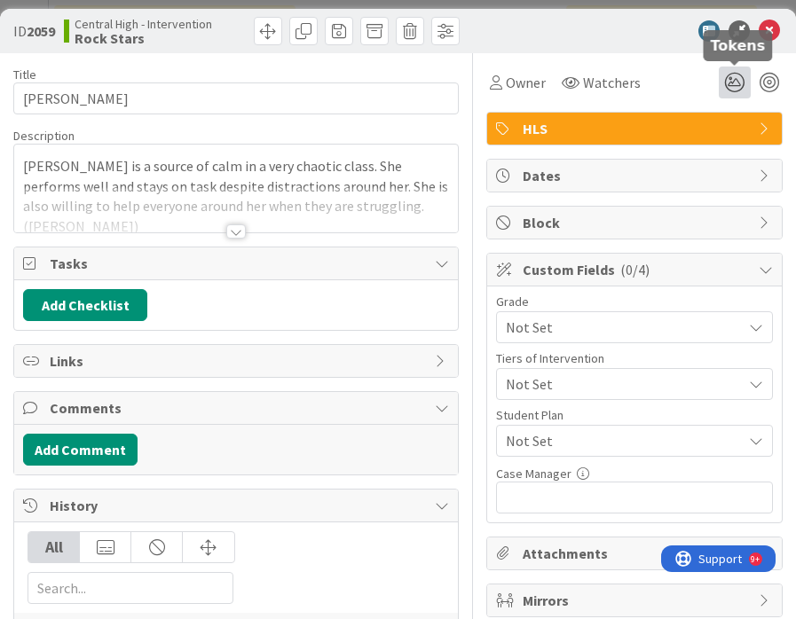
click at [735, 80] on icon at bounding box center [734, 83] width 32 height 32
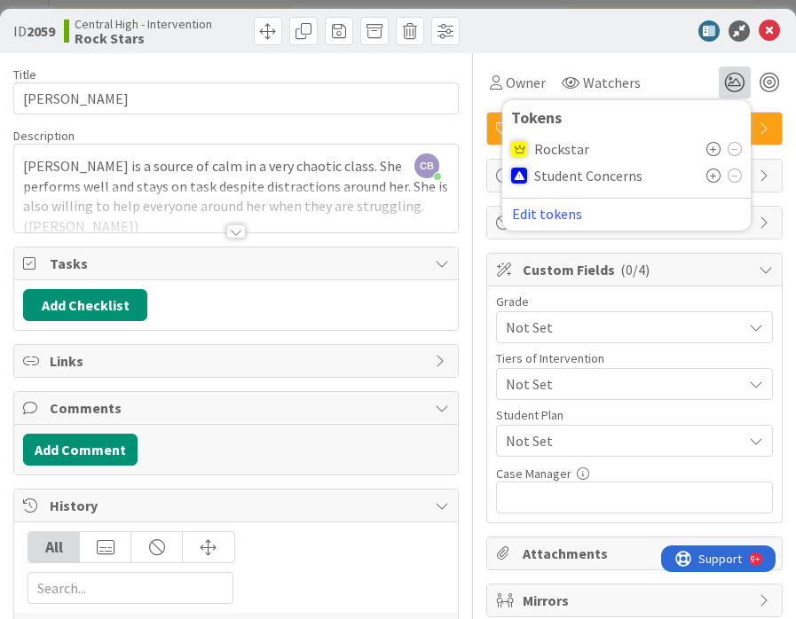
click at [711, 147] on icon at bounding box center [713, 149] width 14 height 14
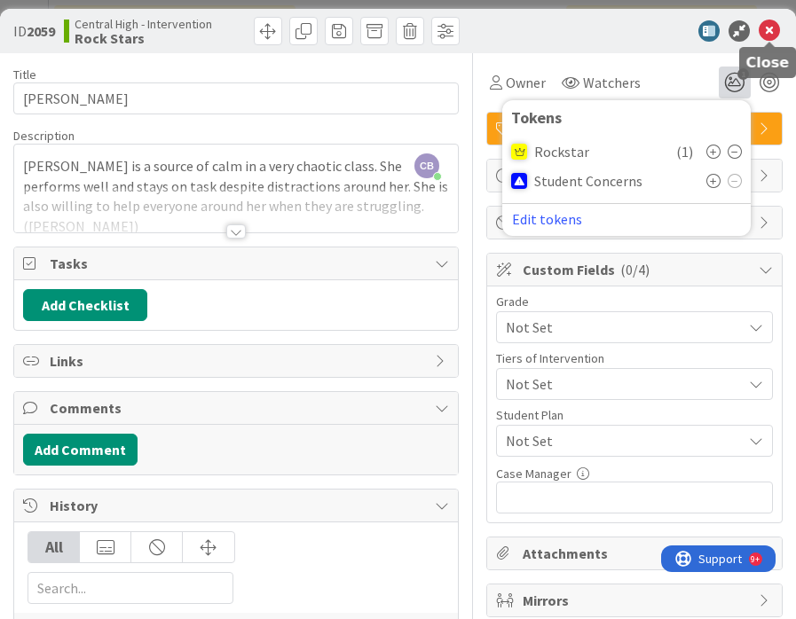
click at [766, 29] on icon at bounding box center [768, 30] width 21 height 21
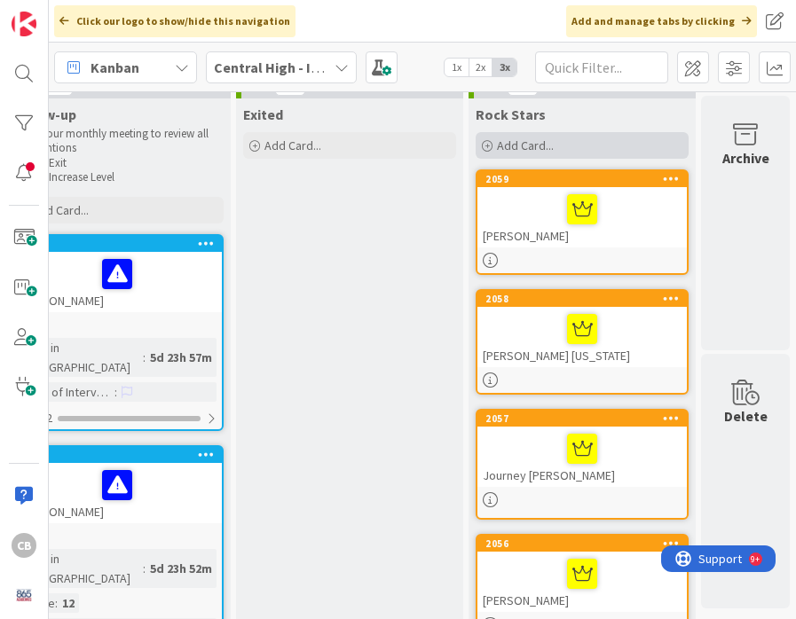
click at [538, 144] on span "Add Card..." at bounding box center [525, 145] width 57 height 16
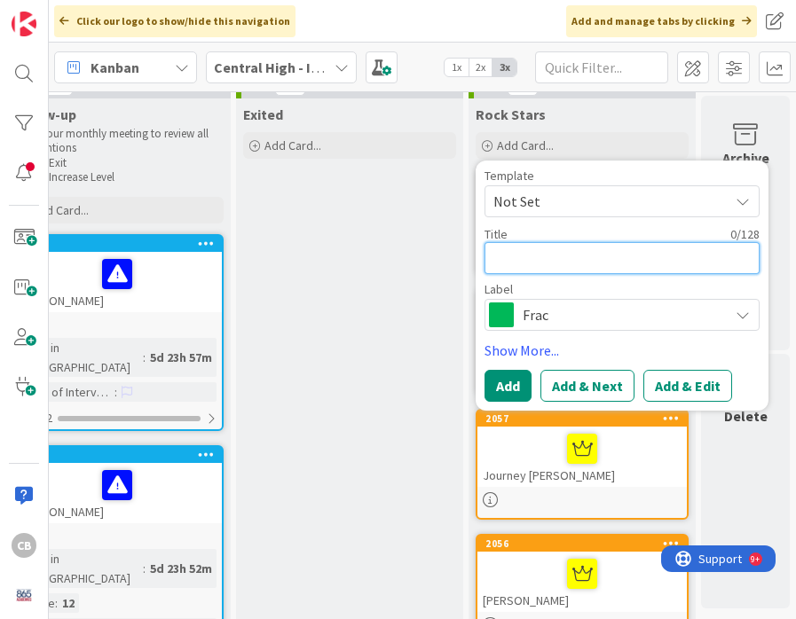
paste textarea "Nakhaylee Flowers"
type textarea "x"
type textarea "Nakhaylee Flowers"
click at [585, 317] on span "Frac" at bounding box center [620, 314] width 197 height 25
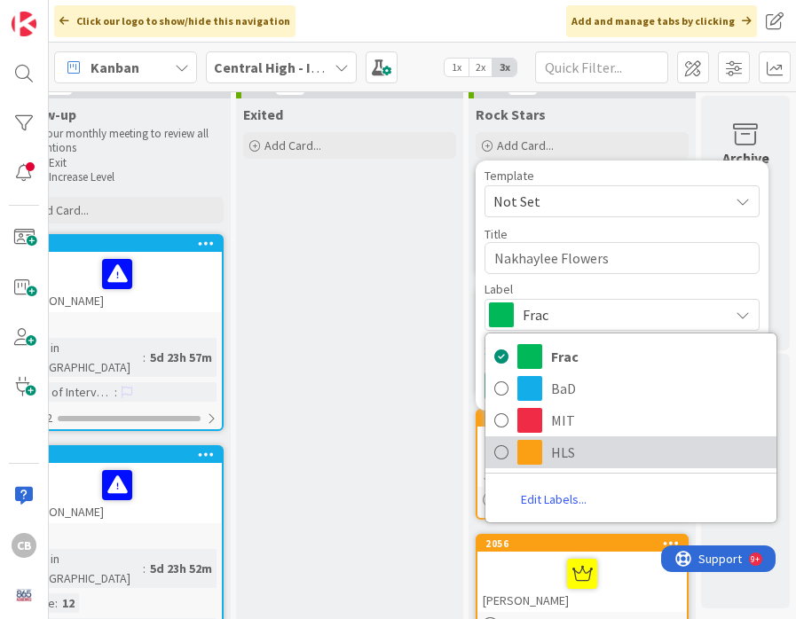
click at [505, 451] on icon at bounding box center [501, 452] width 14 height 27
type textarea "x"
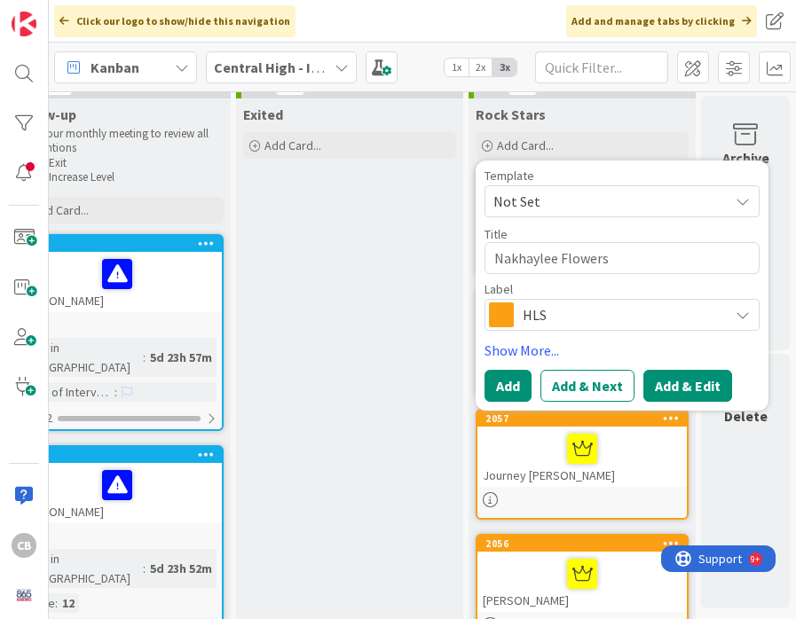
click at [690, 380] on button "Add & Edit" at bounding box center [687, 386] width 89 height 32
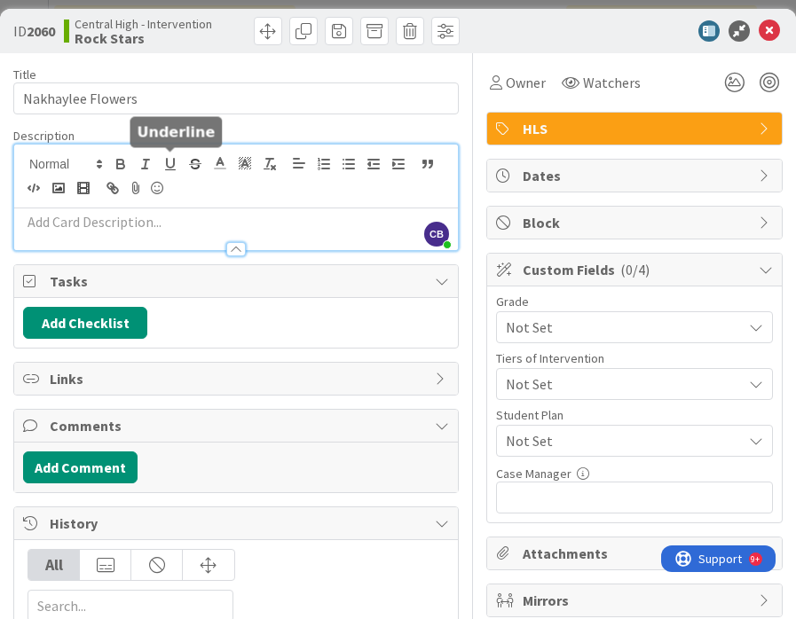
click at [162, 161] on div "CB [PERSON_NAME] just joined" at bounding box center [236, 198] width 444 height 106
paste div
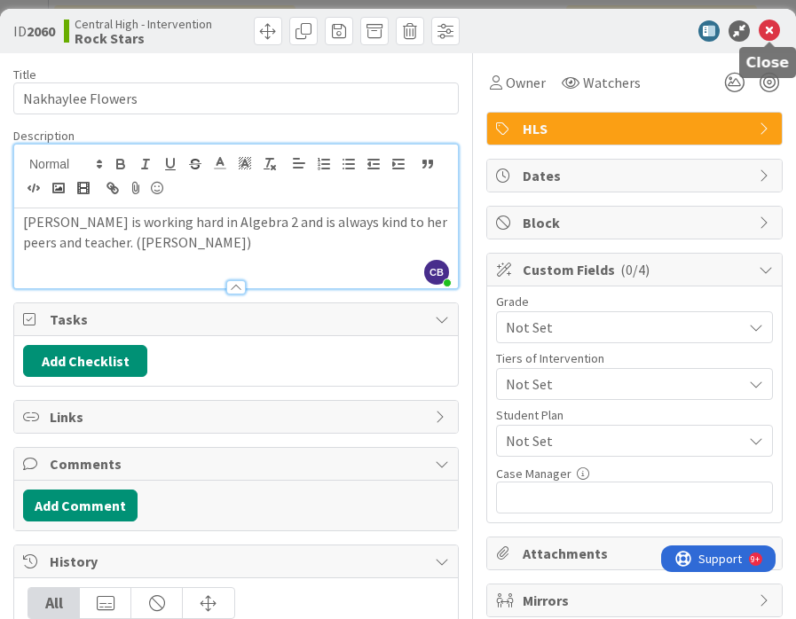
click at [774, 30] on icon at bounding box center [768, 30] width 21 height 21
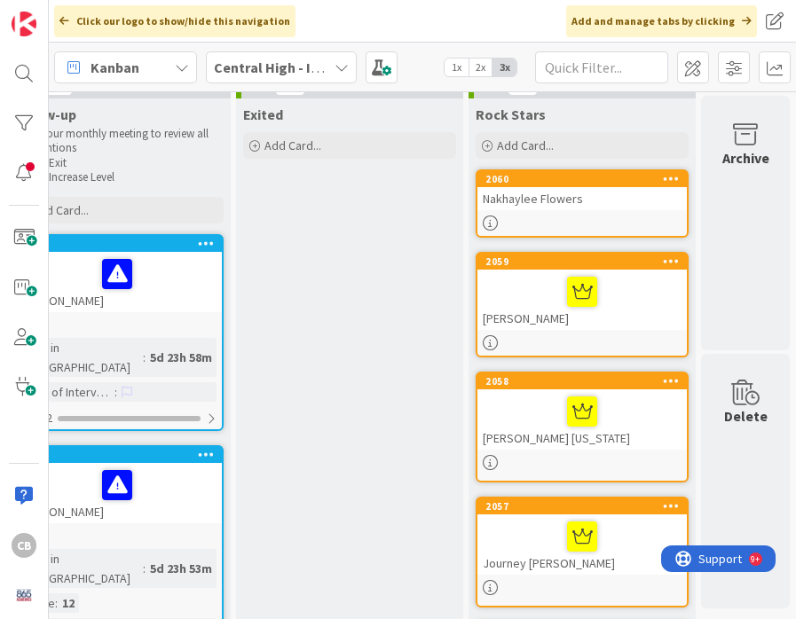
click at [664, 203] on div "Nakhaylee Flowers" at bounding box center [581, 198] width 209 height 23
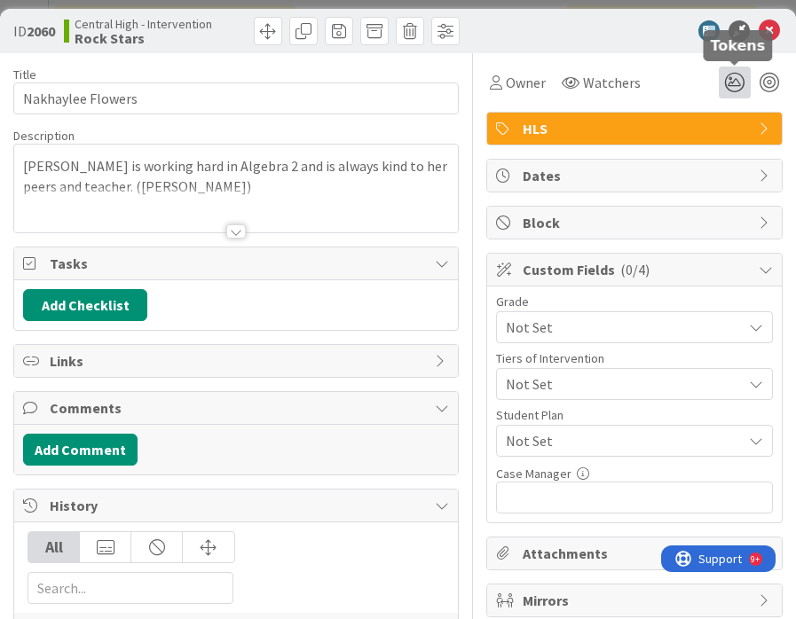
click at [738, 81] on icon at bounding box center [734, 83] width 32 height 32
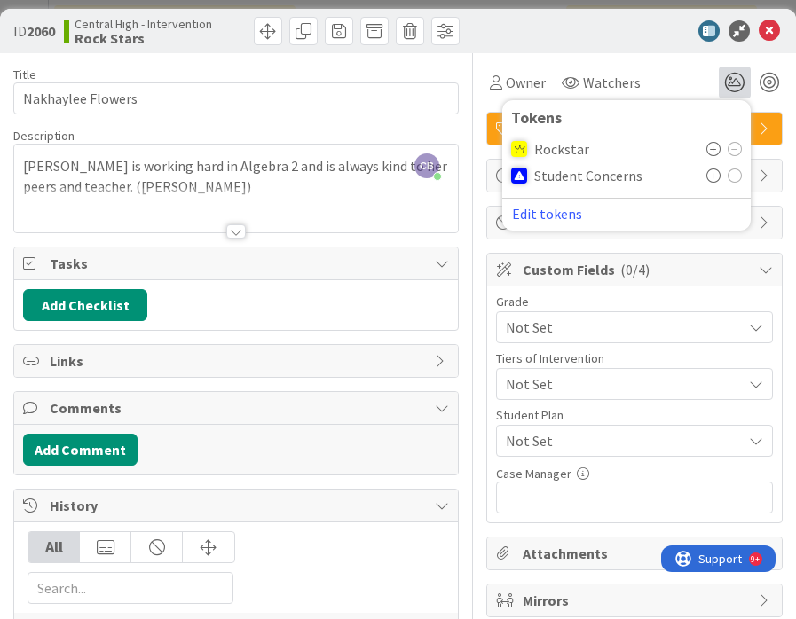
click at [716, 148] on icon at bounding box center [713, 149] width 14 height 14
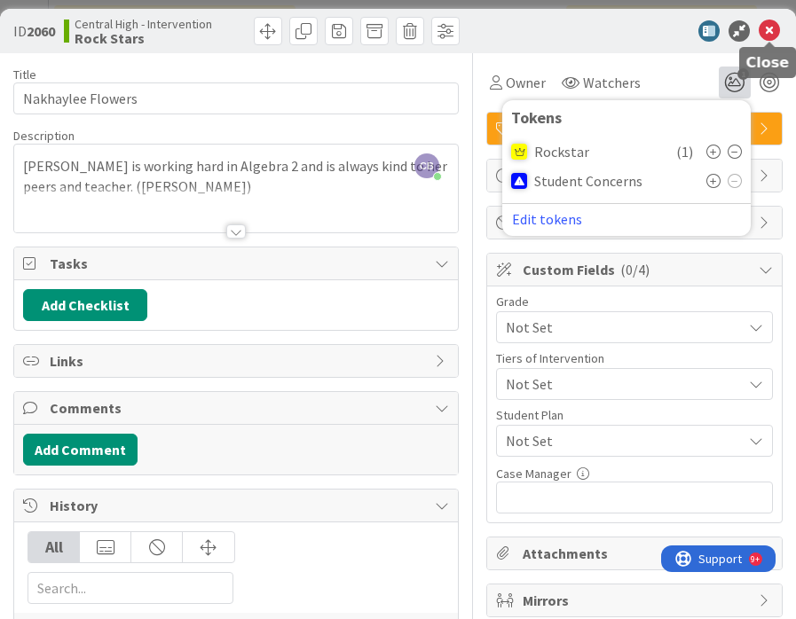
click at [772, 24] on icon at bounding box center [768, 30] width 21 height 21
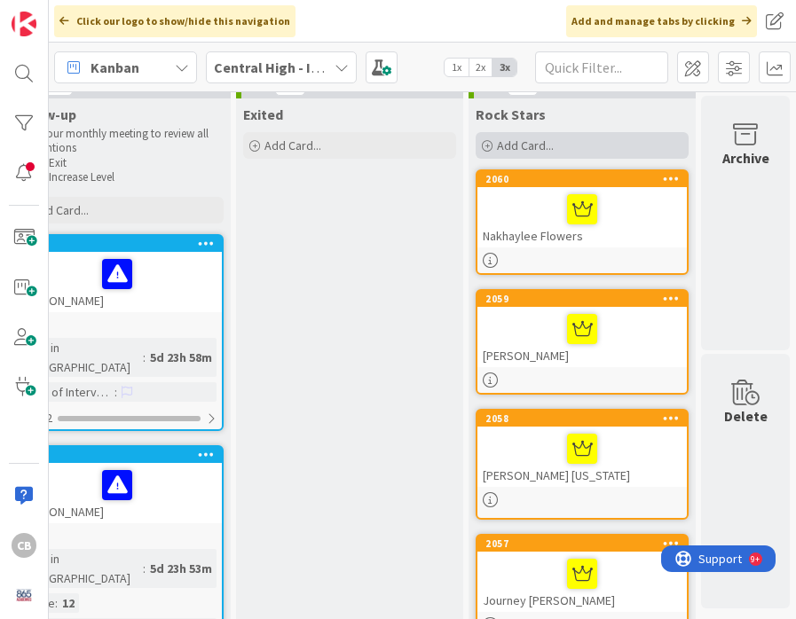
click at [522, 141] on span "Add Card..." at bounding box center [525, 145] width 57 height 16
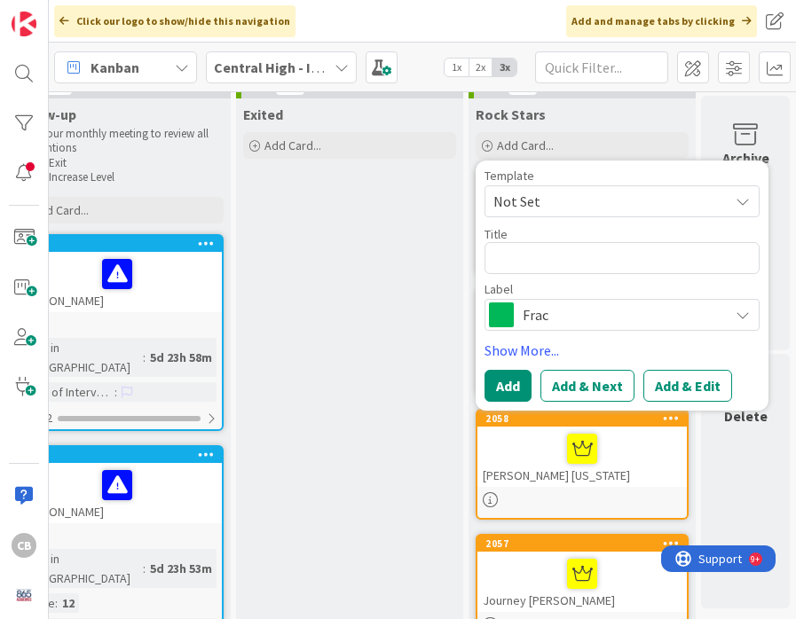
click at [527, 321] on span "Frac" at bounding box center [620, 314] width 197 height 25
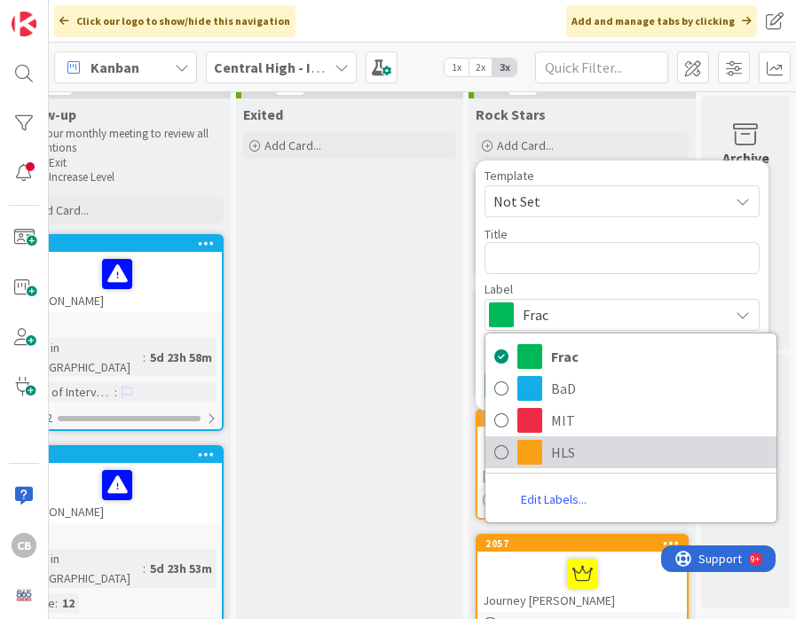
click at [554, 450] on span "HLS" at bounding box center [659, 452] width 216 height 27
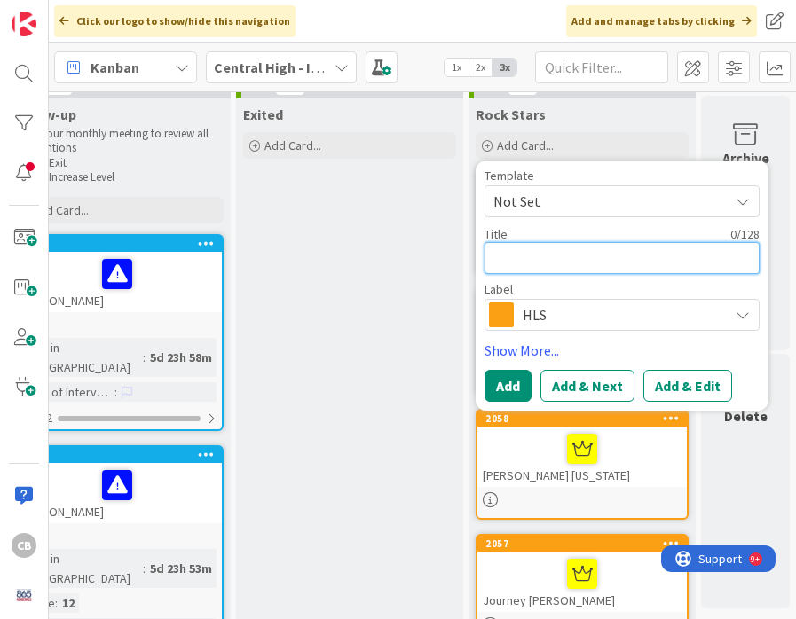
click at [543, 262] on textarea at bounding box center [621, 258] width 275 height 32
type textarea "x"
type textarea "G"
type textarea "x"
type textarea "Ga"
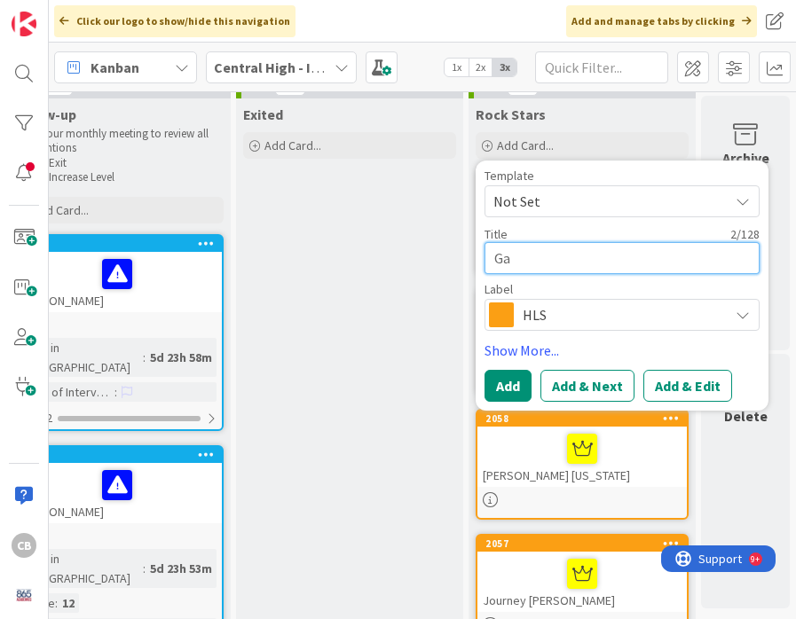
type textarea "x"
type textarea "Gav"
type textarea "x"
type textarea "Gavi"
type textarea "x"
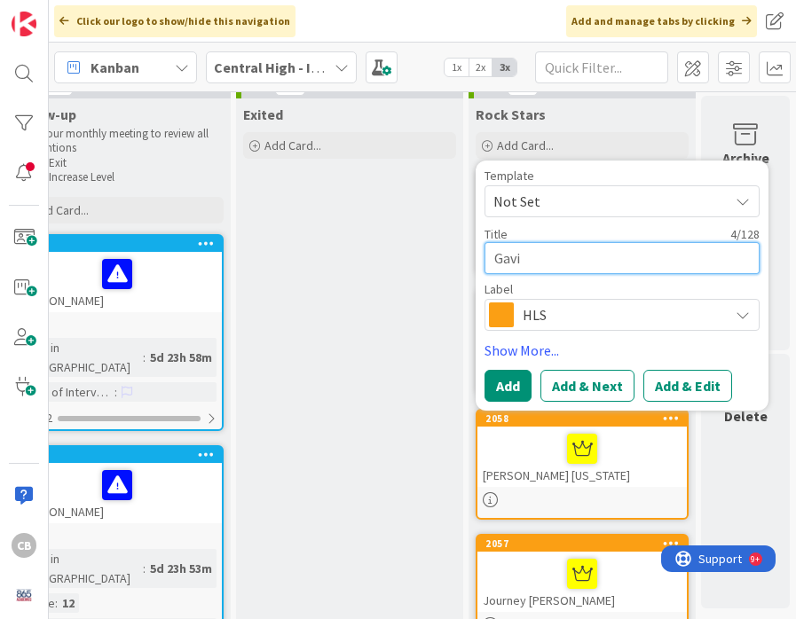
type textarea "[PERSON_NAME]"
type textarea "x"
type textarea "[PERSON_NAME]"
type textarea "x"
type textarea "[PERSON_NAME]"
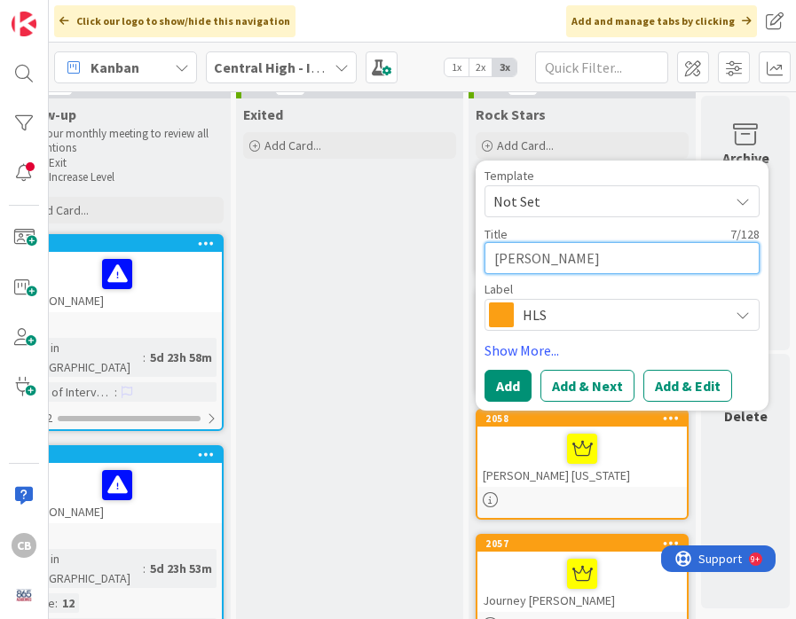
type textarea "x"
type textarea "[PERSON_NAME]"
type textarea "x"
type textarea "[PERSON_NAME]"
type textarea "x"
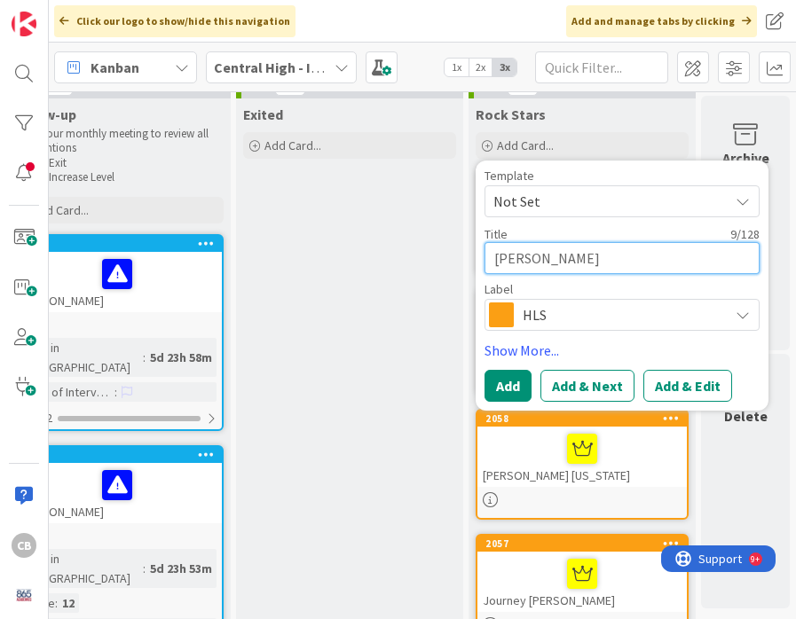
type textarea "[PERSON_NAME]"
type textarea "x"
type textarea "[PERSON_NAME]"
type textarea "x"
type textarea "[PERSON_NAME]"
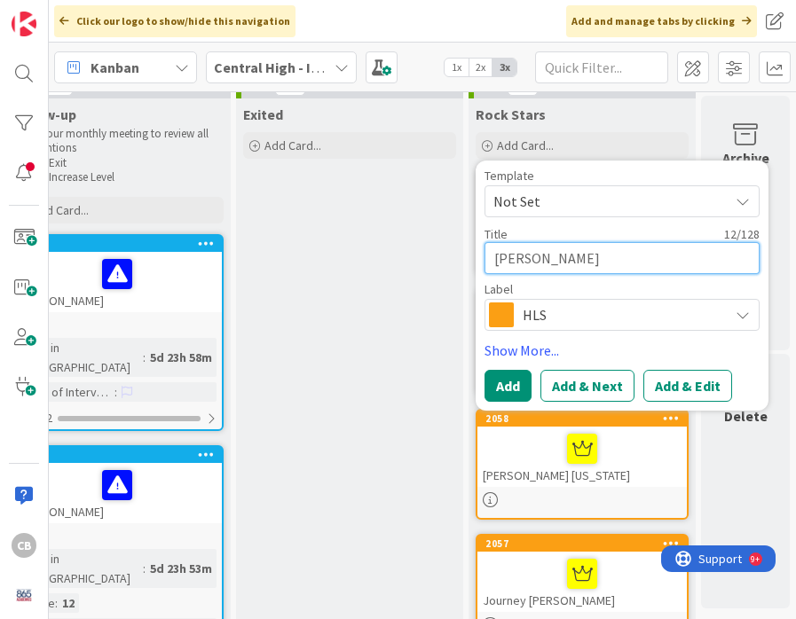
type textarea "x"
type textarea "[PERSON_NAME]"
type textarea "x"
type textarea "[PERSON_NAME]"
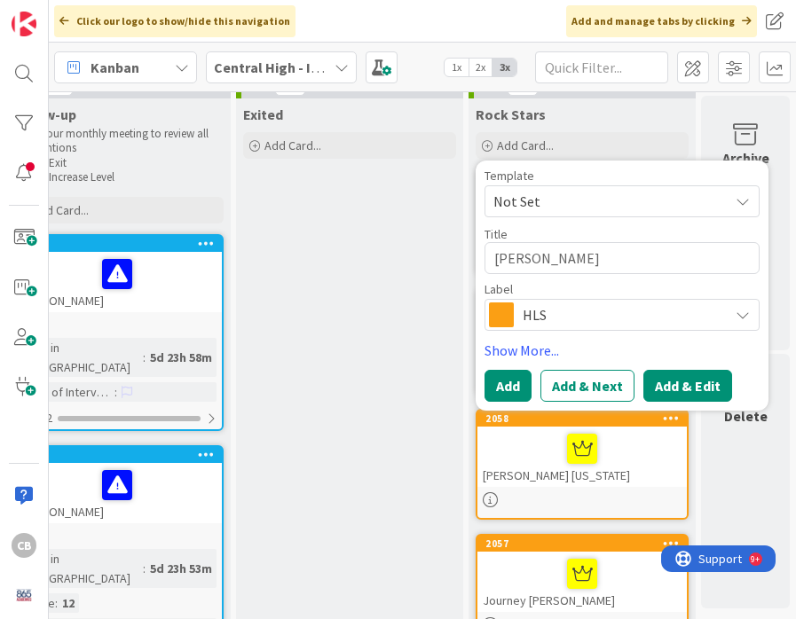
click at [675, 386] on button "Add & Edit" at bounding box center [687, 386] width 89 height 32
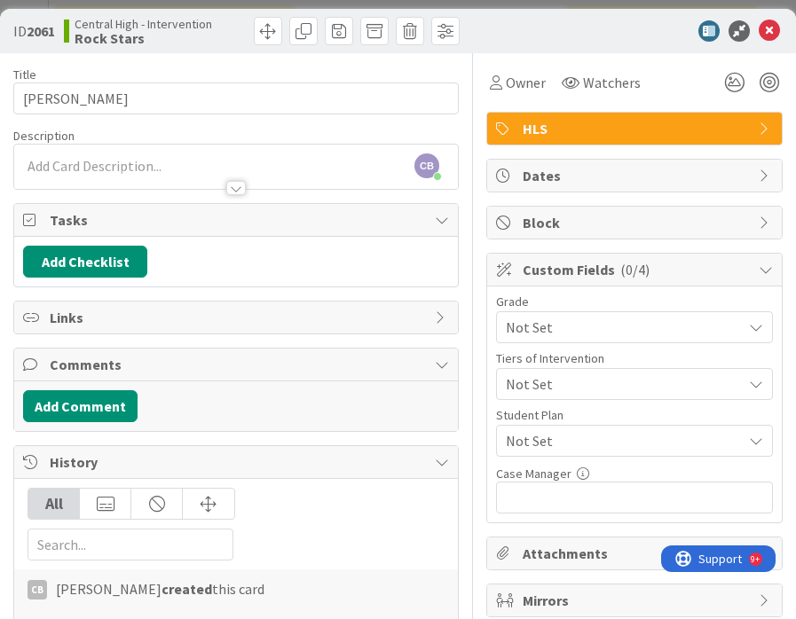
click at [122, 163] on div "CB [PERSON_NAME] just joined" at bounding box center [236, 167] width 444 height 44
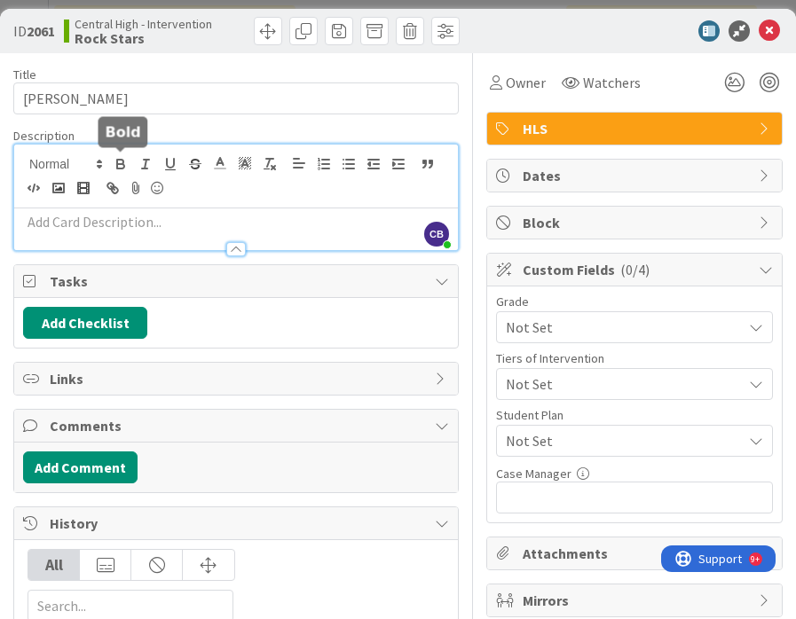
paste div
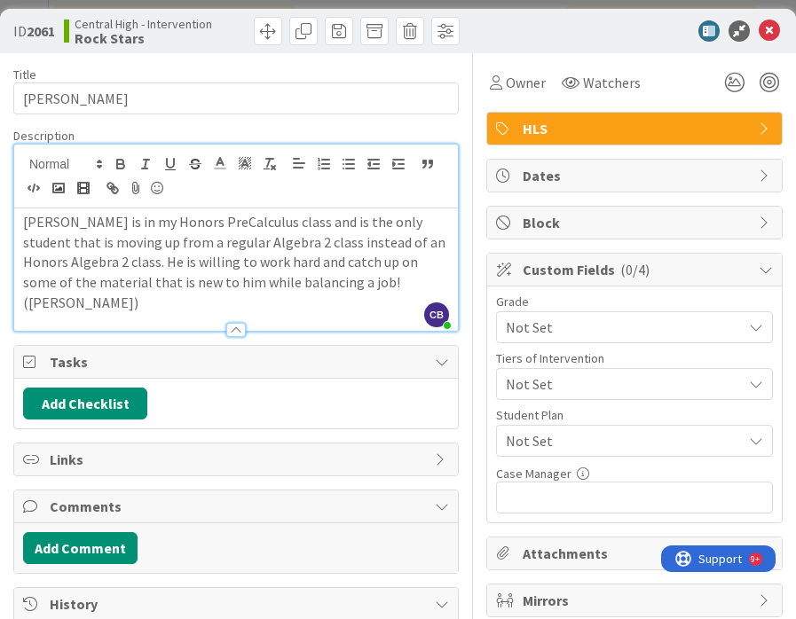
click at [614, 333] on span "Not Set" at bounding box center [619, 327] width 227 height 25
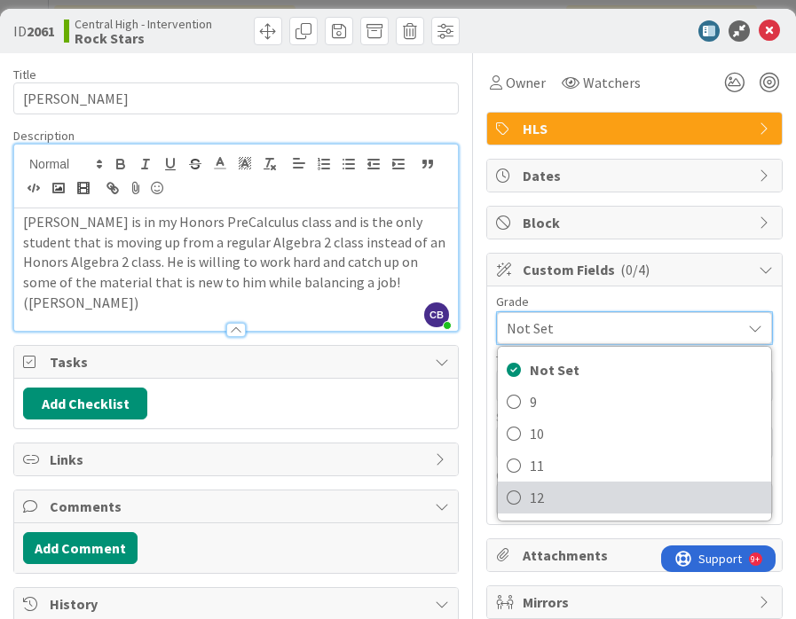
click at [516, 504] on icon at bounding box center [513, 497] width 14 height 27
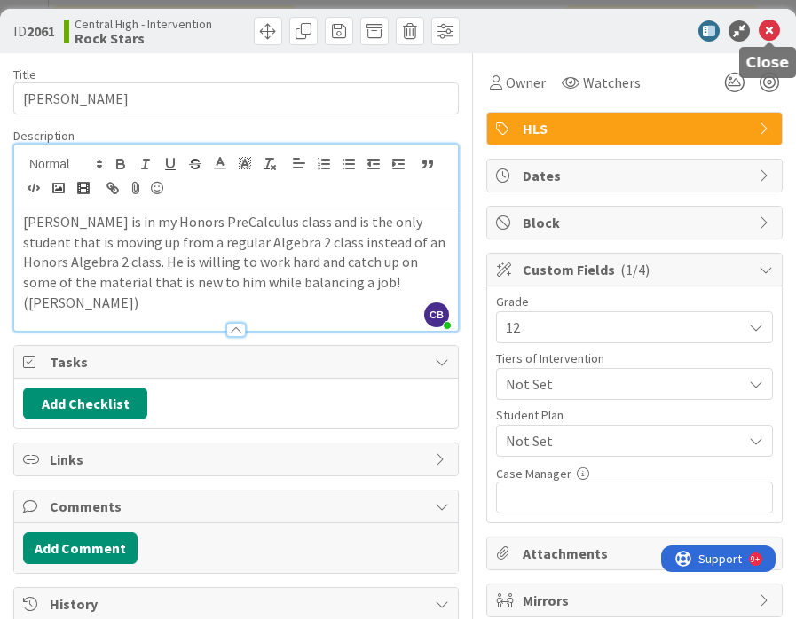
click at [771, 37] on icon at bounding box center [768, 30] width 21 height 21
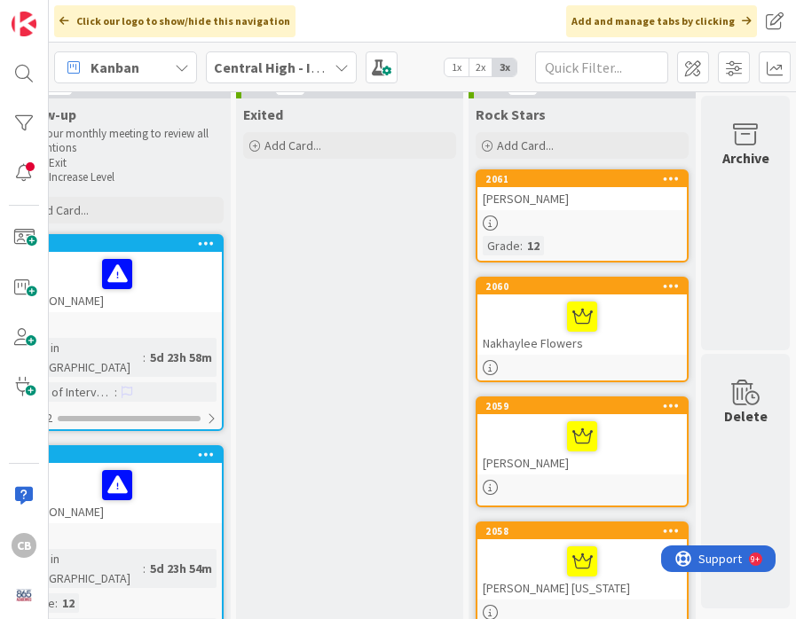
click at [598, 185] on div "2061" at bounding box center [581, 179] width 209 height 16
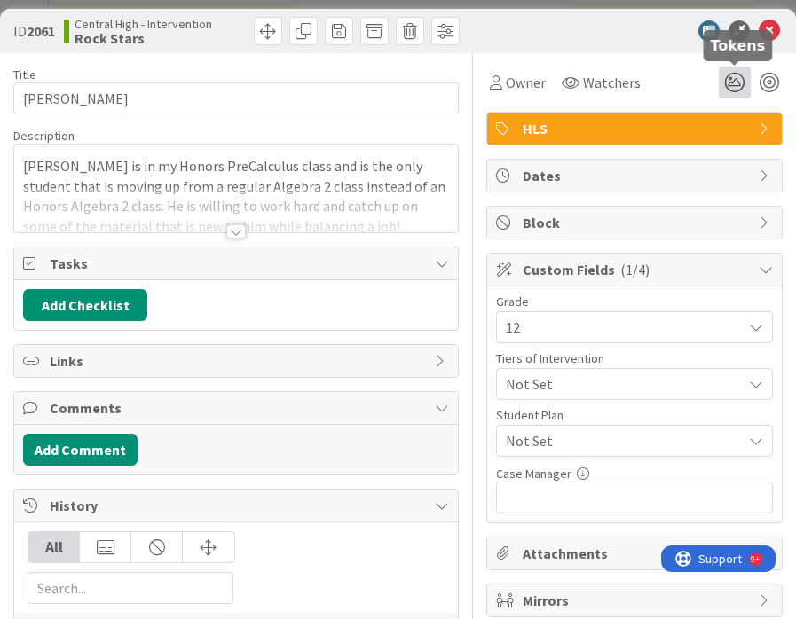
click at [727, 82] on icon at bounding box center [734, 83] width 32 height 32
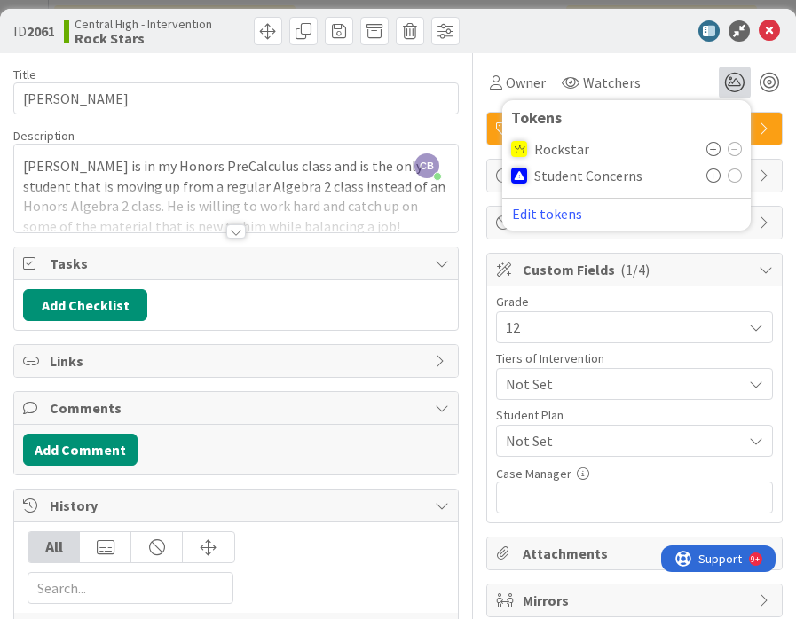
click at [715, 149] on icon at bounding box center [713, 149] width 14 height 14
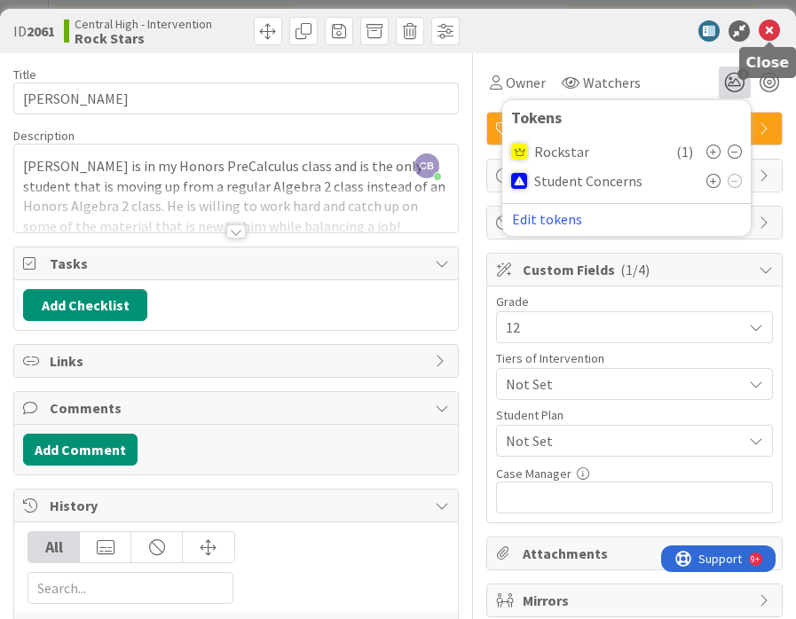
click at [771, 33] on icon at bounding box center [768, 30] width 21 height 21
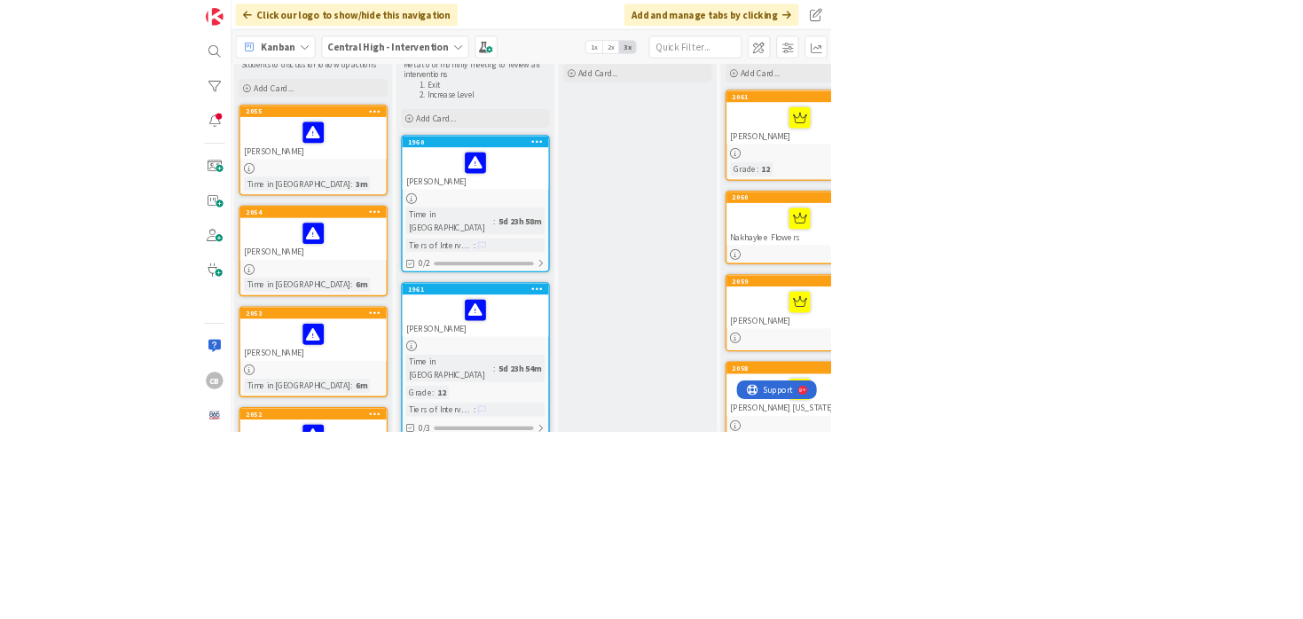
scroll to position [65, 0]
